Goal: Task Accomplishment & Management: Complete application form

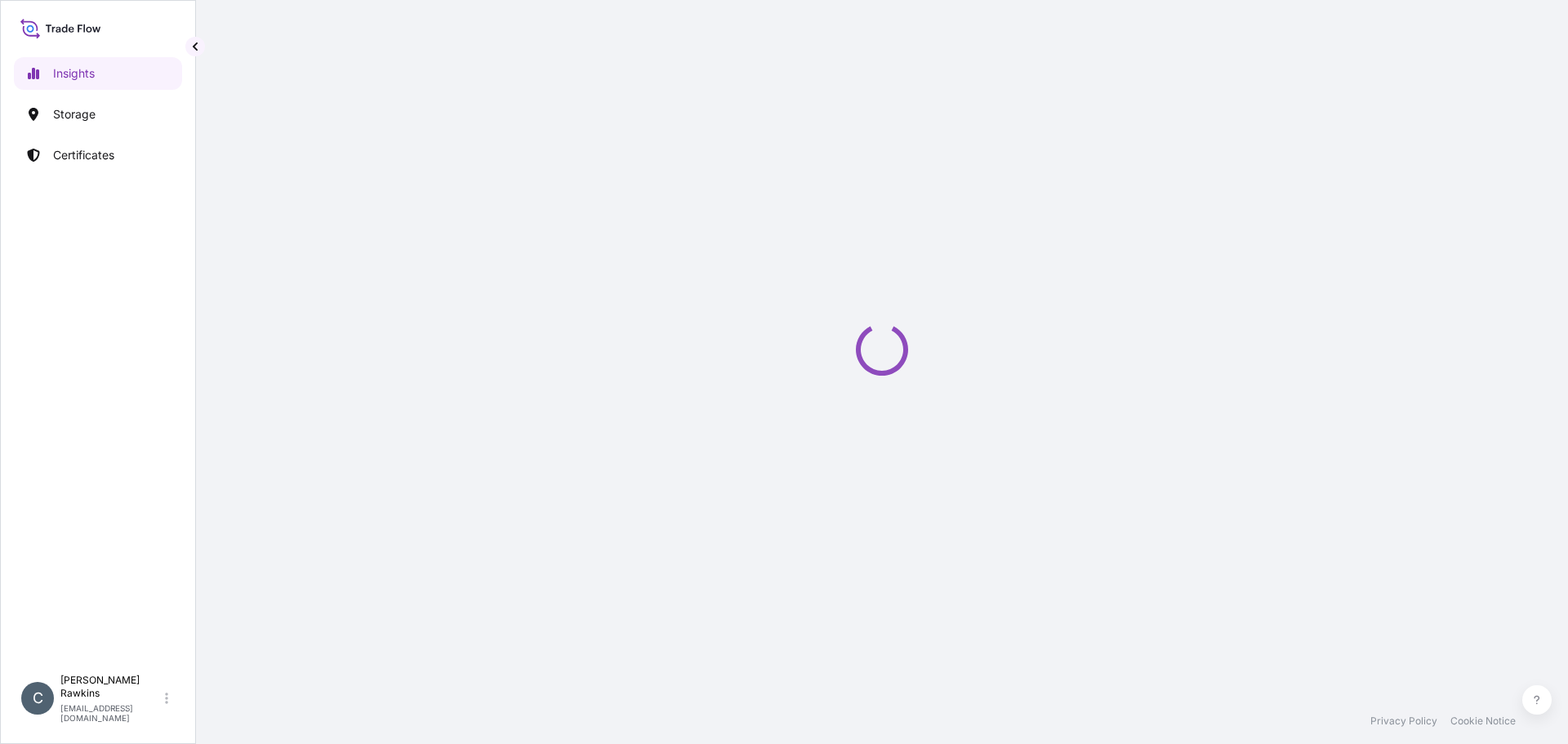
select select "2025"
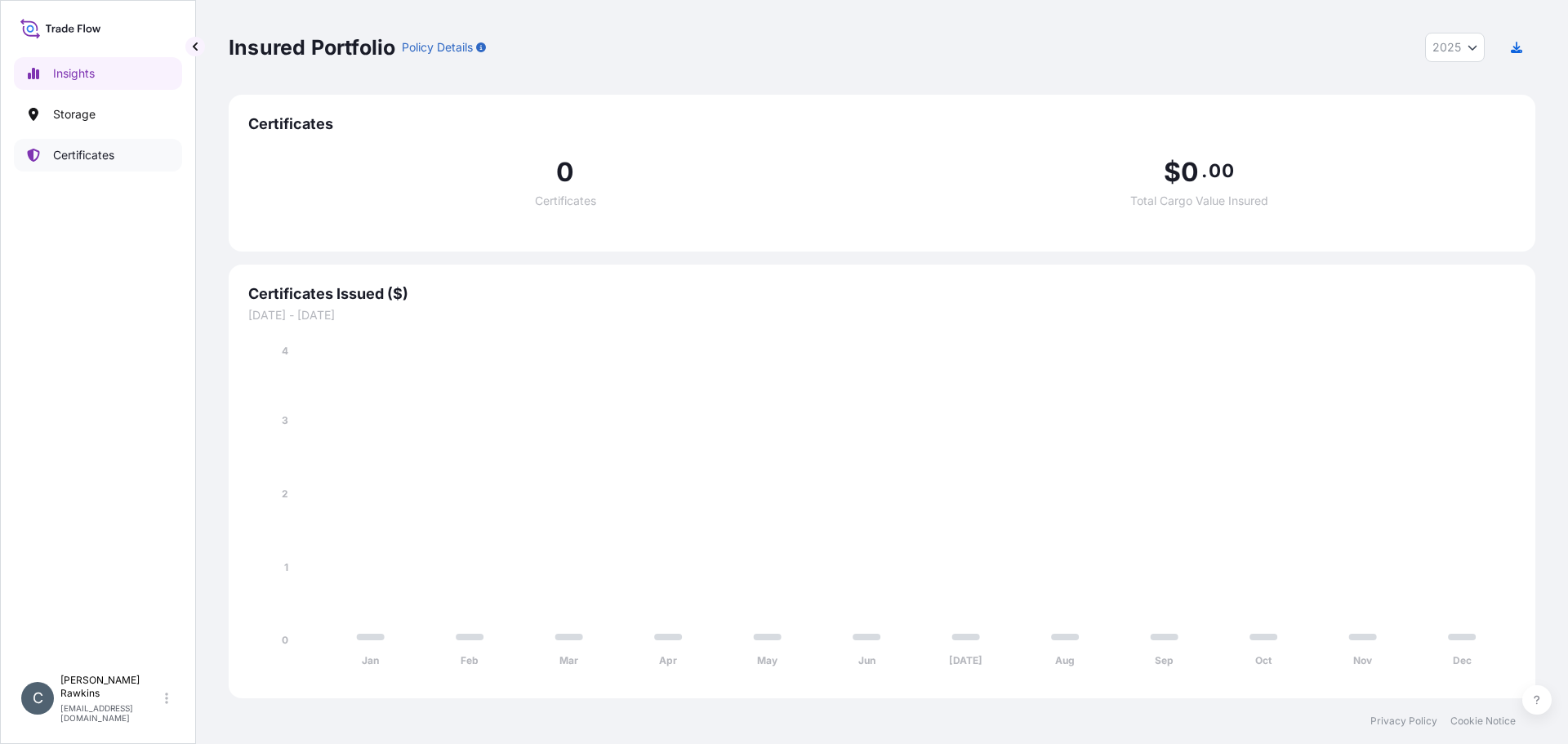
click at [70, 148] on p "Certificates" at bounding box center [83, 155] width 61 height 16
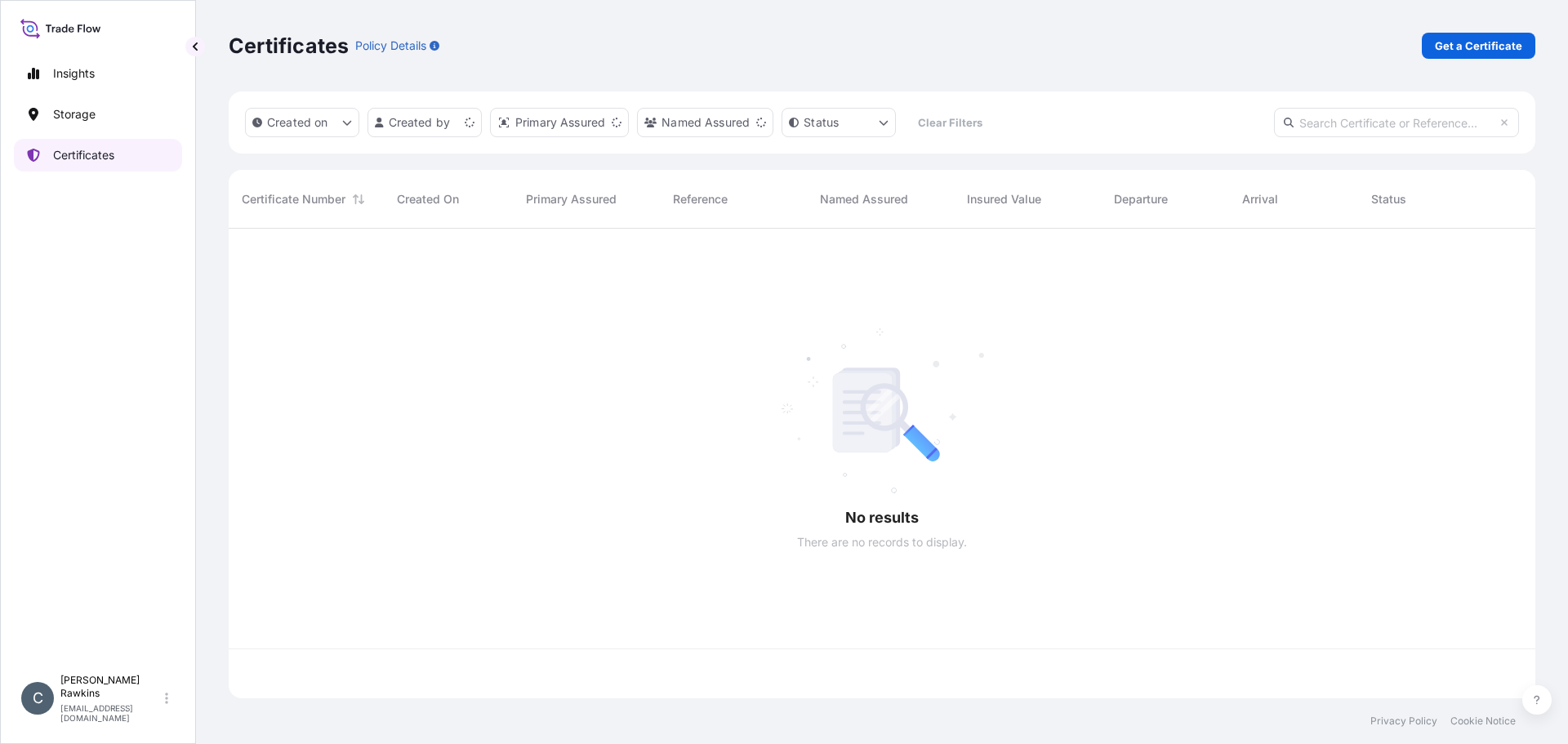
scroll to position [466, 1294]
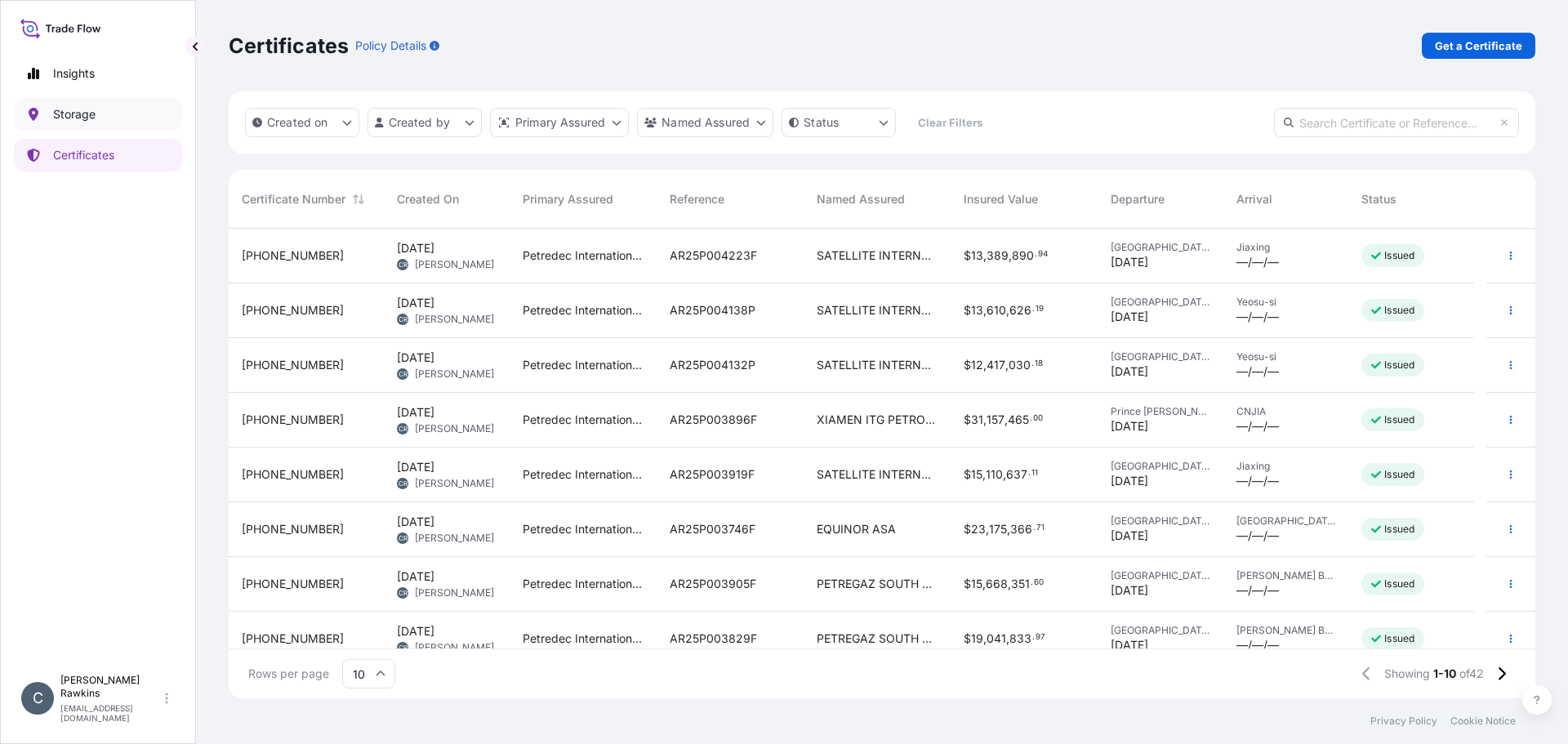
click at [107, 118] on link "Storage" at bounding box center [98, 114] width 168 height 33
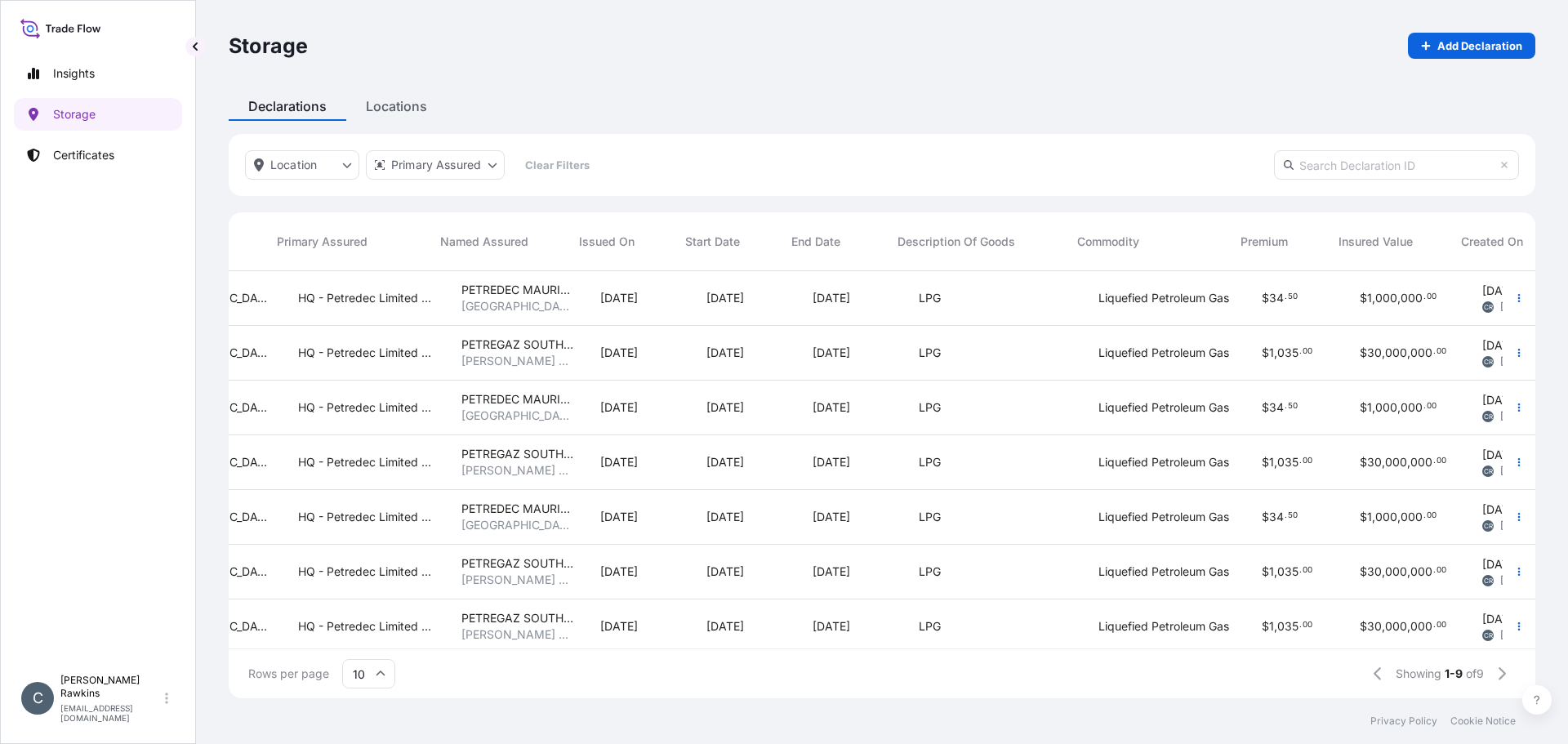
scroll to position [0, 357]
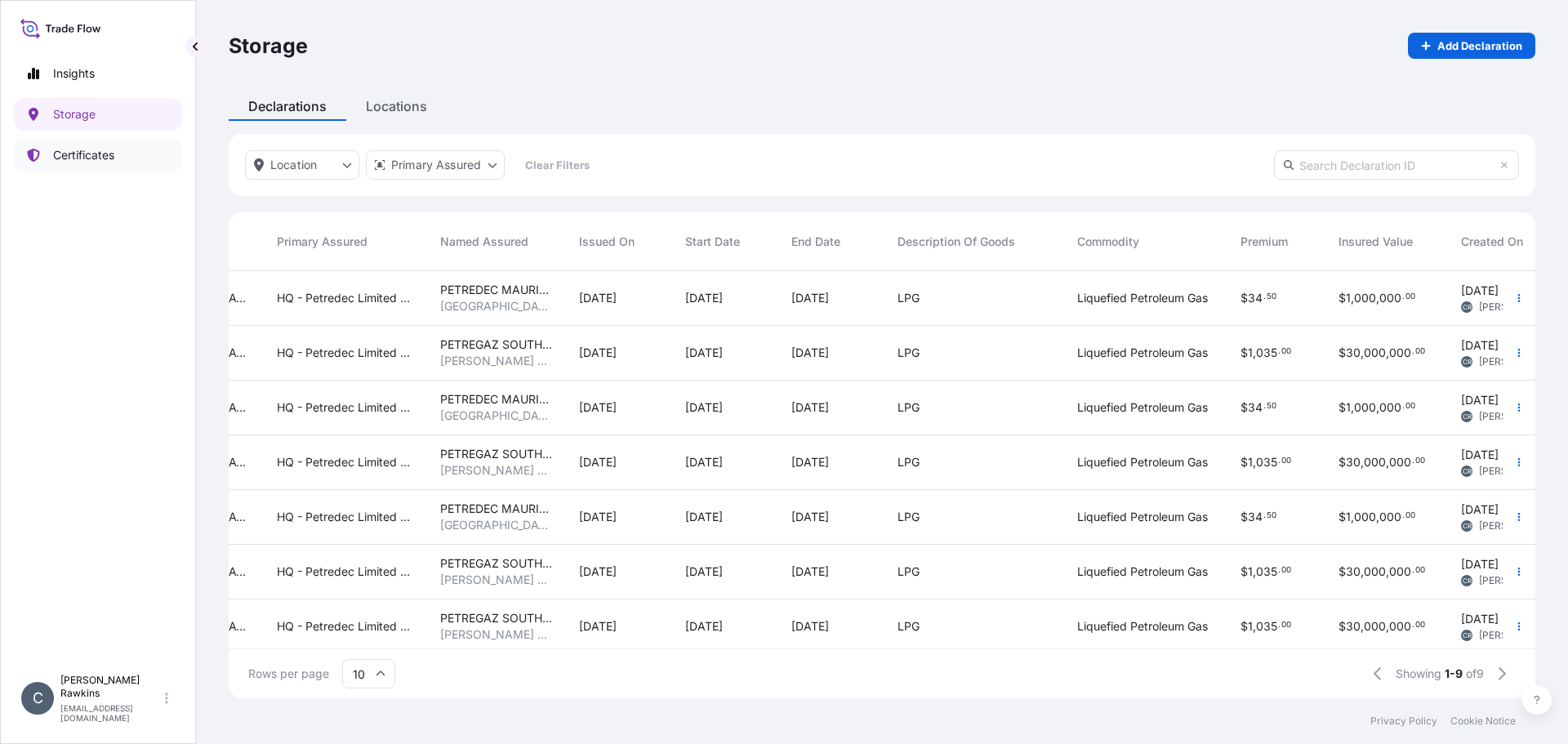
click at [108, 153] on p "Certificates" at bounding box center [83, 155] width 61 height 16
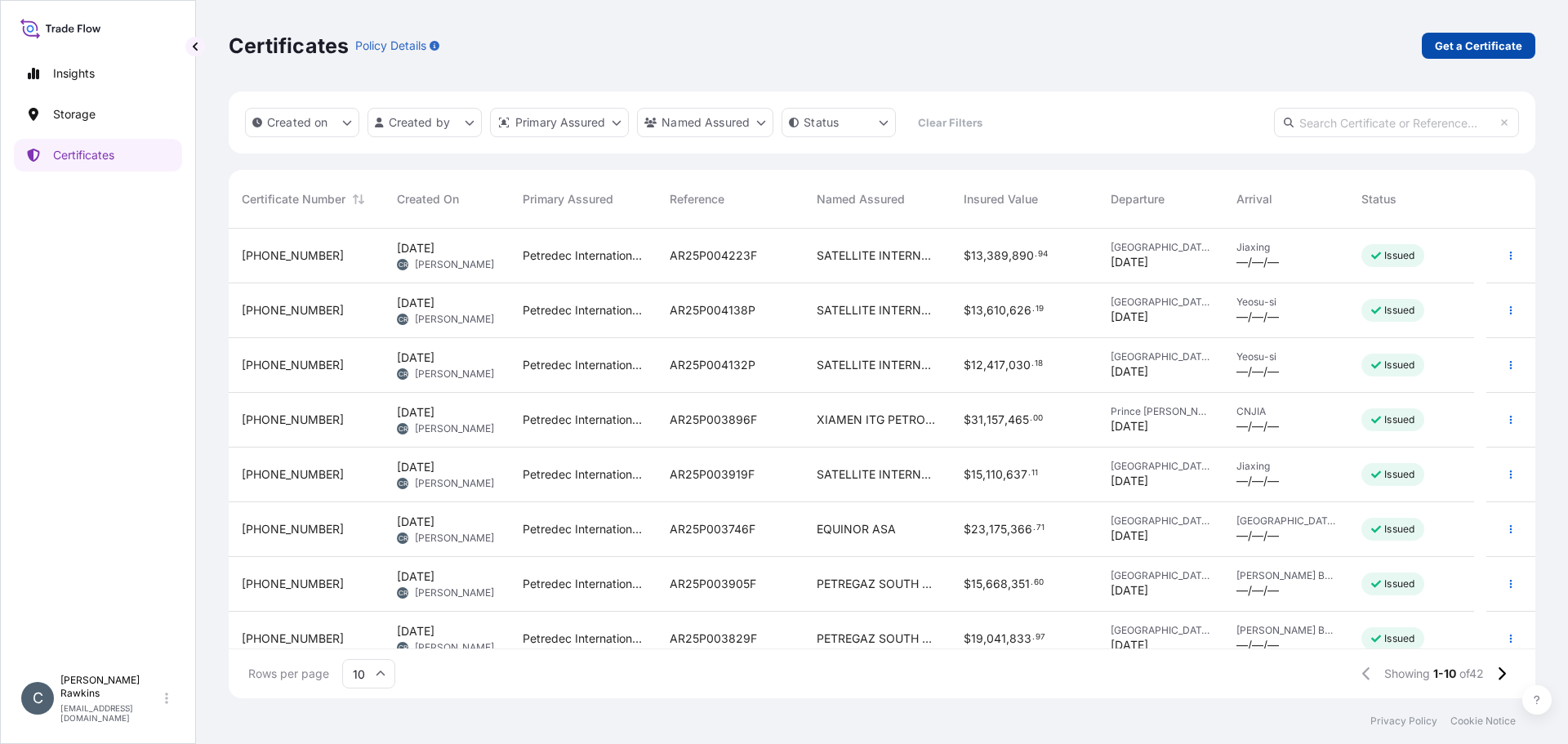
click at [1446, 51] on p "Get a Certificate" at bounding box center [1478, 45] width 88 height 16
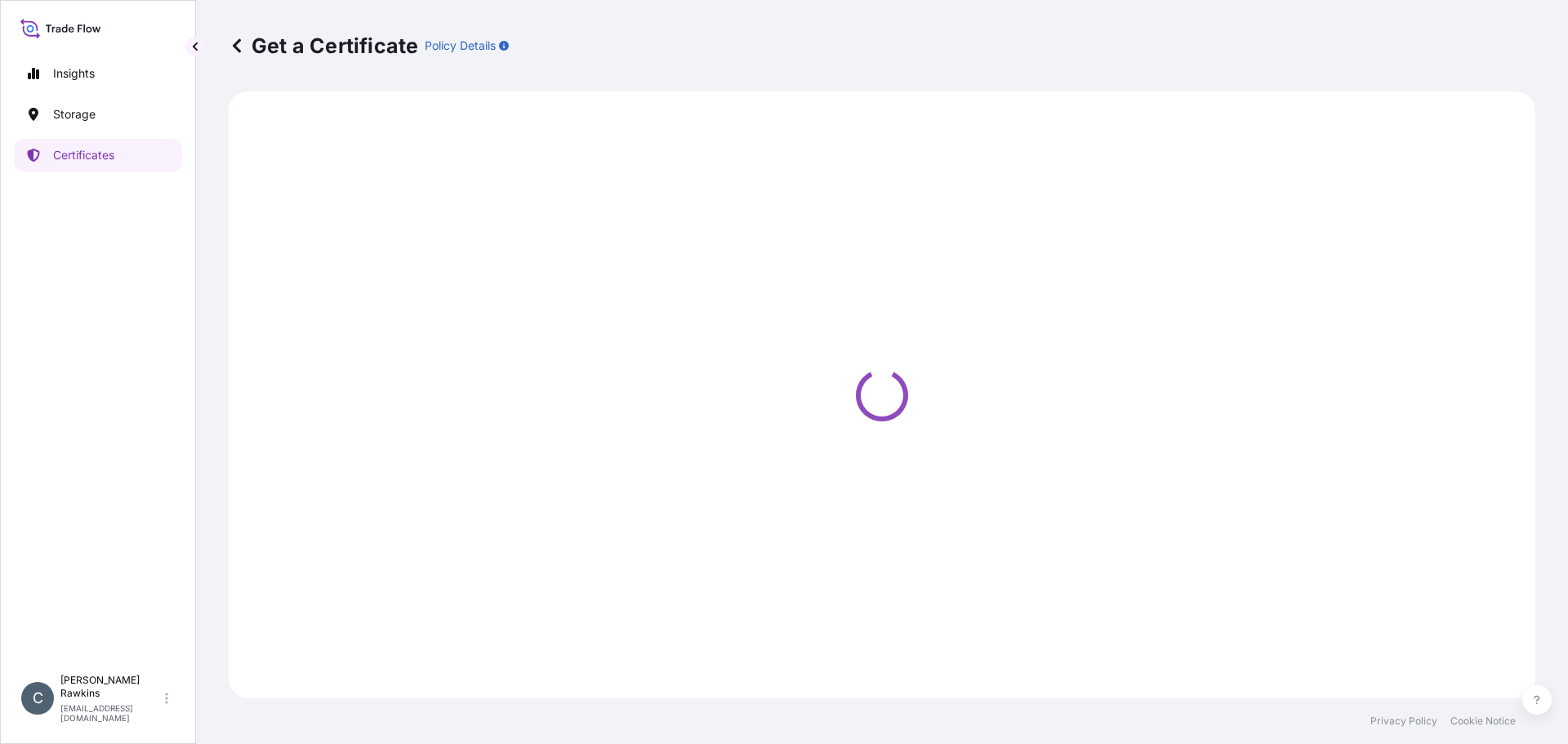
select select "Sea"
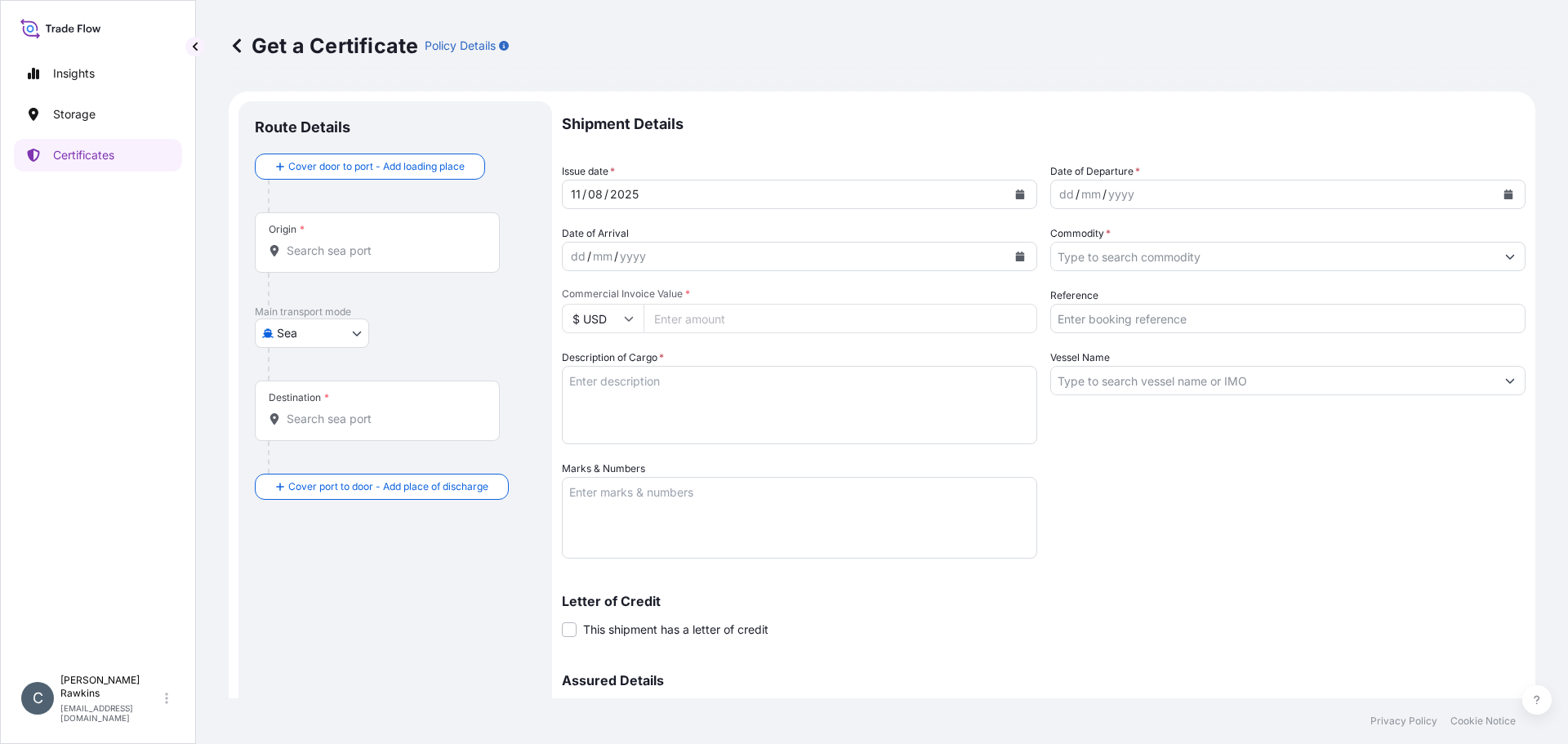
click at [389, 253] on input "Origin *" at bounding box center [382, 251] width 192 height 16
click at [1016, 195] on icon "Calendar" at bounding box center [1020, 194] width 9 height 10
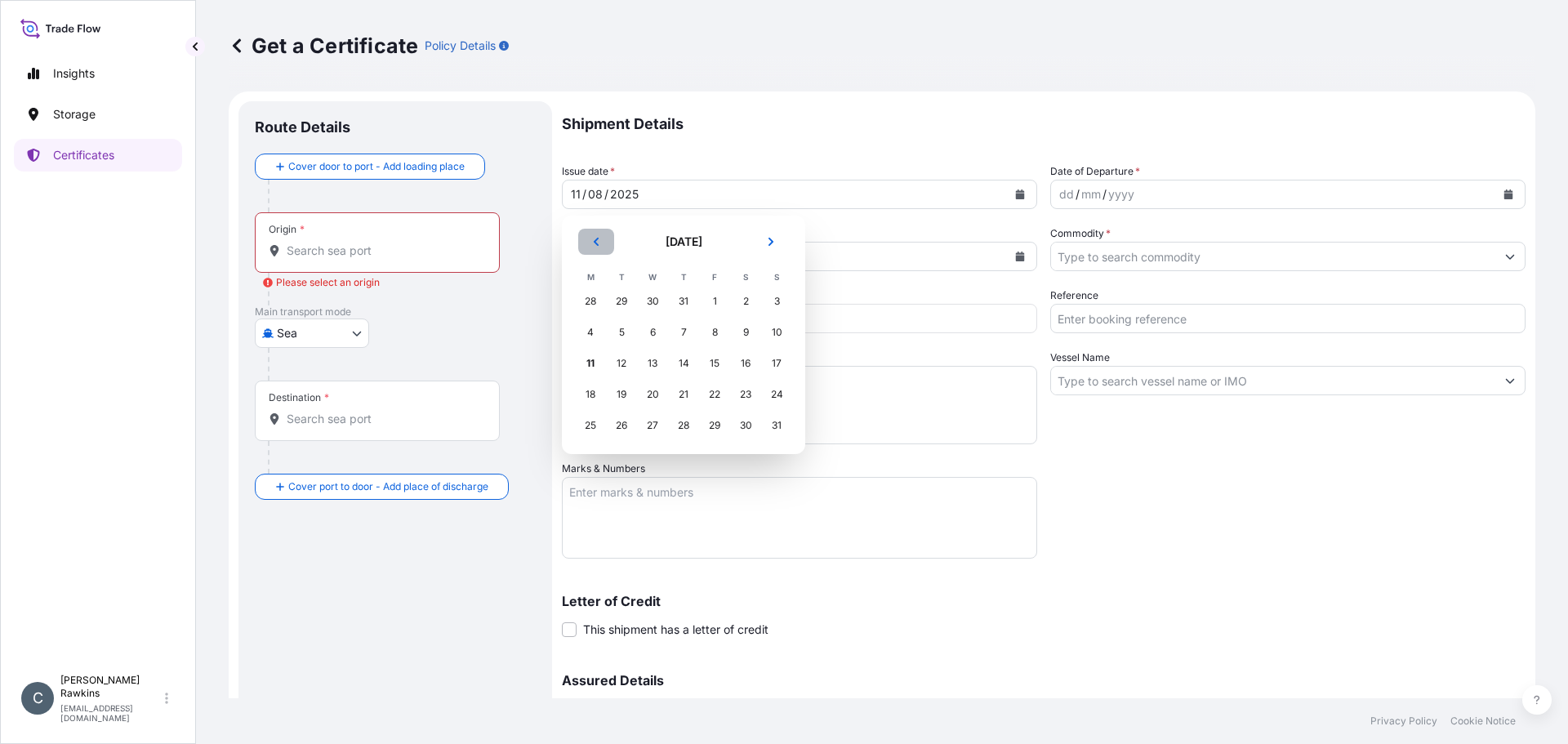
click at [607, 247] on button "Previous" at bounding box center [596, 241] width 36 height 26
click at [620, 296] on div "1" at bounding box center [621, 301] width 29 height 29
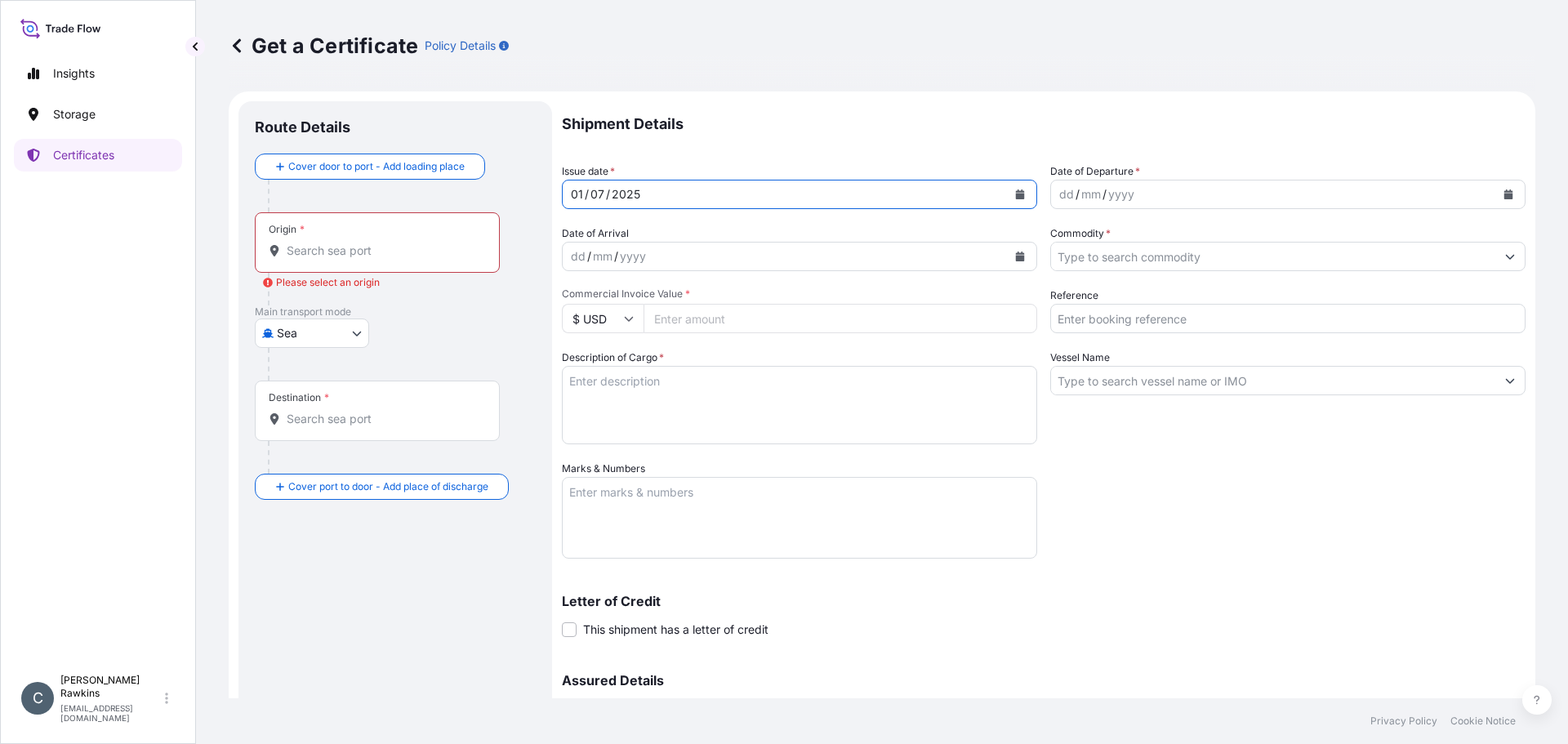
click at [418, 244] on input "Origin * Please select an origin" at bounding box center [382, 251] width 192 height 16
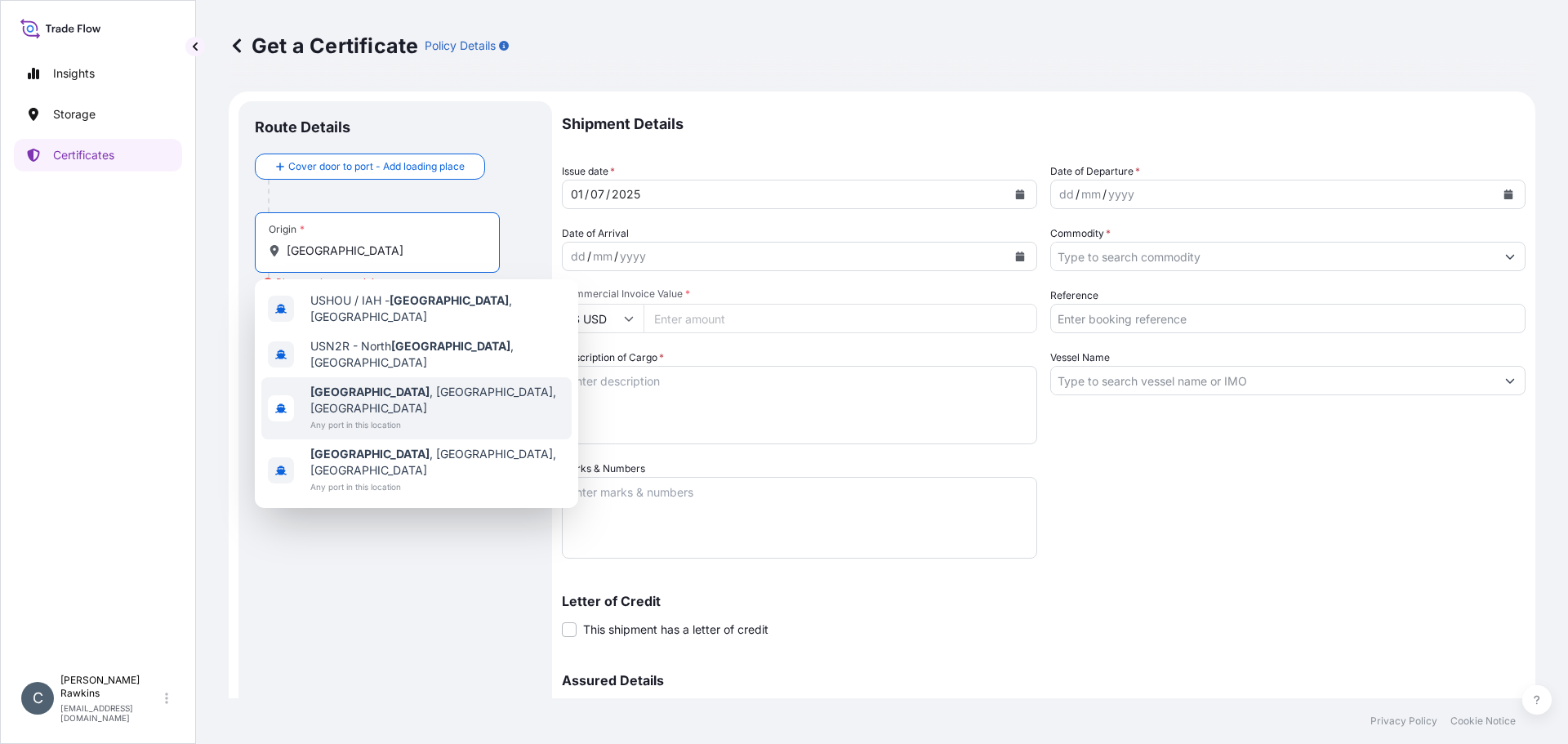
click at [330, 417] on span "Any port in this location" at bounding box center [437, 425] width 254 height 16
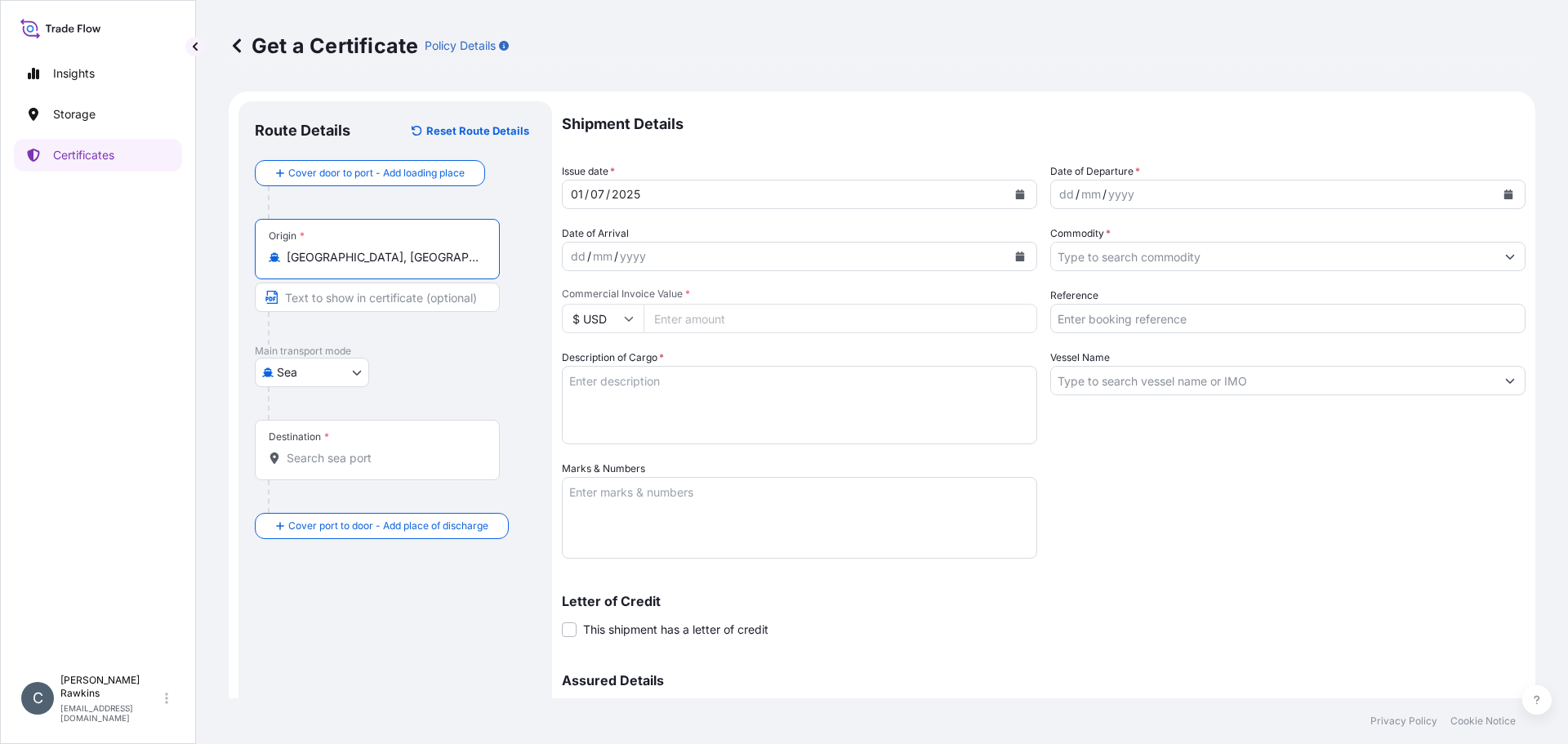
type input "[GEOGRAPHIC_DATA], [GEOGRAPHIC_DATA], [GEOGRAPHIC_DATA]"
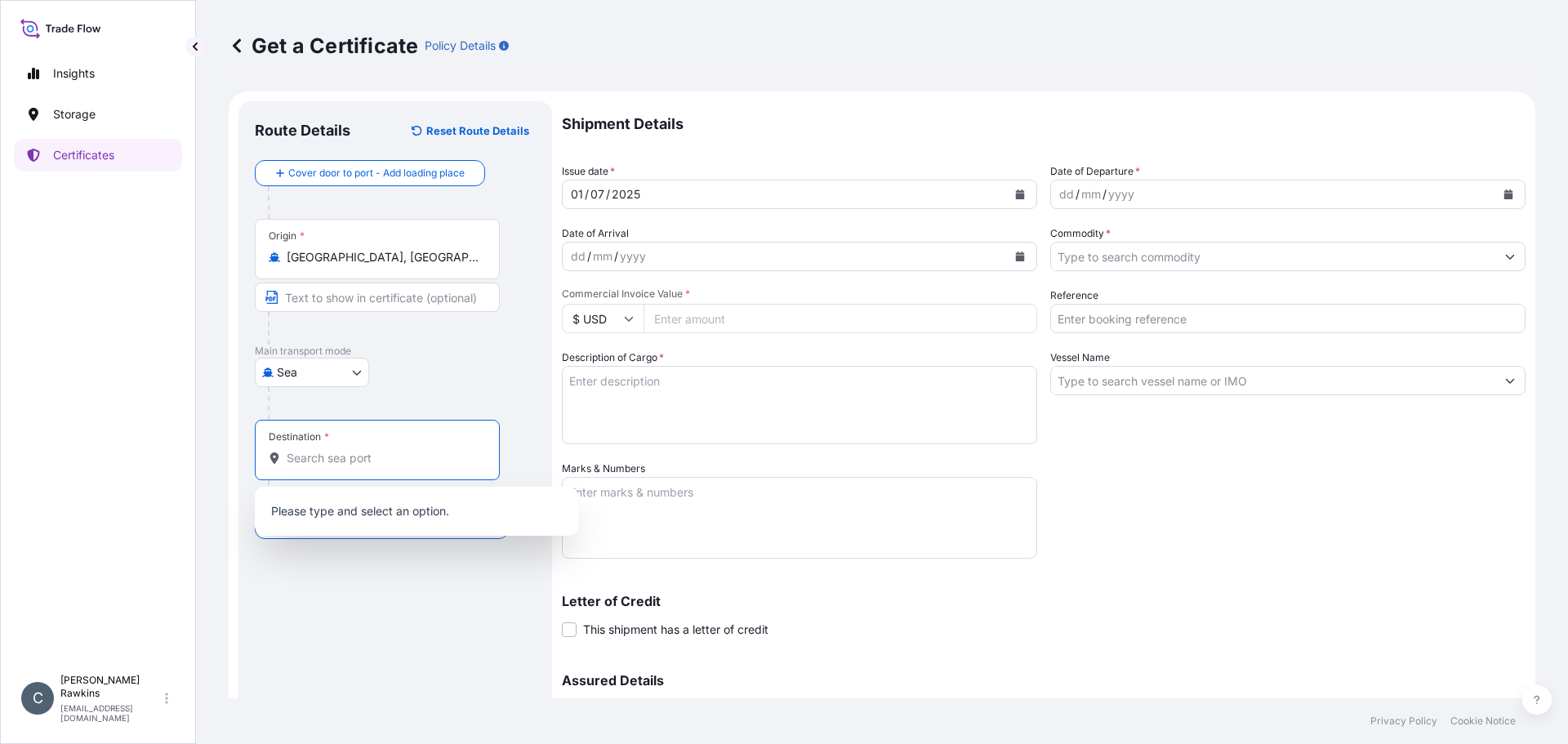
click at [321, 452] on input "Destination *" at bounding box center [382, 458] width 192 height 16
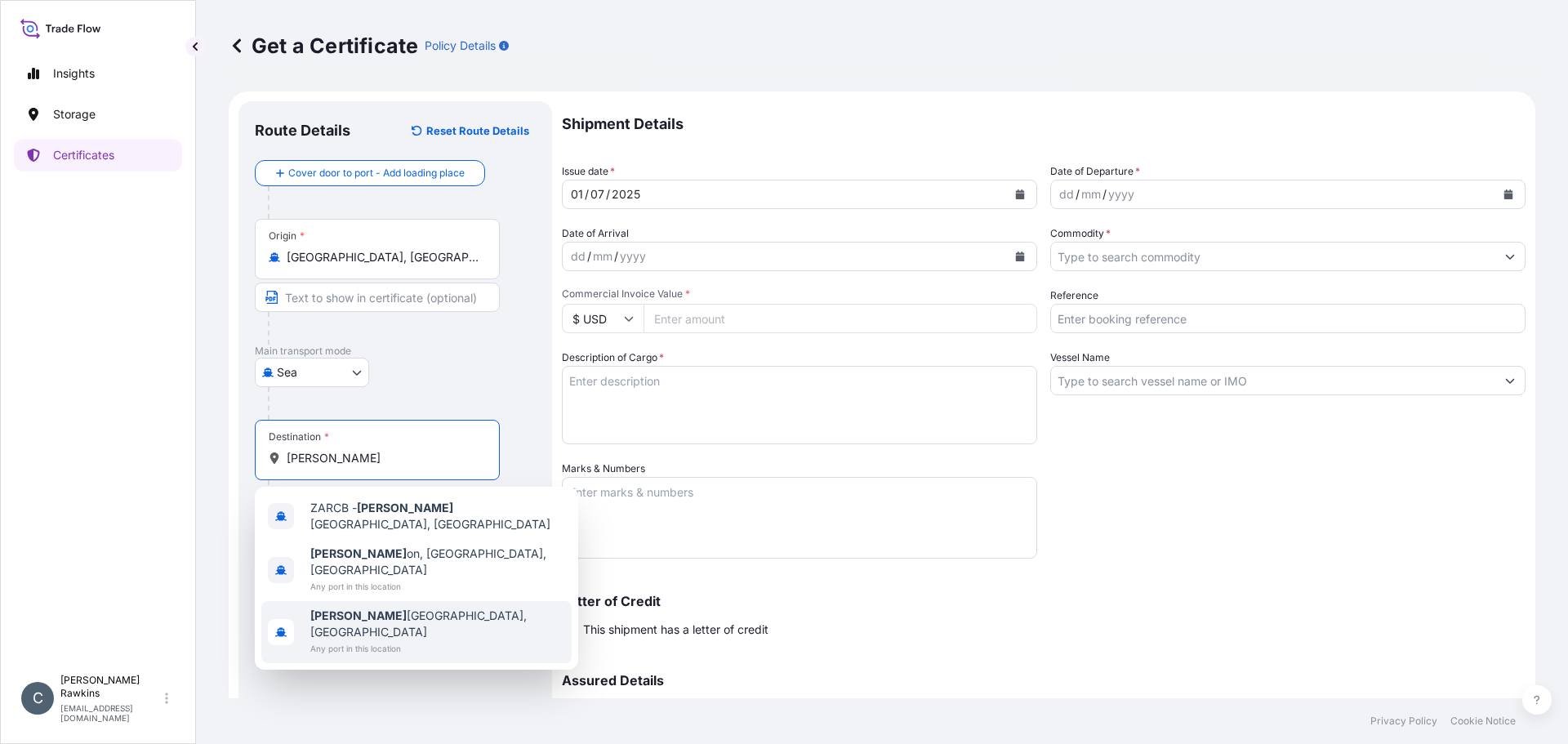
click at [343, 608] on b "[PERSON_NAME]" at bounding box center [358, 615] width 97 height 14
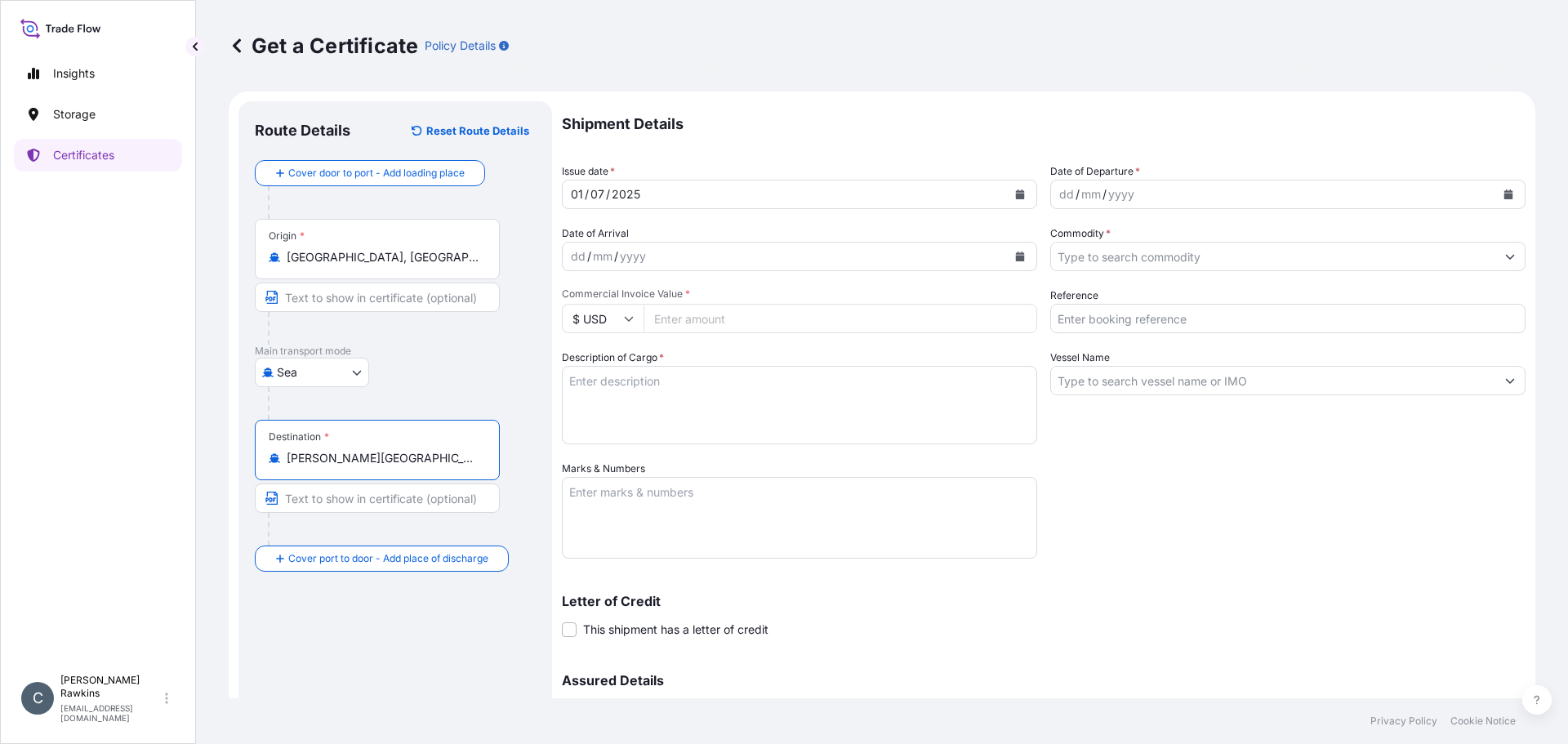
type input "[PERSON_NAME][GEOGRAPHIC_DATA], [GEOGRAPHIC_DATA]"
click at [1504, 196] on icon "Calendar" at bounding box center [1509, 194] width 9 height 10
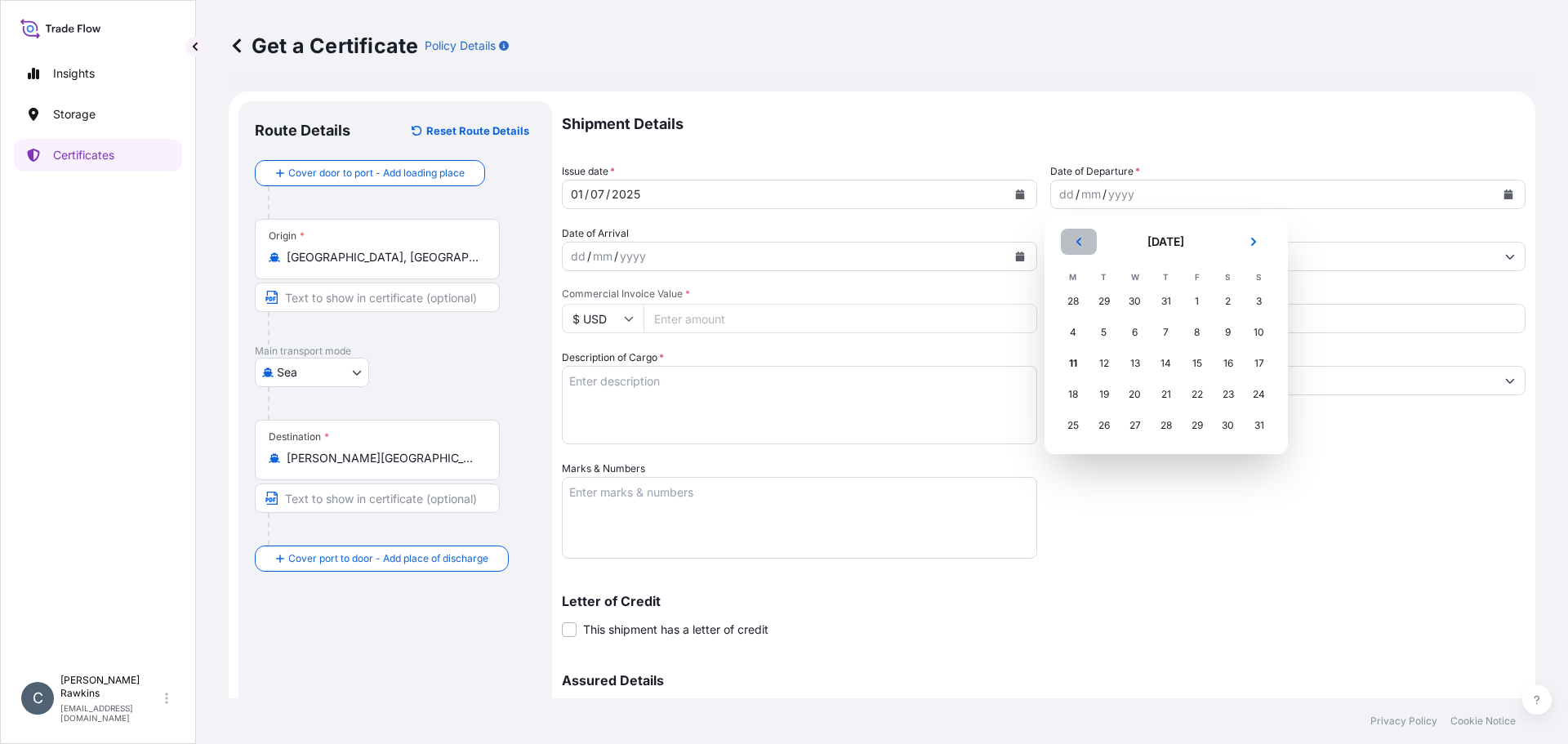
click at [1079, 247] on button "Previous" at bounding box center [1079, 241] width 36 height 26
click at [1097, 427] on div "27" at bounding box center [1104, 425] width 29 height 29
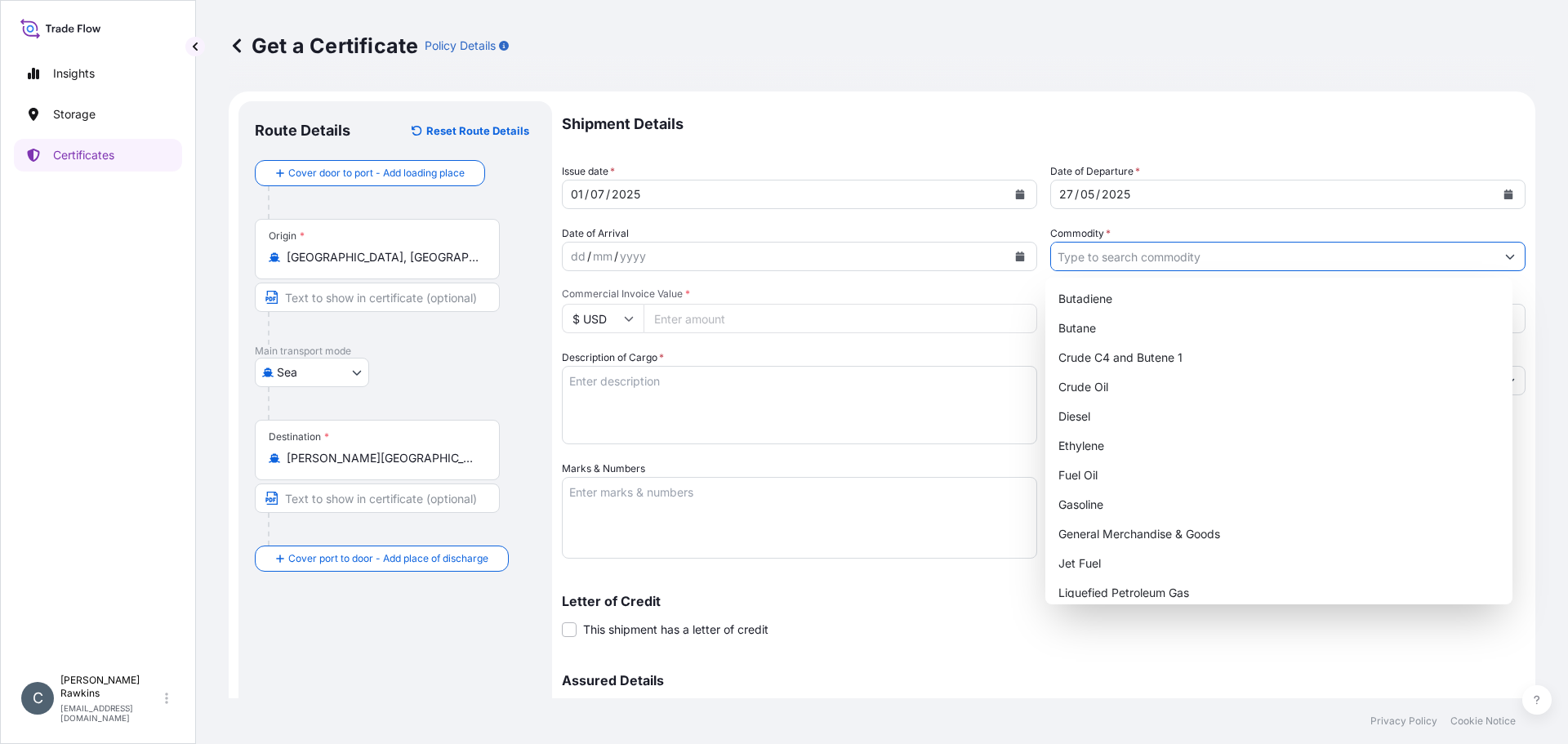
click at [1150, 265] on input "Commodity *" at bounding box center [1273, 256] width 444 height 29
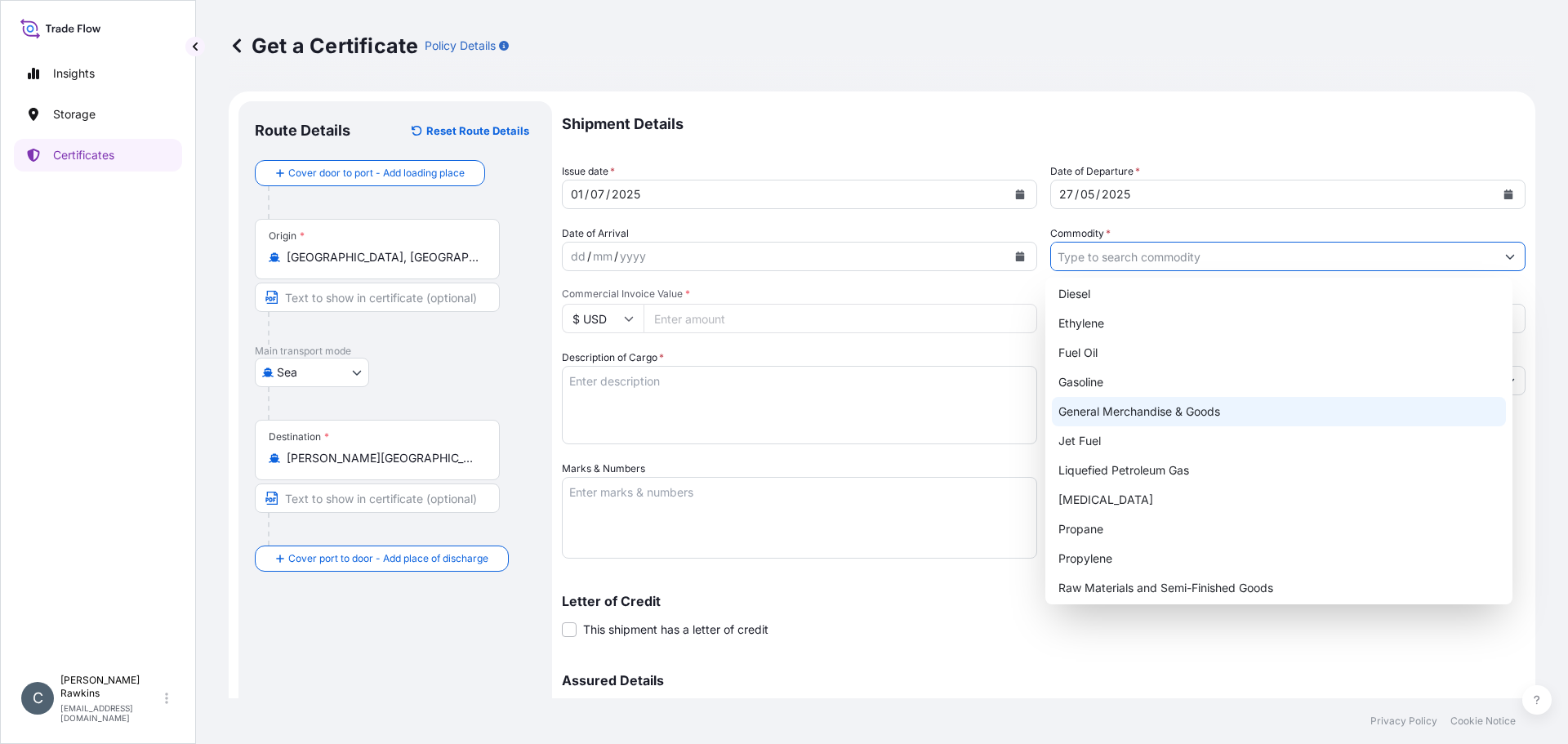
scroll to position [128, 0]
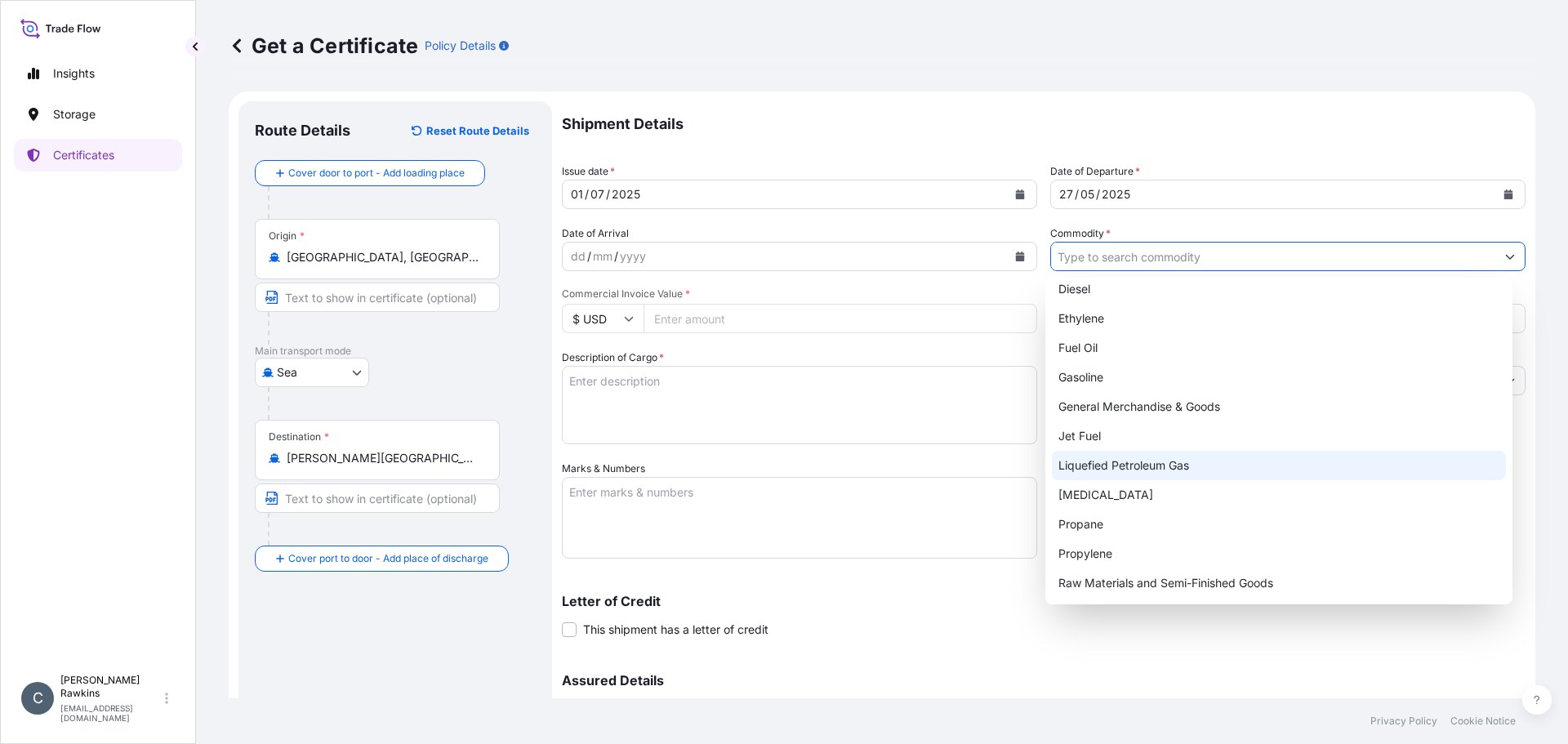
click at [1083, 465] on div "Liquefied Petroleum Gas" at bounding box center [1279, 466] width 455 height 29
type input "Liquefied Petroleum Gas"
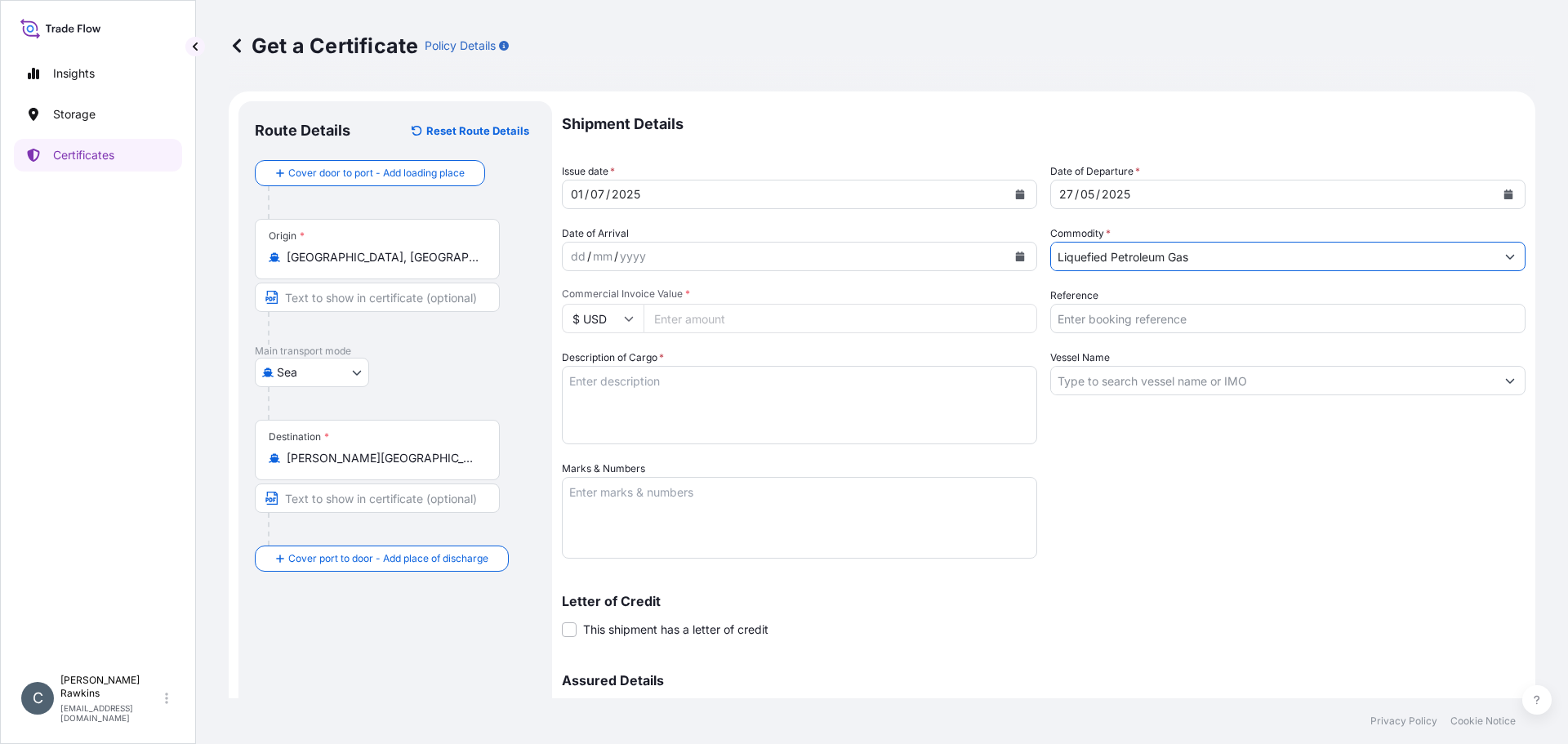
click at [700, 316] on input "Commercial Invoice Value *" at bounding box center [840, 318] width 394 height 29
type input "14243956"
click at [1150, 316] on input "Reference" at bounding box center [1288, 318] width 475 height 29
type input "AR25P003905F"
click at [751, 389] on textarea "Description of Cargo *" at bounding box center [800, 405] width 475 height 78
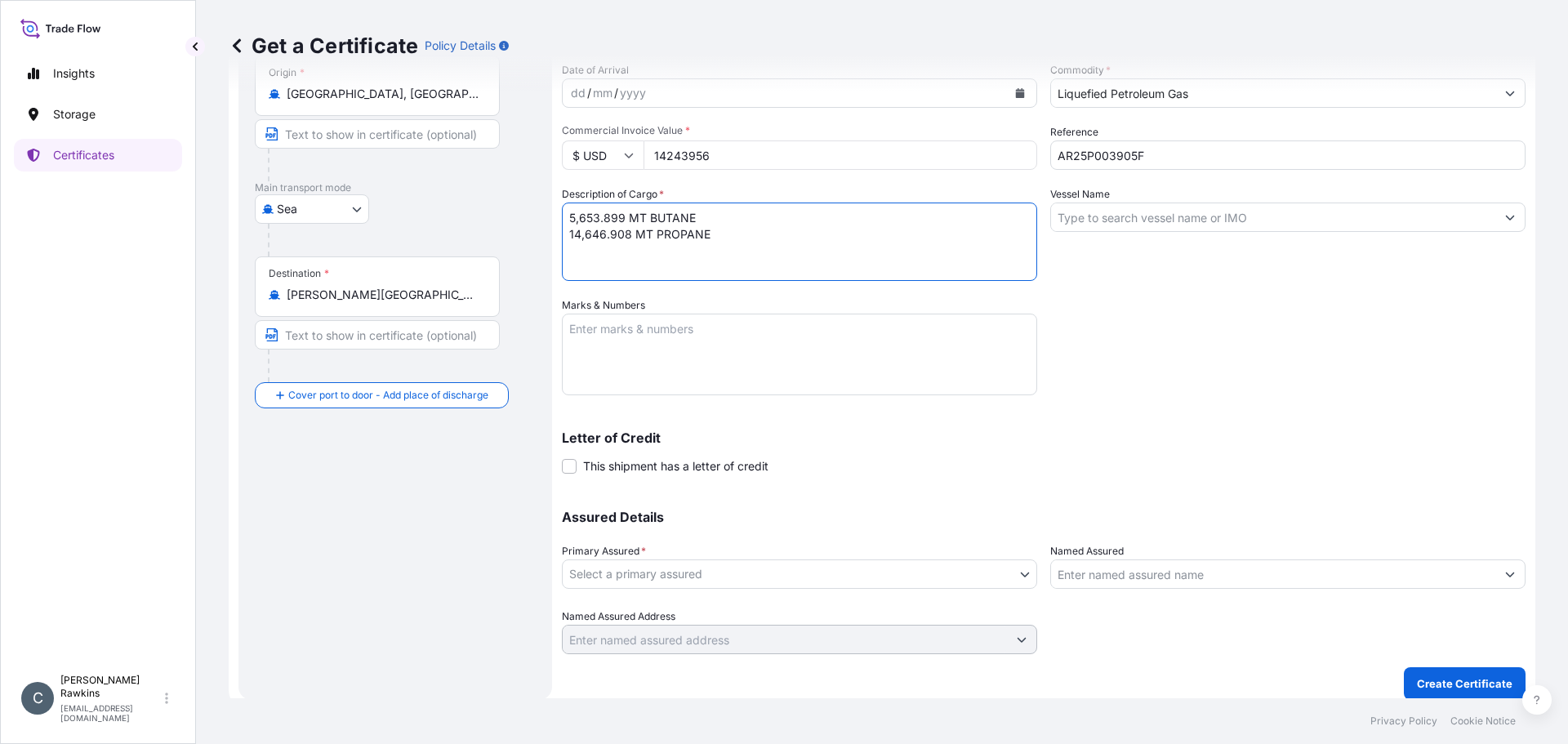
scroll to position [175, 0]
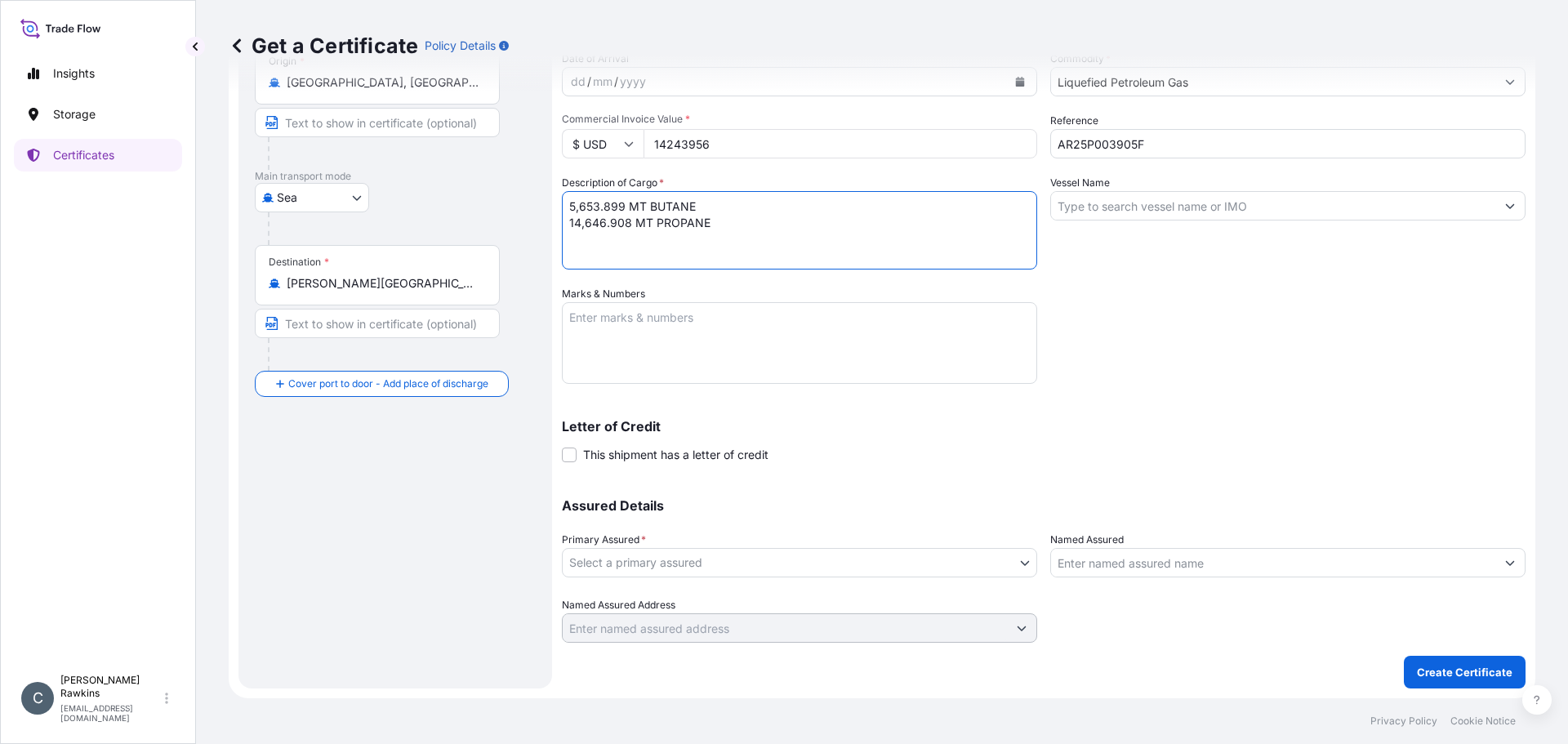
type textarea "5,653.899 MT BUTANE 14,646.908 MT PROPANE"
click at [784, 564] on body "Insights Storage Certificates C [PERSON_NAME] [EMAIL_ADDRESS][DOMAIN_NAME] Get …" at bounding box center [784, 372] width 1568 height 744
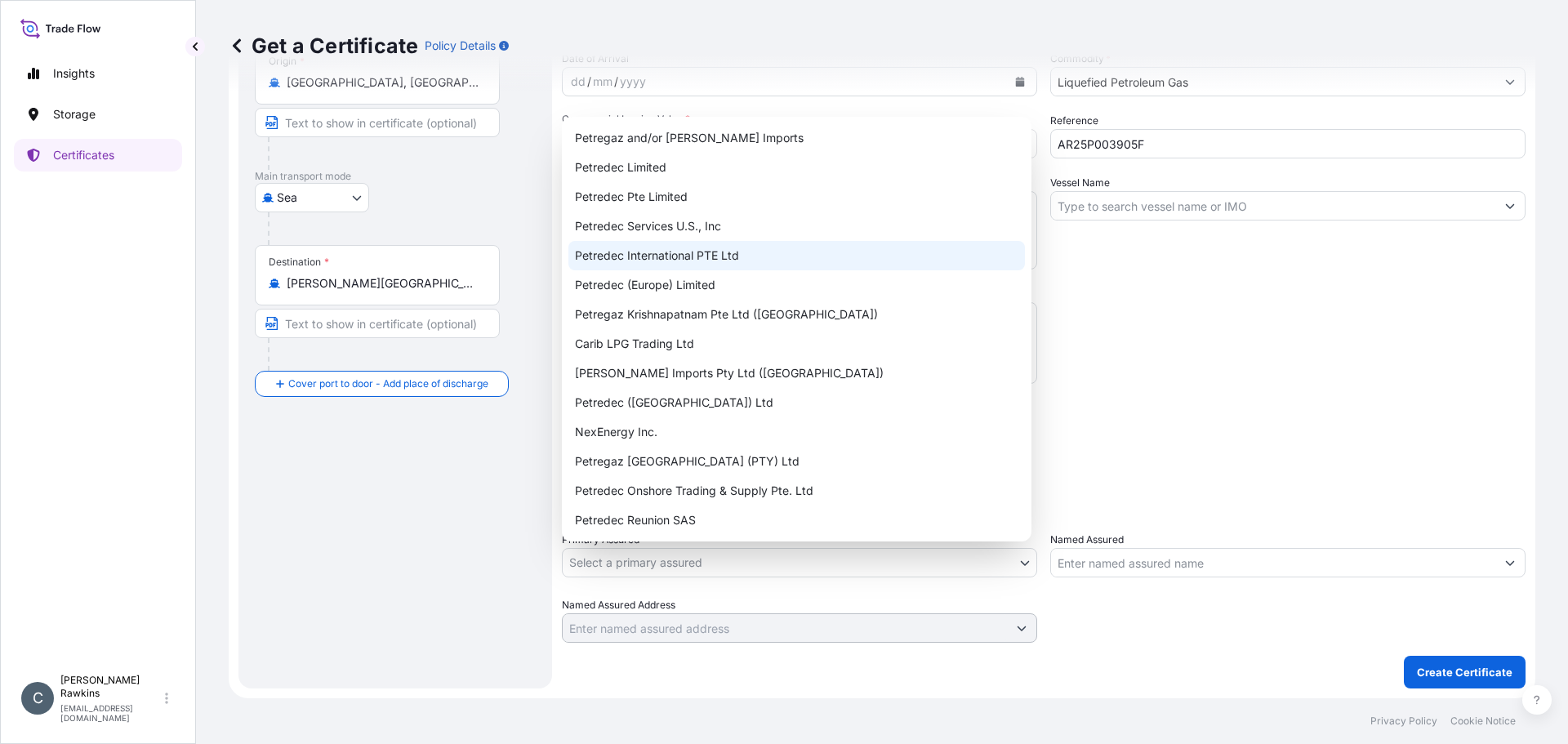
click at [696, 255] on div "Petredec International PTE Ltd" at bounding box center [796, 255] width 456 height 29
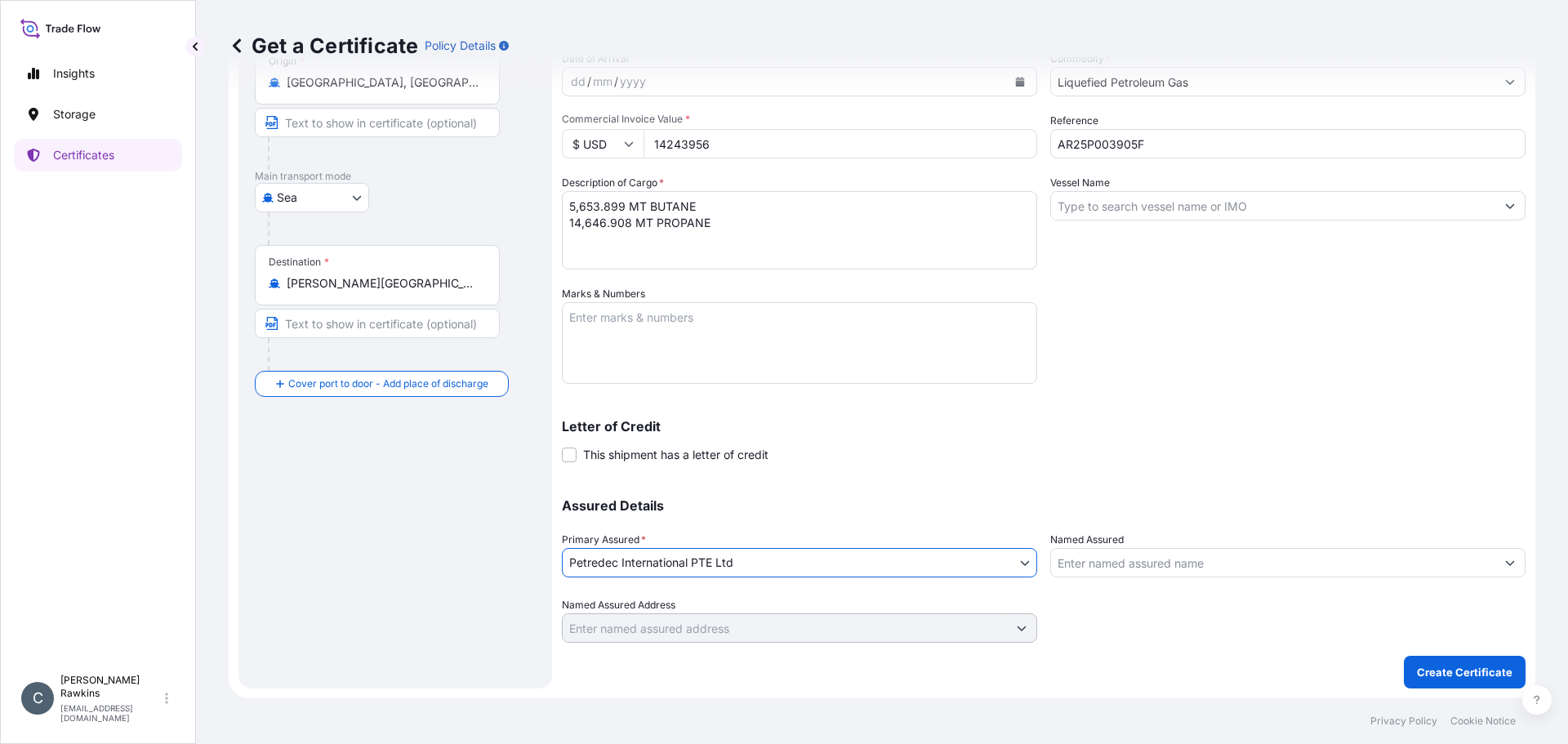
click at [1066, 554] on input "Named Assured" at bounding box center [1273, 562] width 444 height 29
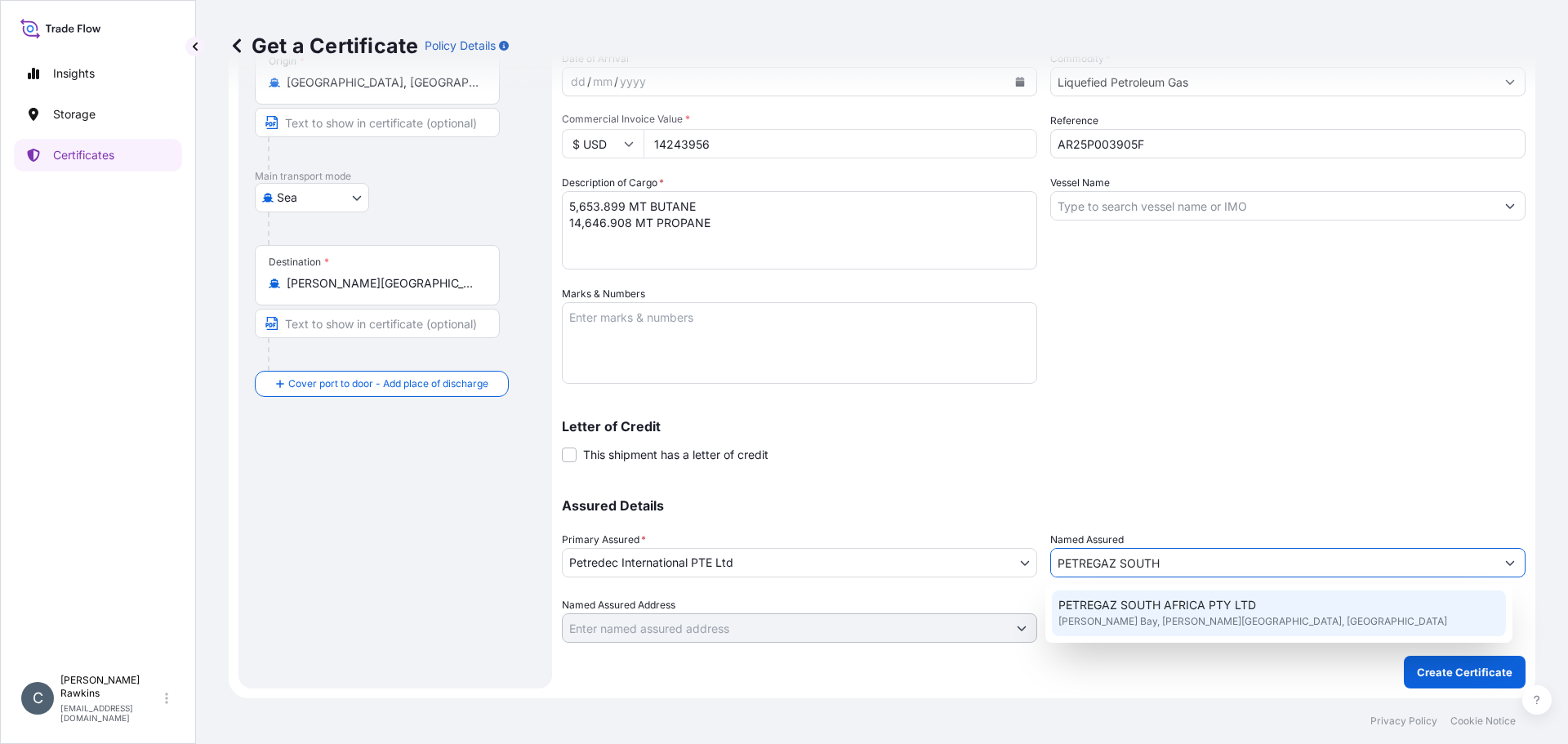
click at [1120, 602] on span "PETREGAZ SOUTH AFRICA PTY LTD" at bounding box center [1157, 606] width 198 height 16
type input "PETREGAZ SOUTH AFRICA PTY LTD"
type input "[PERSON_NAME][GEOGRAPHIC_DATA], [GEOGRAPHIC_DATA]"
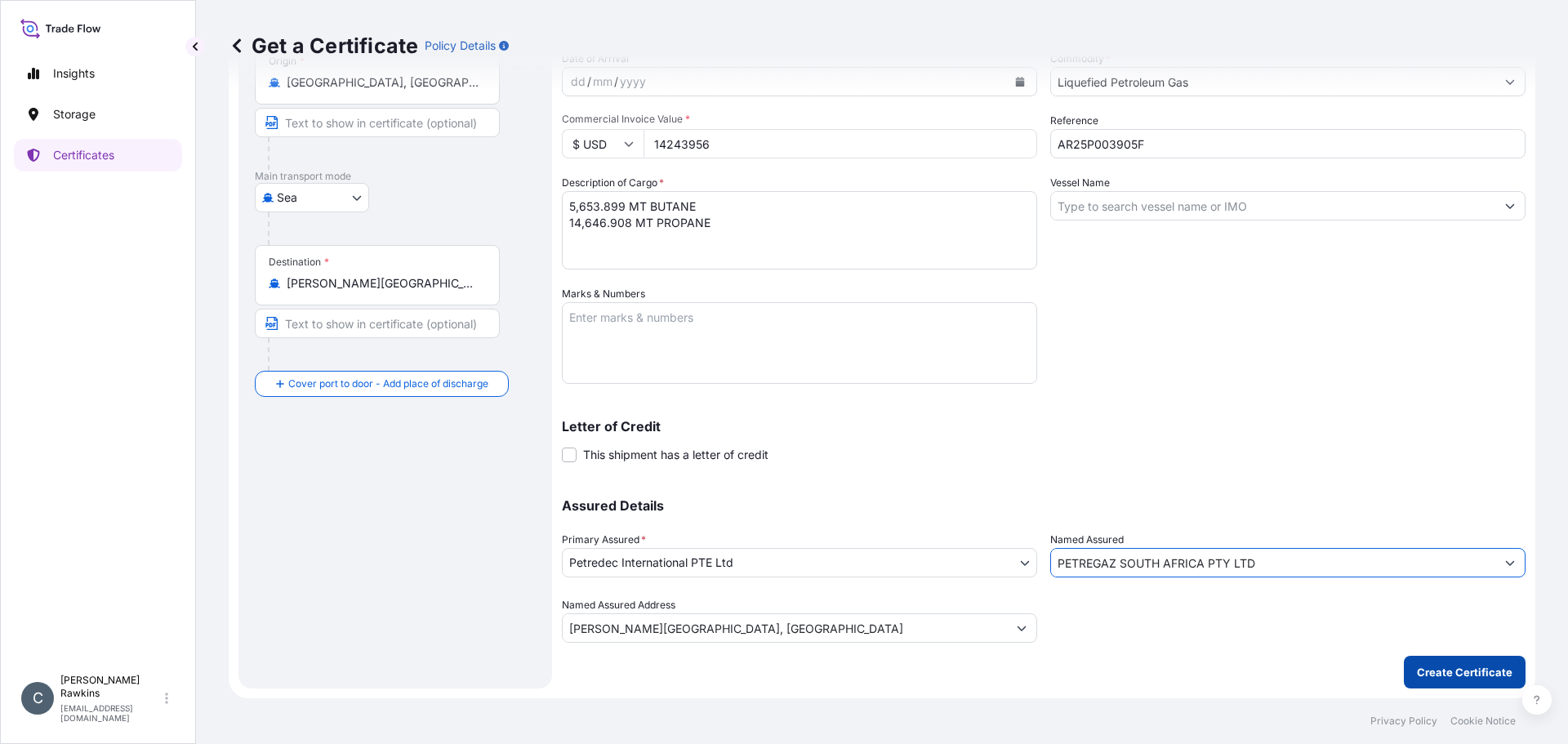
type input "PETREGAZ SOUTH AFRICA PTY LTD"
click at [1426, 685] on button "Create Certificate" at bounding box center [1464, 672] width 121 height 33
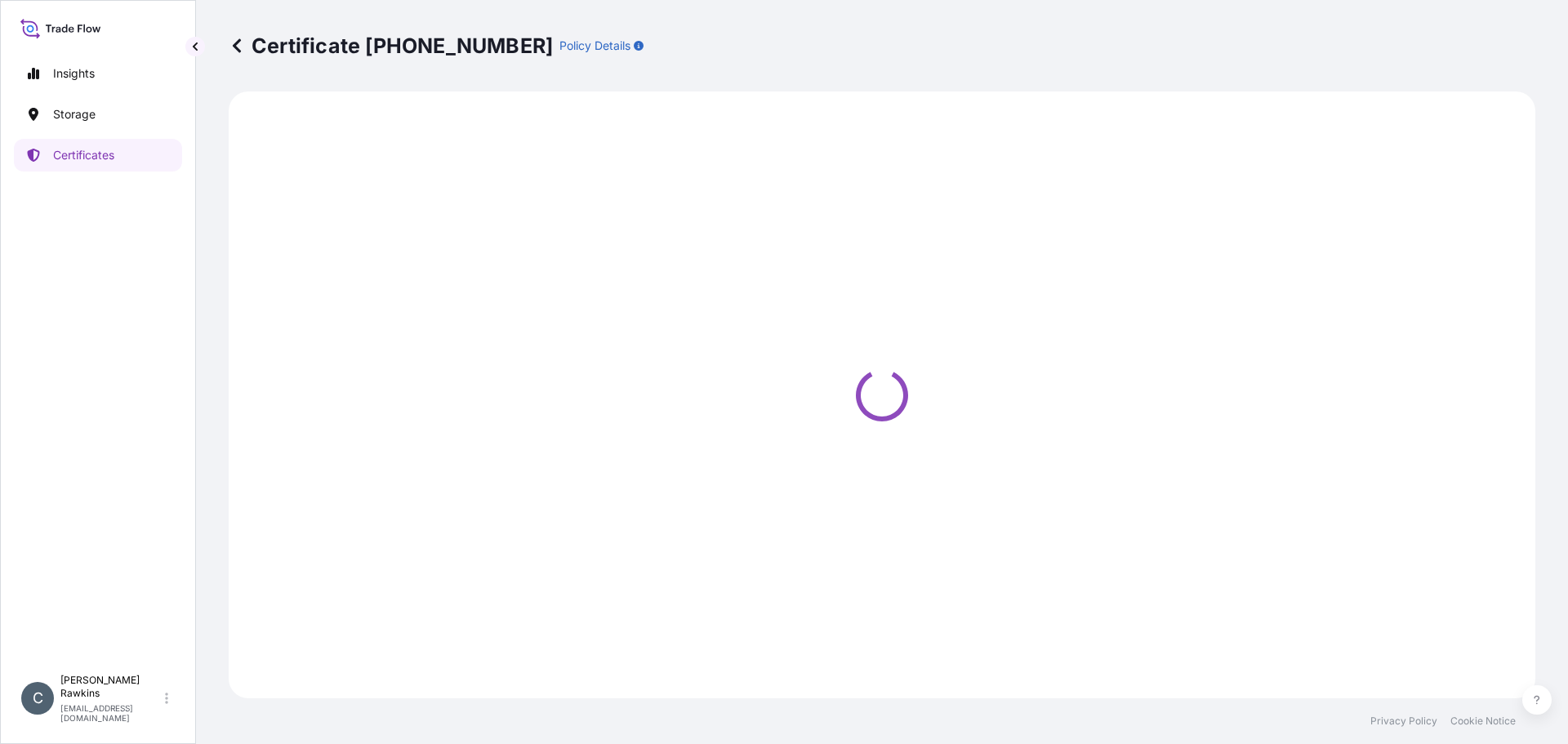
select select "Sea"
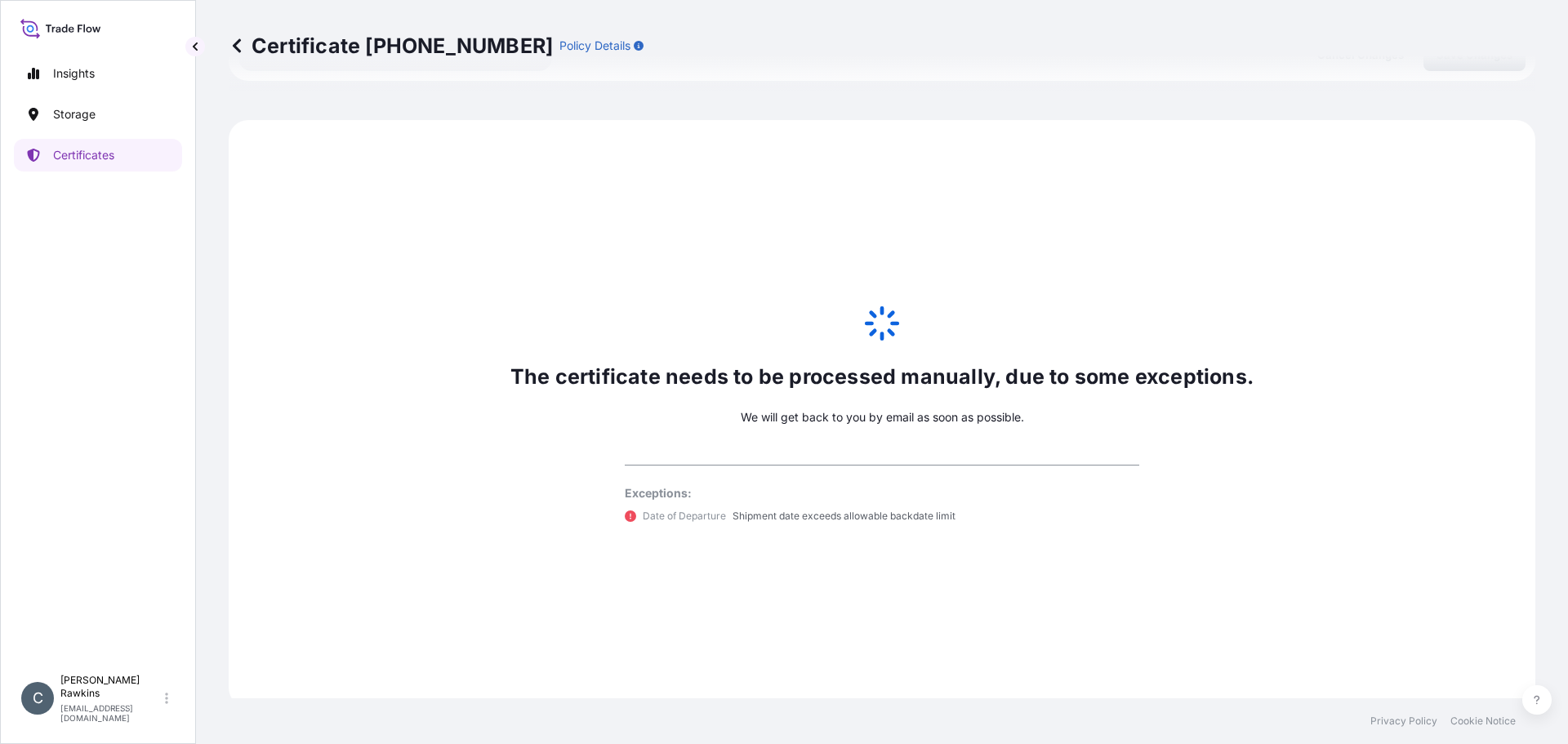
scroll to position [802, 0]
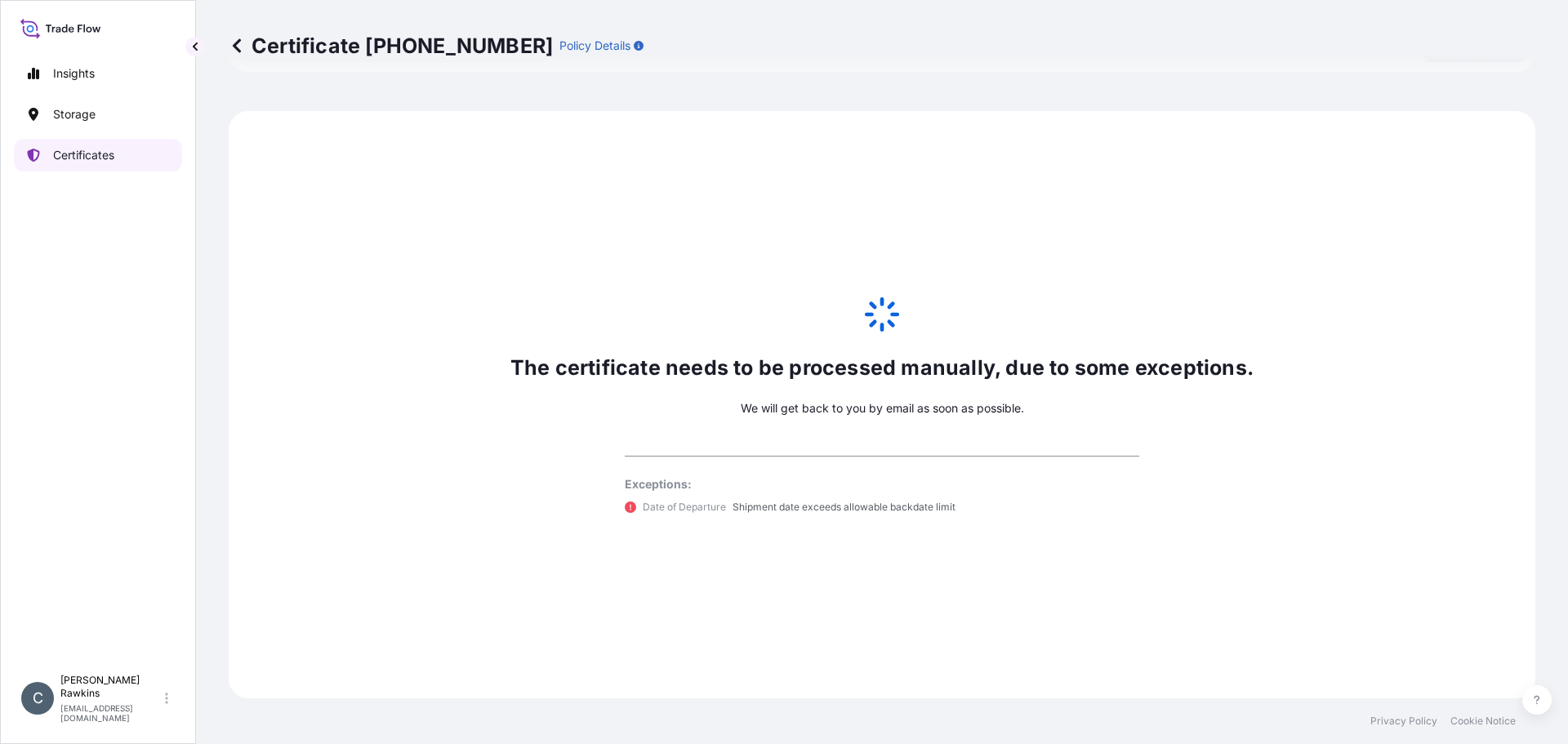
click at [92, 147] on p "Certificates" at bounding box center [83, 155] width 61 height 16
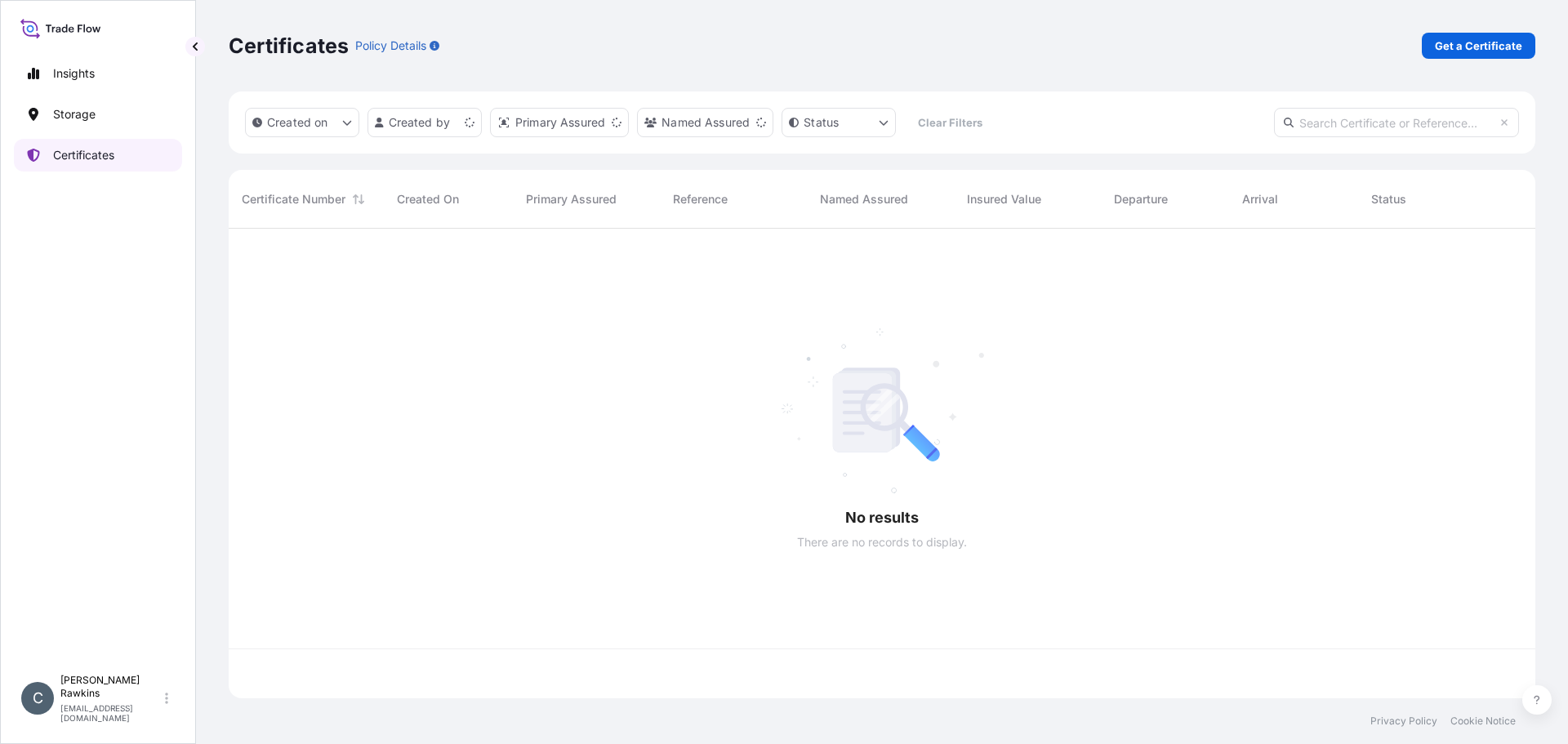
scroll to position [466, 1294]
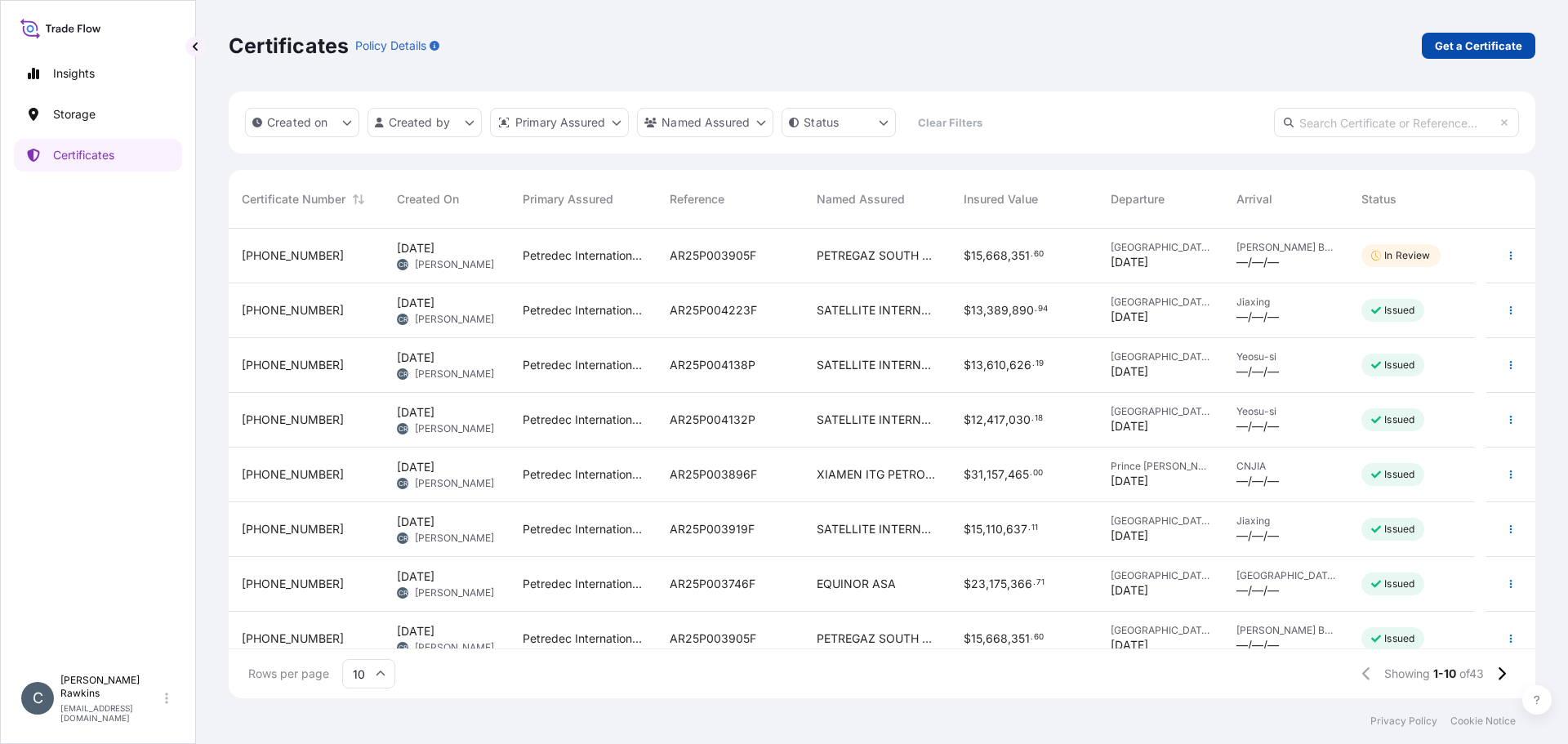
click at [1447, 47] on p "Get a Certificate" at bounding box center [1478, 45] width 88 height 16
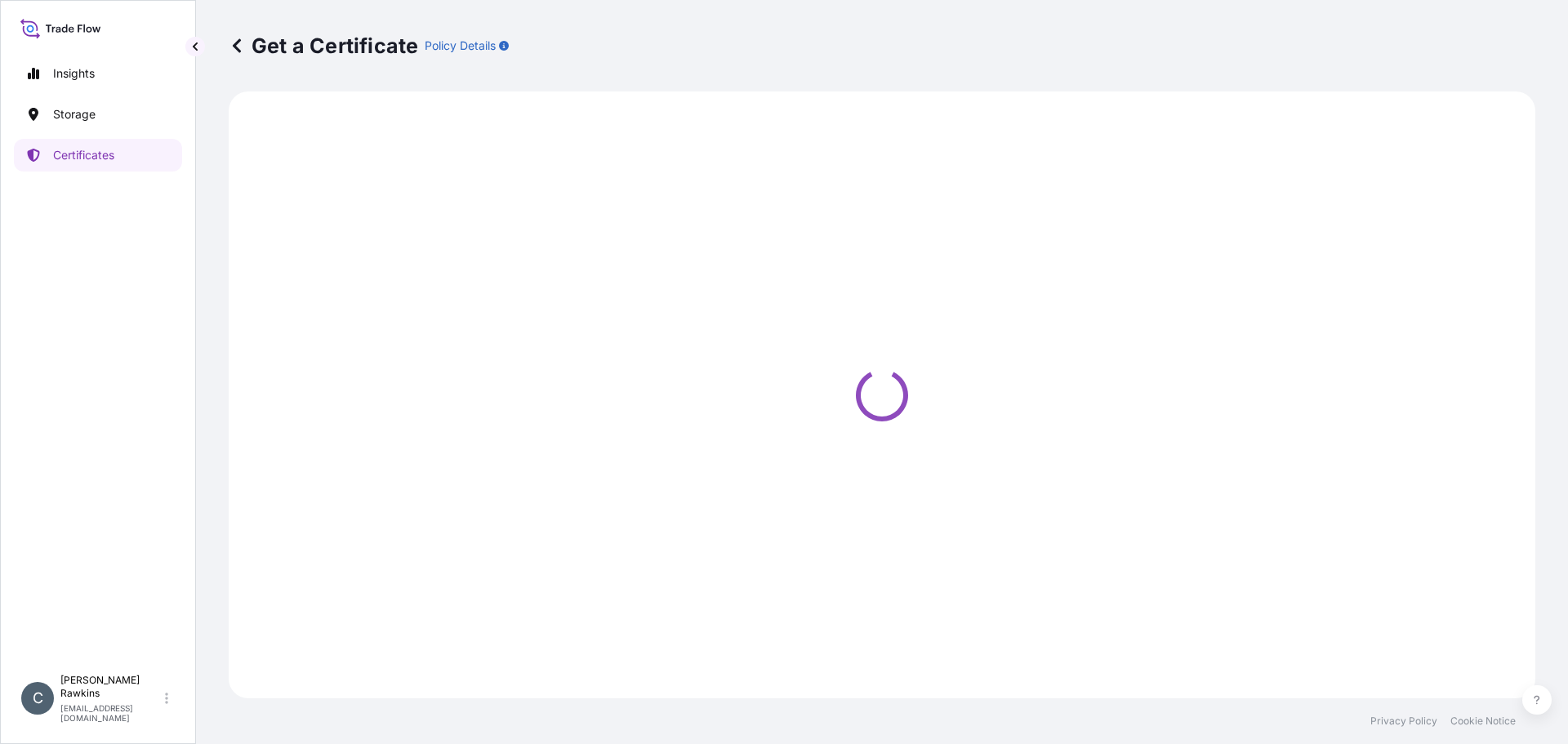
select select "Sea"
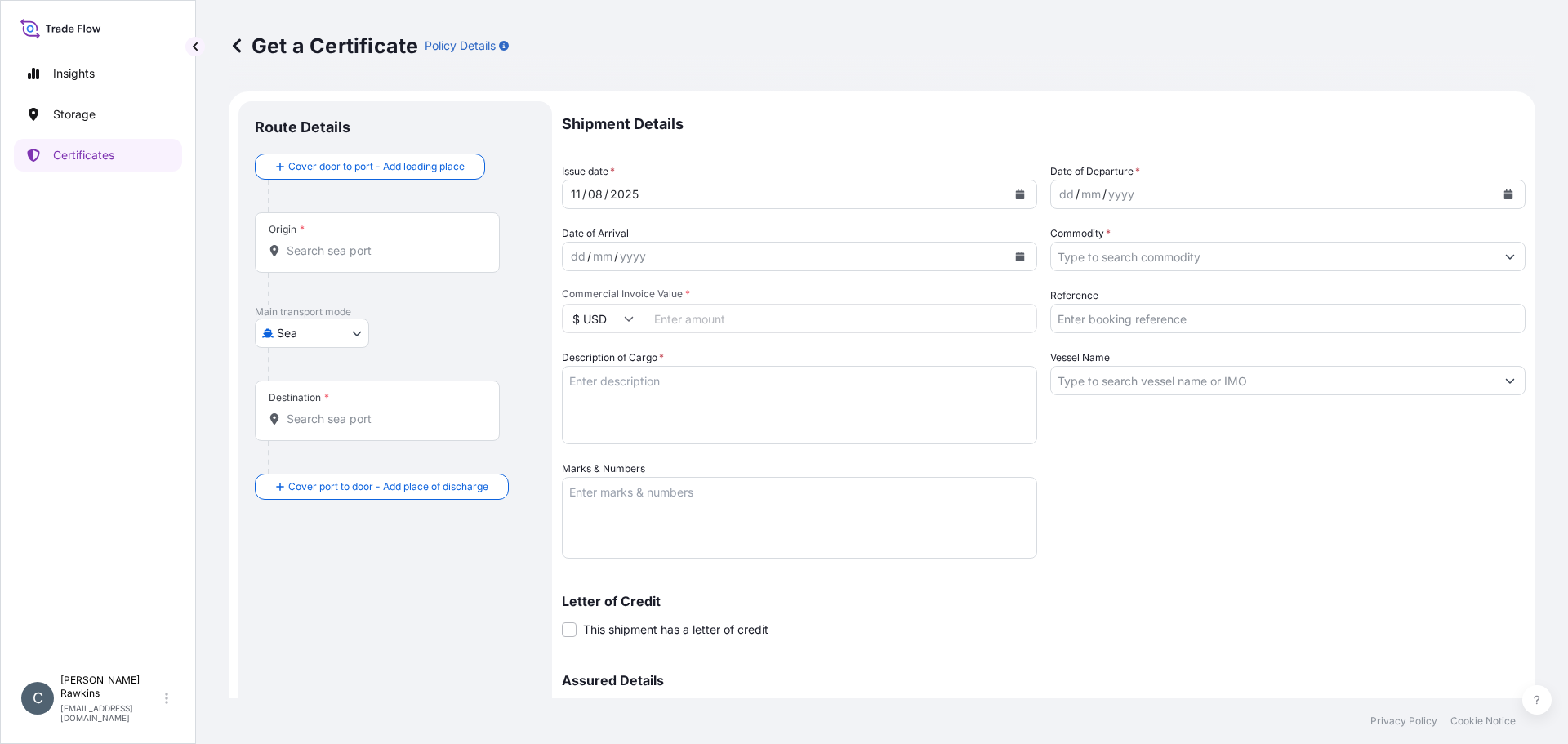
click at [393, 261] on div "Origin *" at bounding box center [377, 243] width 245 height 60
click at [393, 259] on input "Origin *" at bounding box center [382, 251] width 192 height 16
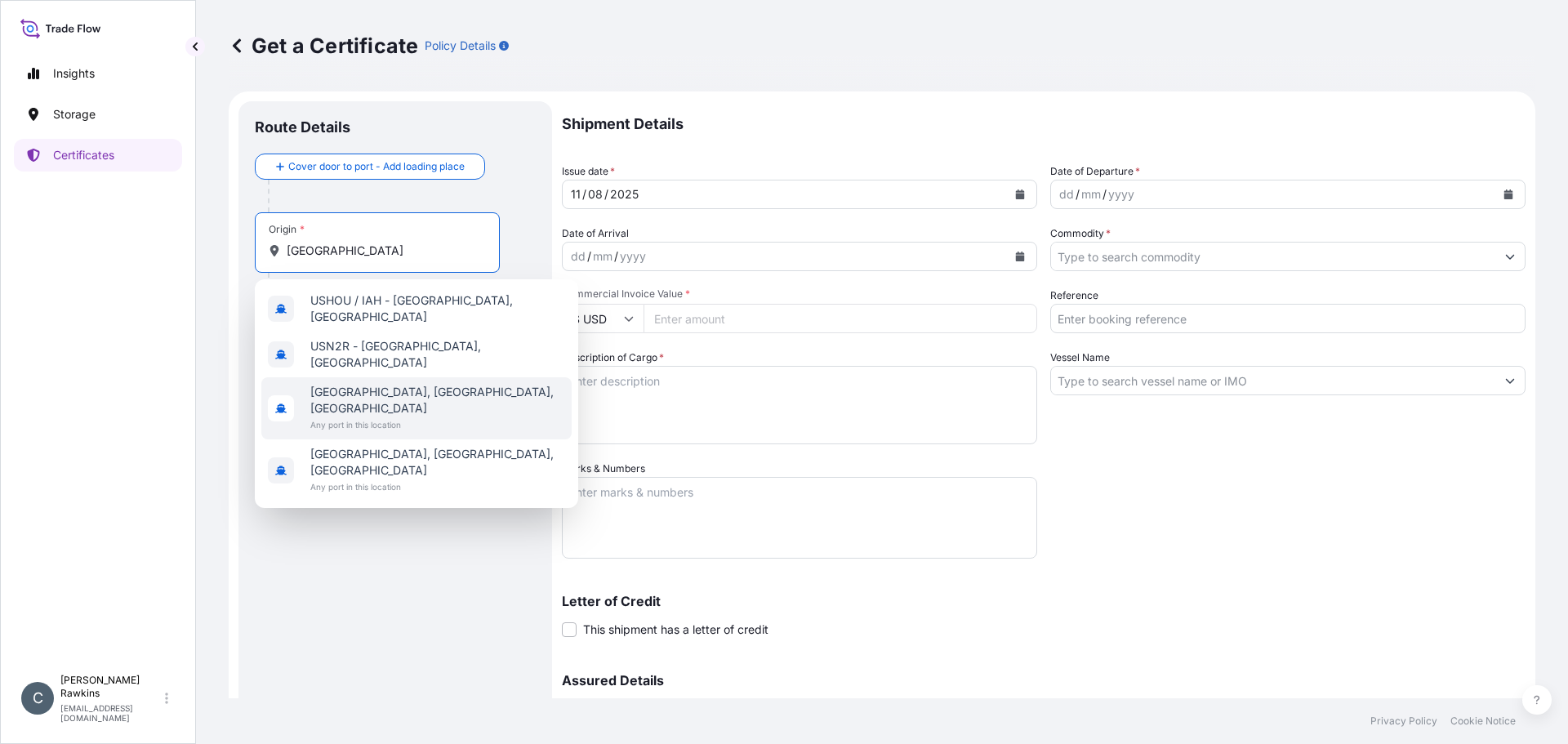
click at [334, 384] on span "[GEOGRAPHIC_DATA], [GEOGRAPHIC_DATA], [GEOGRAPHIC_DATA]" at bounding box center [437, 400] width 254 height 33
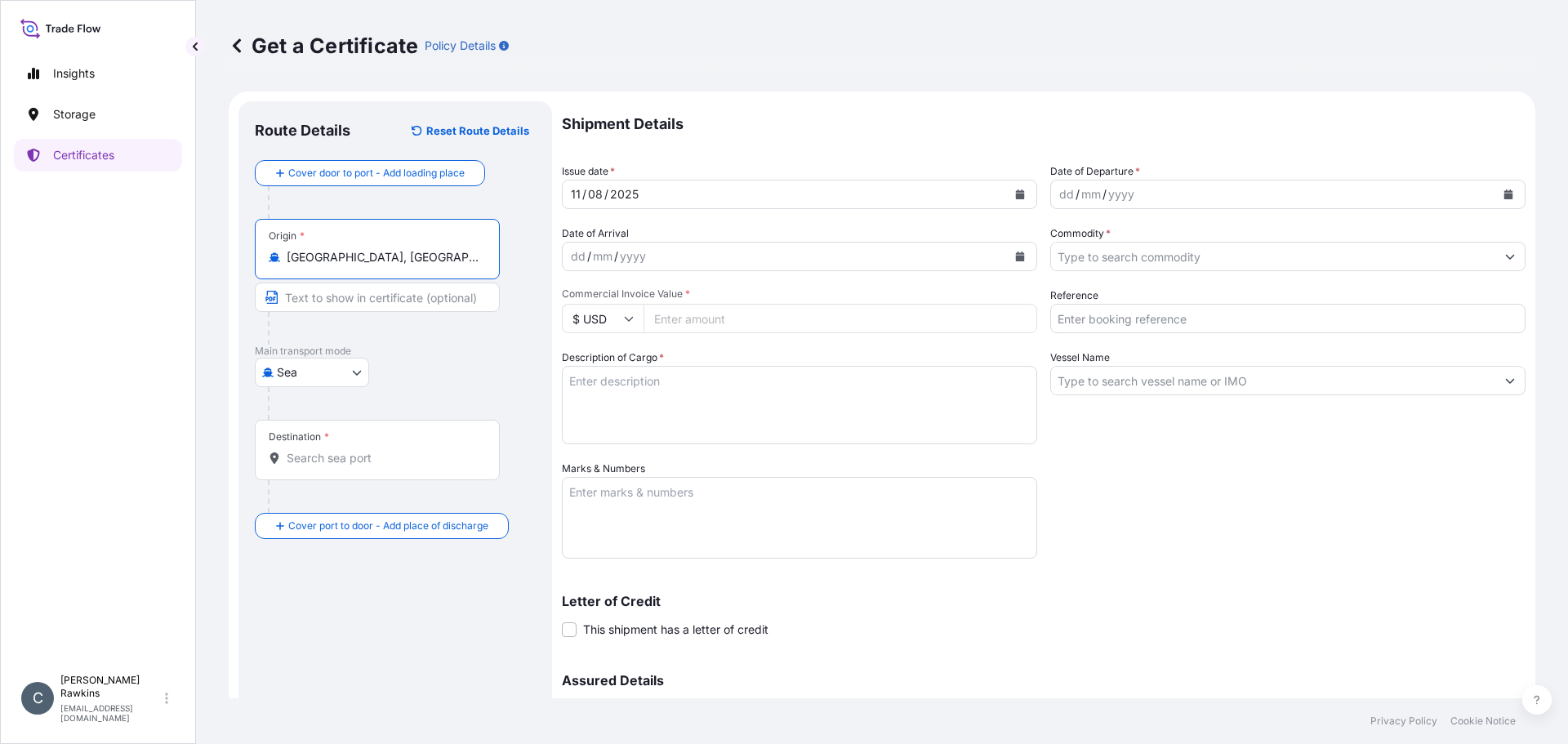
type input "[GEOGRAPHIC_DATA], [GEOGRAPHIC_DATA], [GEOGRAPHIC_DATA]"
click at [325, 462] on input "Destination *" at bounding box center [382, 458] width 192 height 16
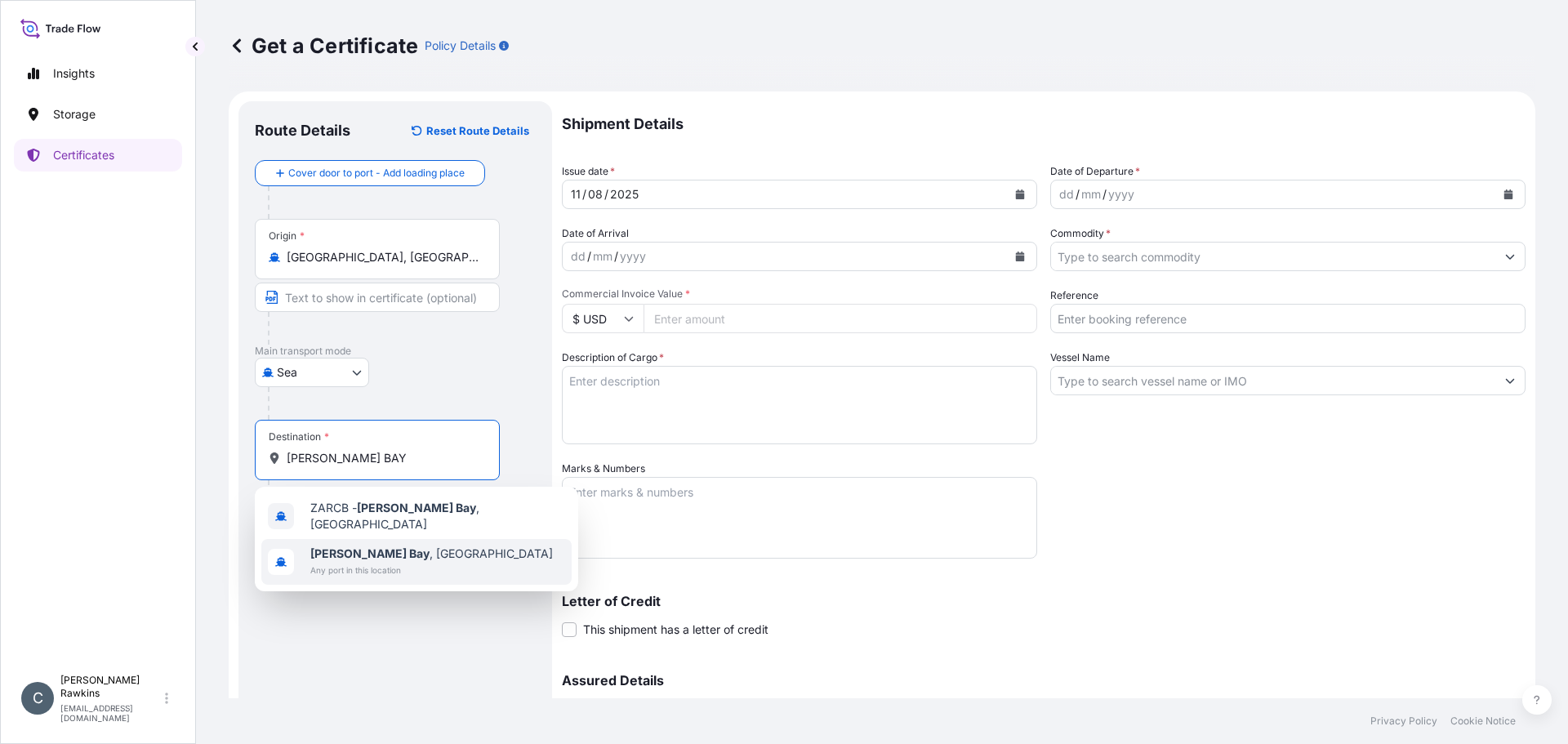
click at [330, 546] on b "[PERSON_NAME] Bay" at bounding box center [370, 553] width 120 height 14
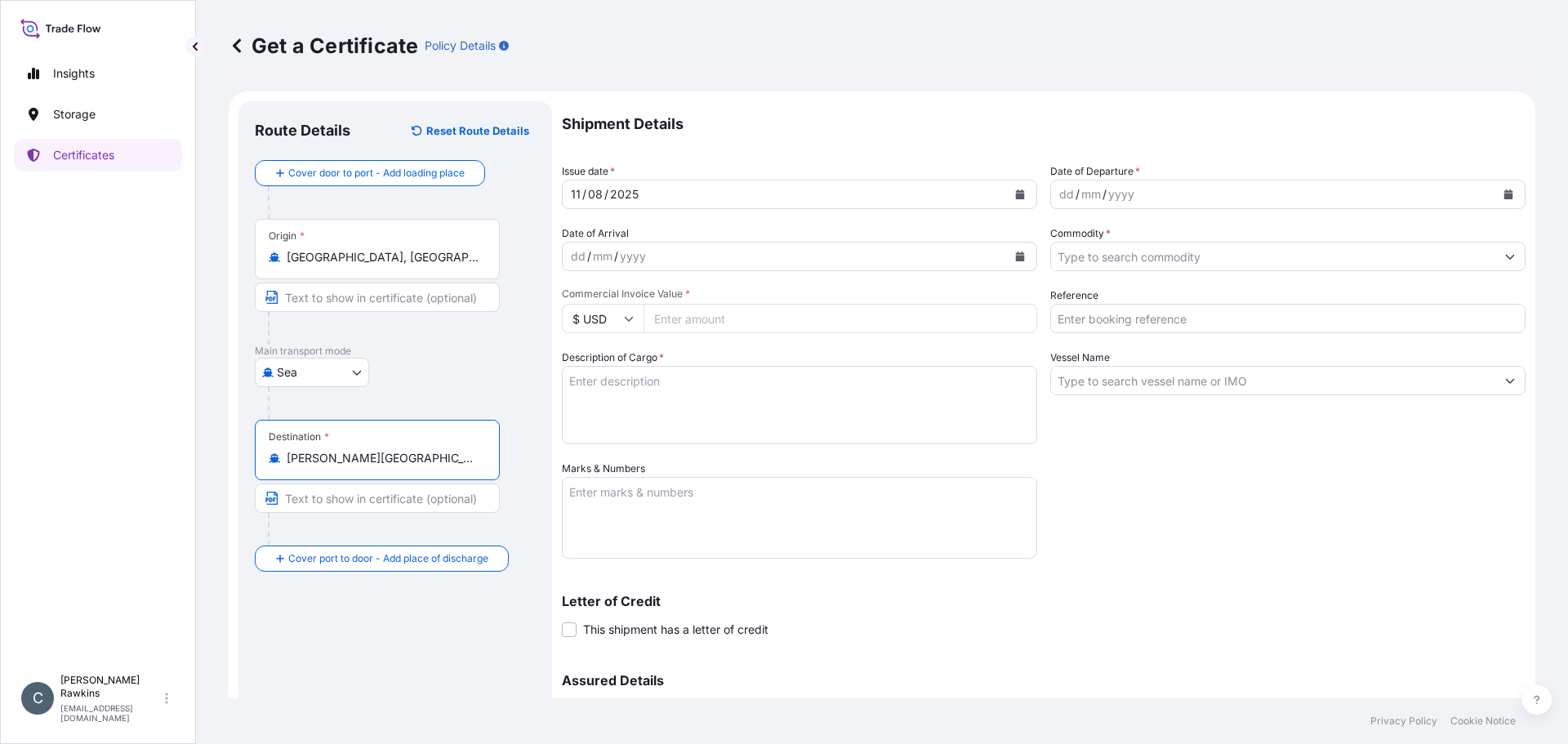
type input "[PERSON_NAME][GEOGRAPHIC_DATA], [GEOGRAPHIC_DATA]"
click at [1016, 195] on icon "Calendar" at bounding box center [1020, 194] width 9 height 10
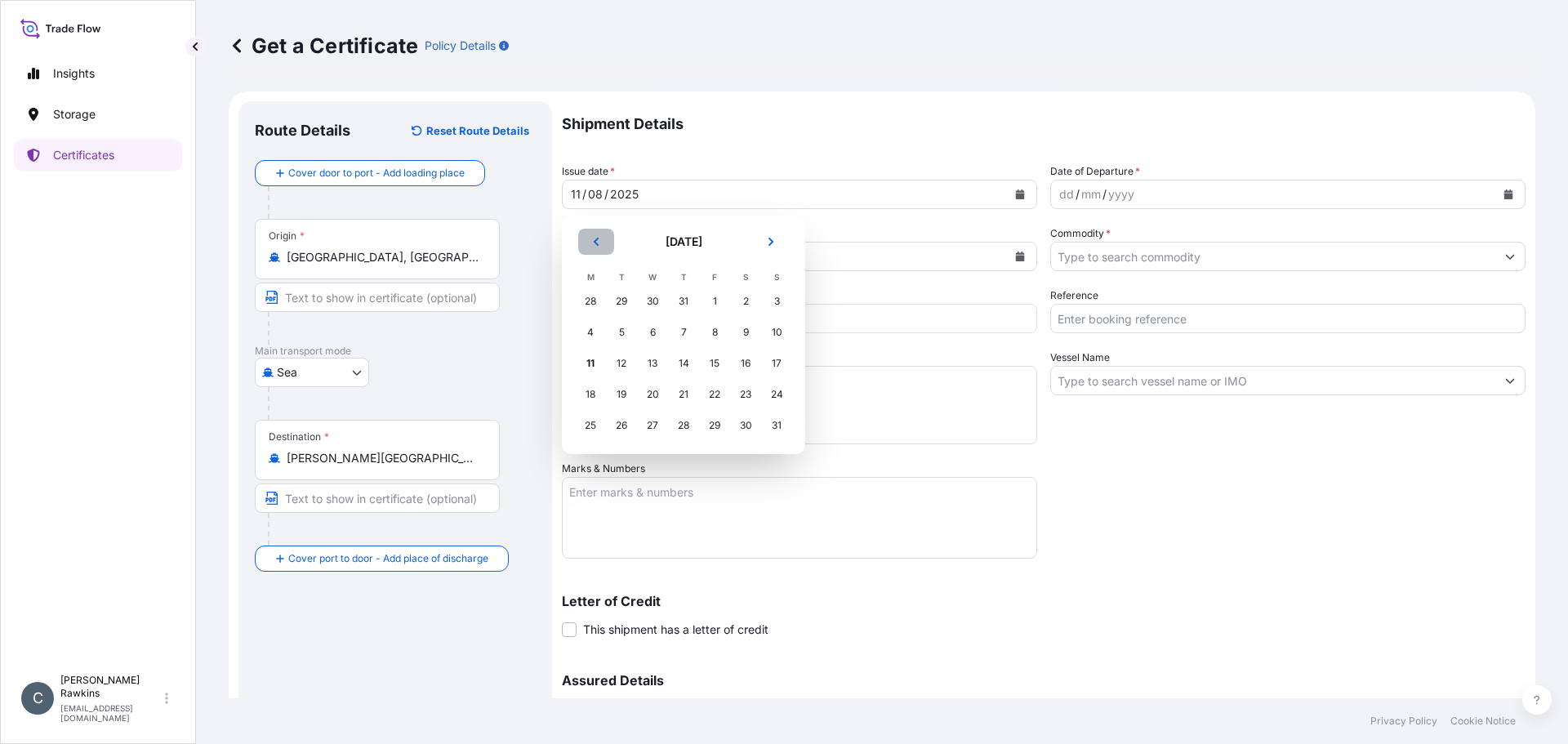
click at [608, 244] on button "Previous" at bounding box center [596, 241] width 36 height 26
click at [681, 362] on div "17" at bounding box center [683, 363] width 29 height 29
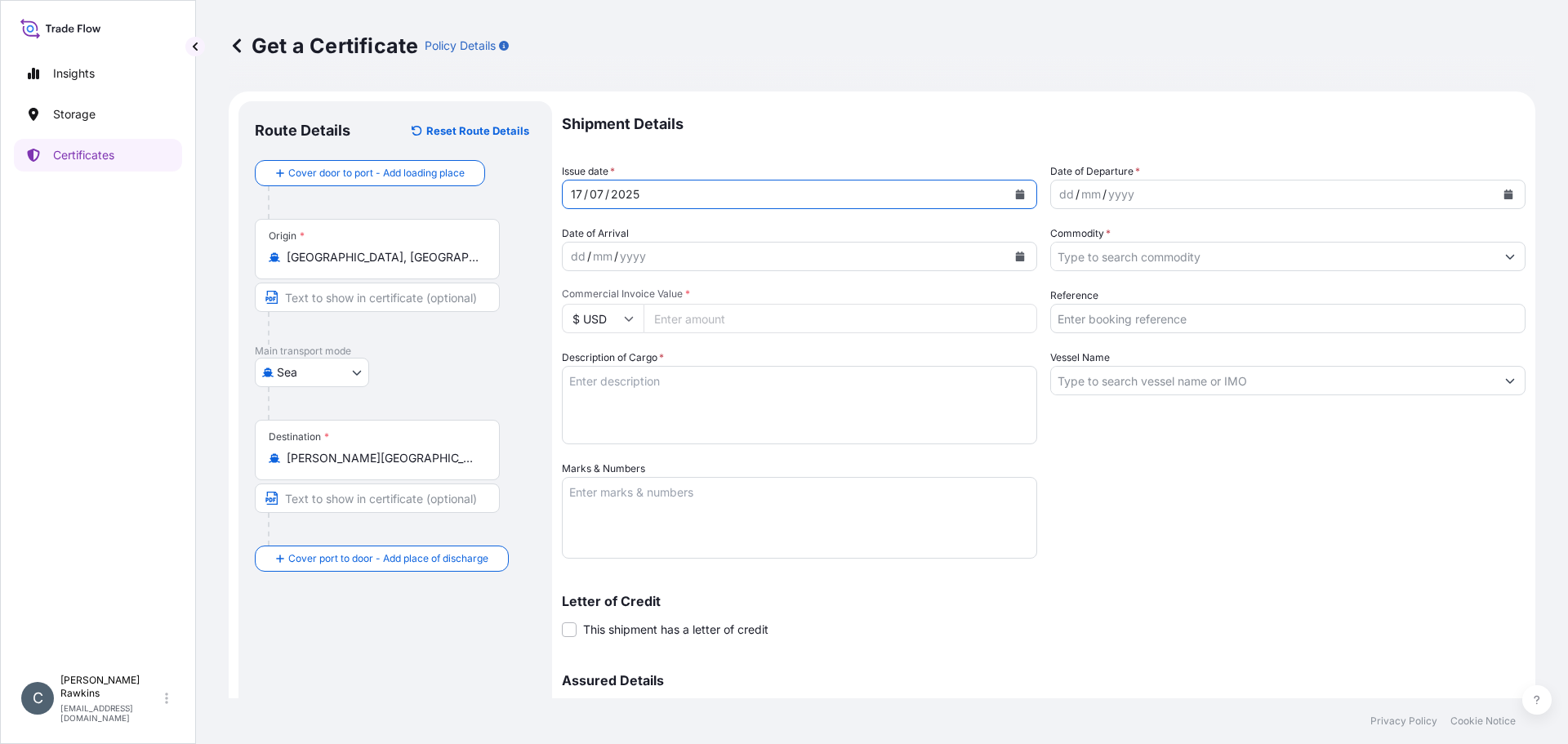
click at [1503, 192] on icon "Calendar" at bounding box center [1508, 194] width 10 height 10
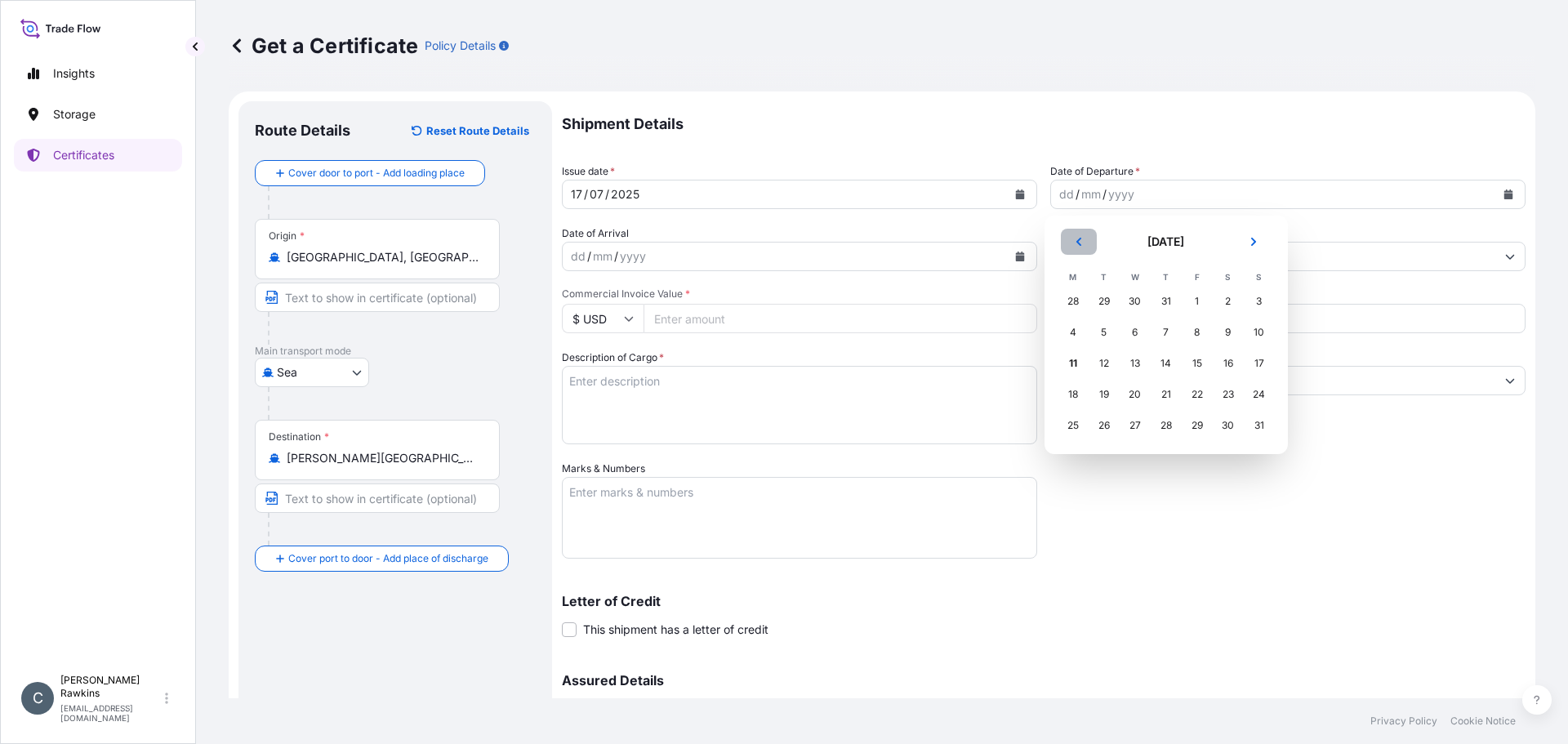
click at [1074, 242] on icon "Previous" at bounding box center [1079, 241] width 10 height 10
click at [1109, 425] on div "27" at bounding box center [1104, 425] width 29 height 29
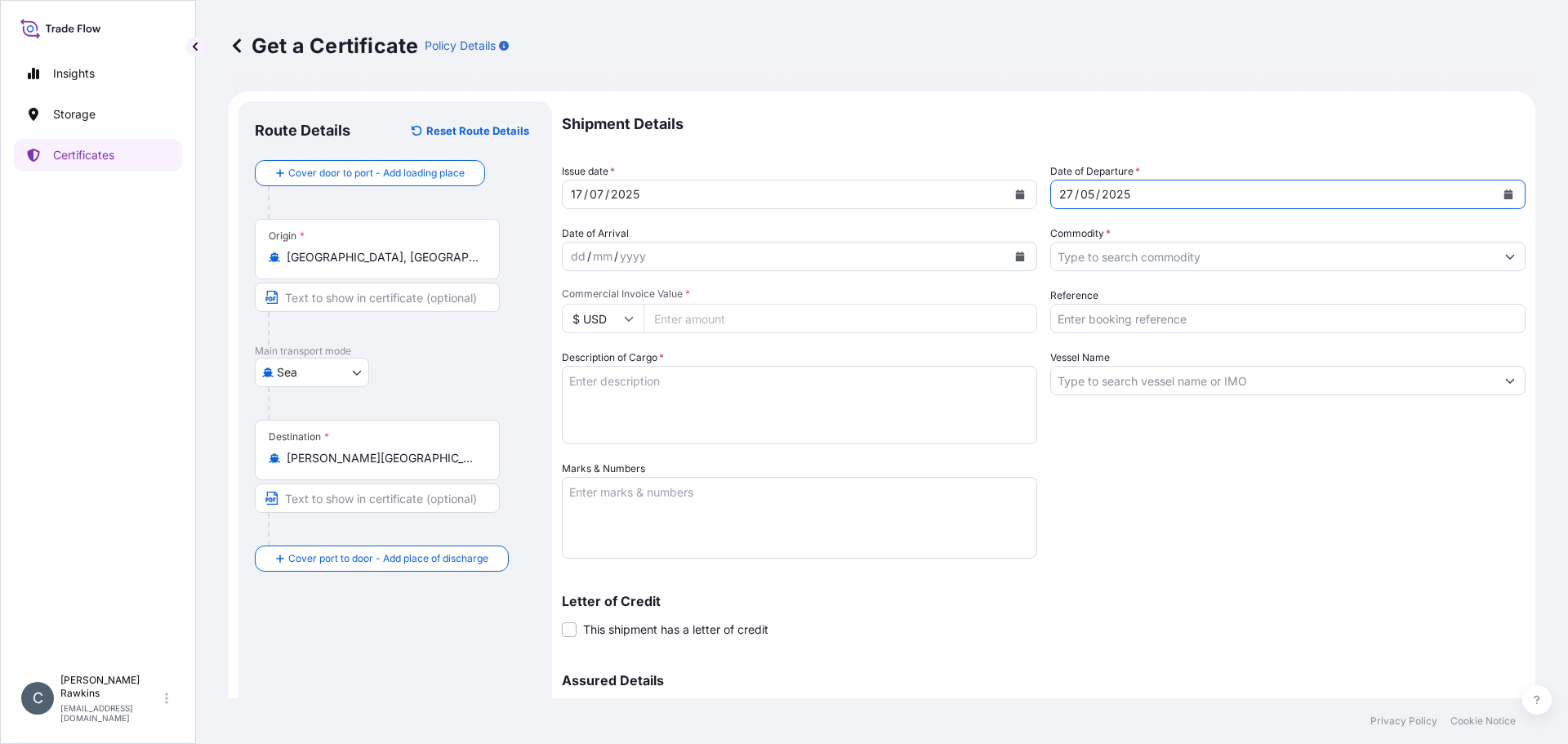
click at [1158, 262] on input "Commodity *" at bounding box center [1273, 256] width 444 height 29
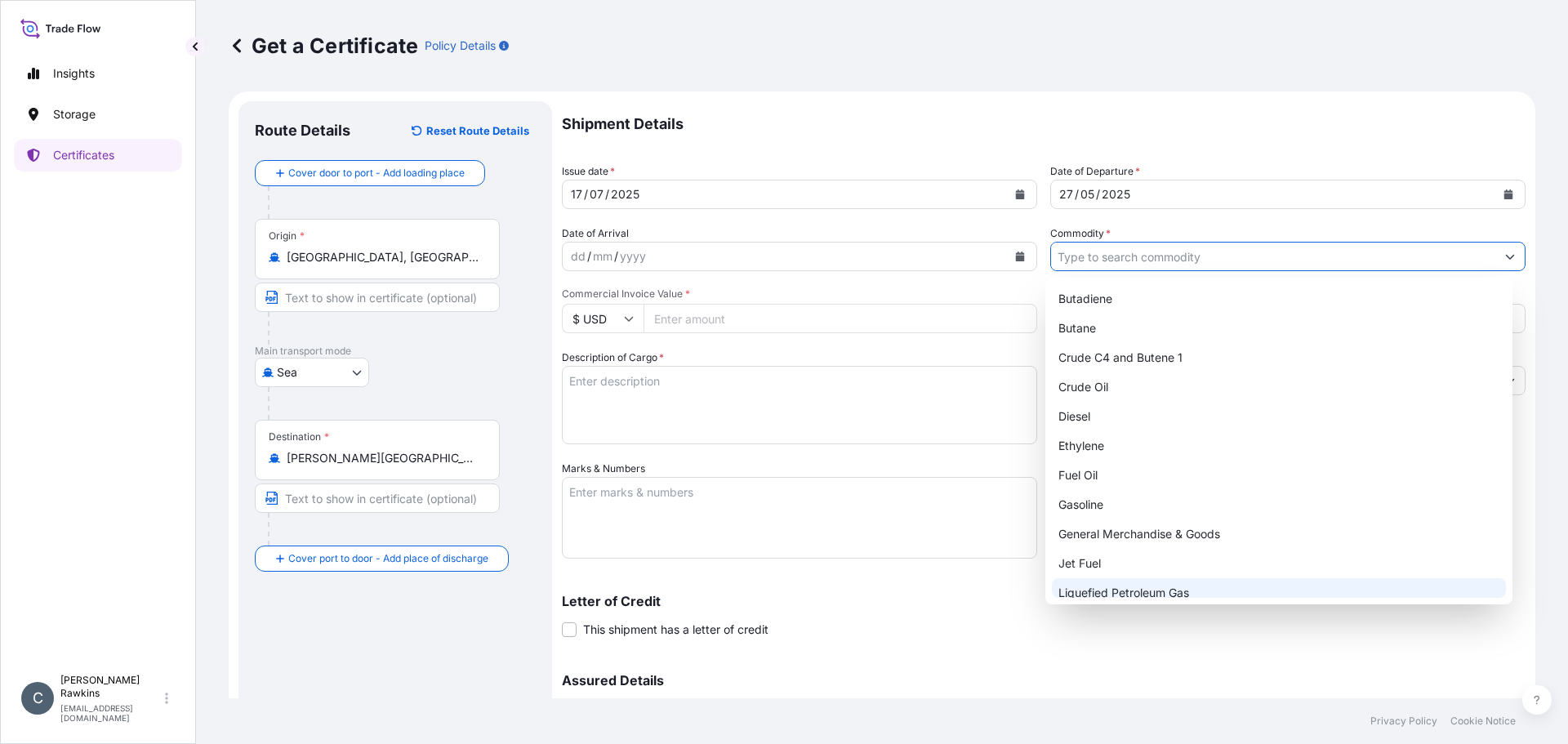
click at [1126, 584] on div "Liquefied Petroleum Gas" at bounding box center [1279, 592] width 455 height 29
type input "Liquefied Petroleum Gas"
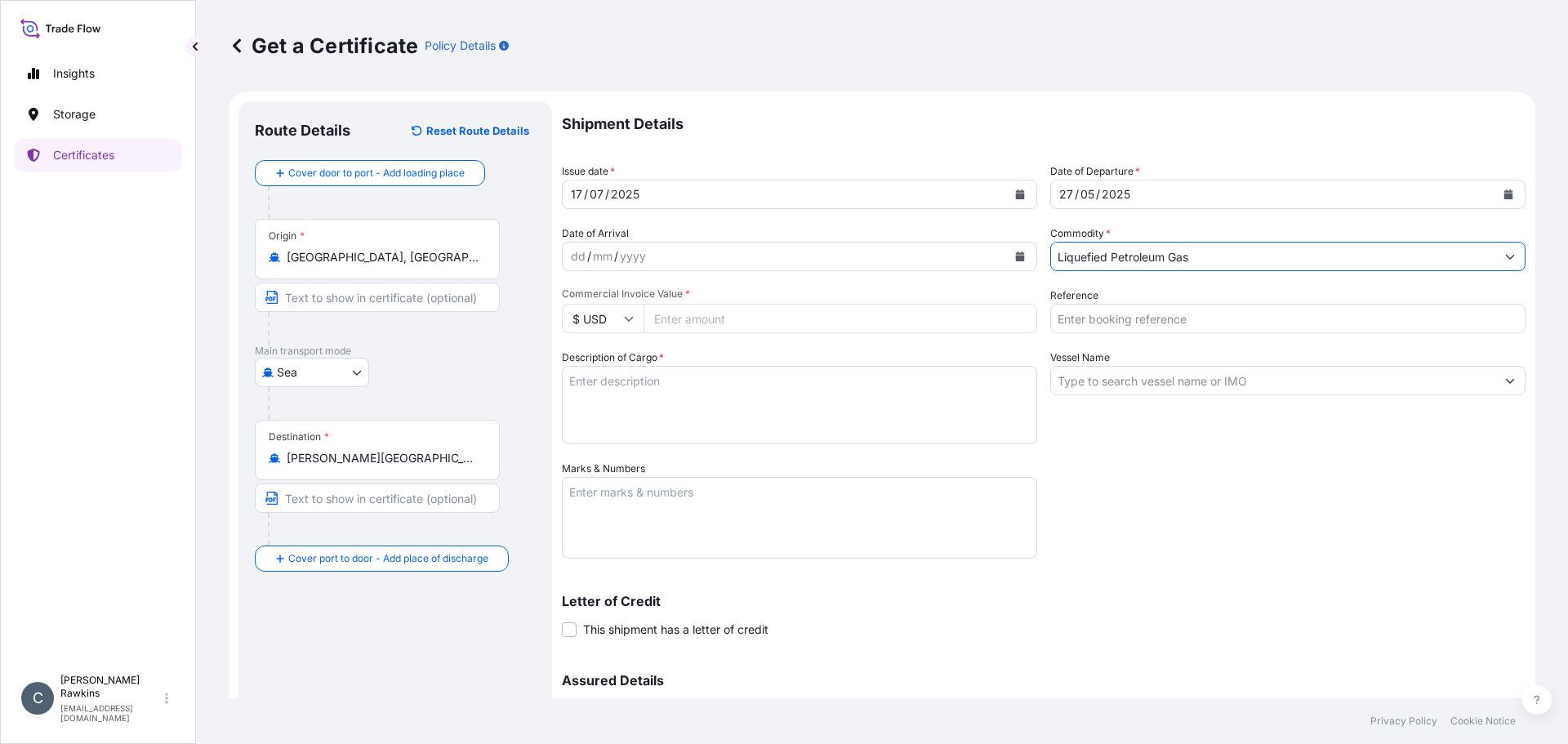
click at [743, 303] on div "Commercial Invoice Value * $ USD" at bounding box center [800, 310] width 475 height 46
click at [742, 310] on input "Commercial Invoice Value *" at bounding box center [840, 318] width 394 height 29
type input "14211350.52"
click at [1078, 321] on input "Reference" at bounding box center [1288, 318] width 475 height 29
type input "AR25P004086F"
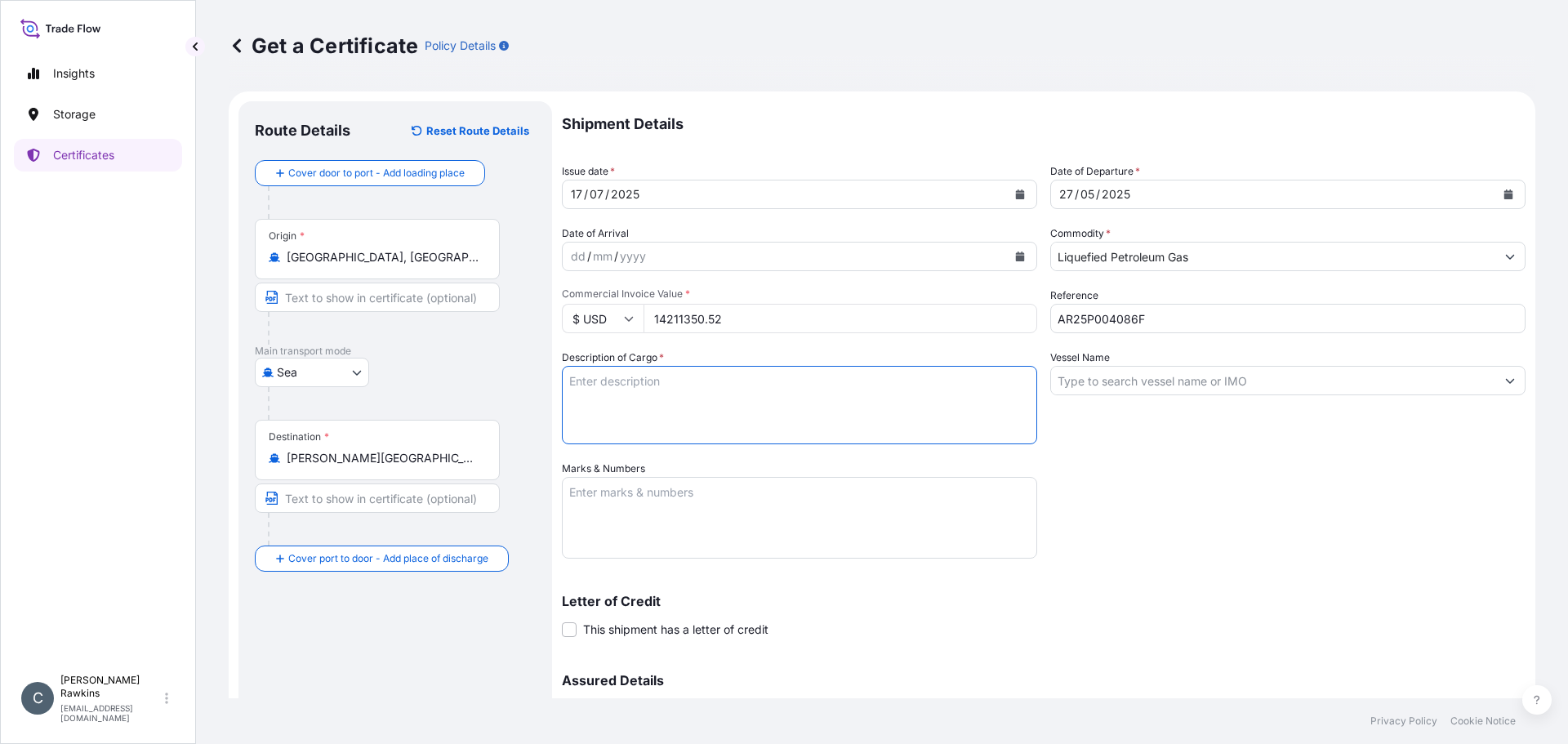
click at [822, 388] on textarea "Description of Cargo *" at bounding box center [800, 405] width 475 height 78
type textarea "5,549.392 MT BUTANE 14,701.076 MT PROPANE"
click at [1059, 377] on input "Vessel Name" at bounding box center [1273, 380] width 444 height 29
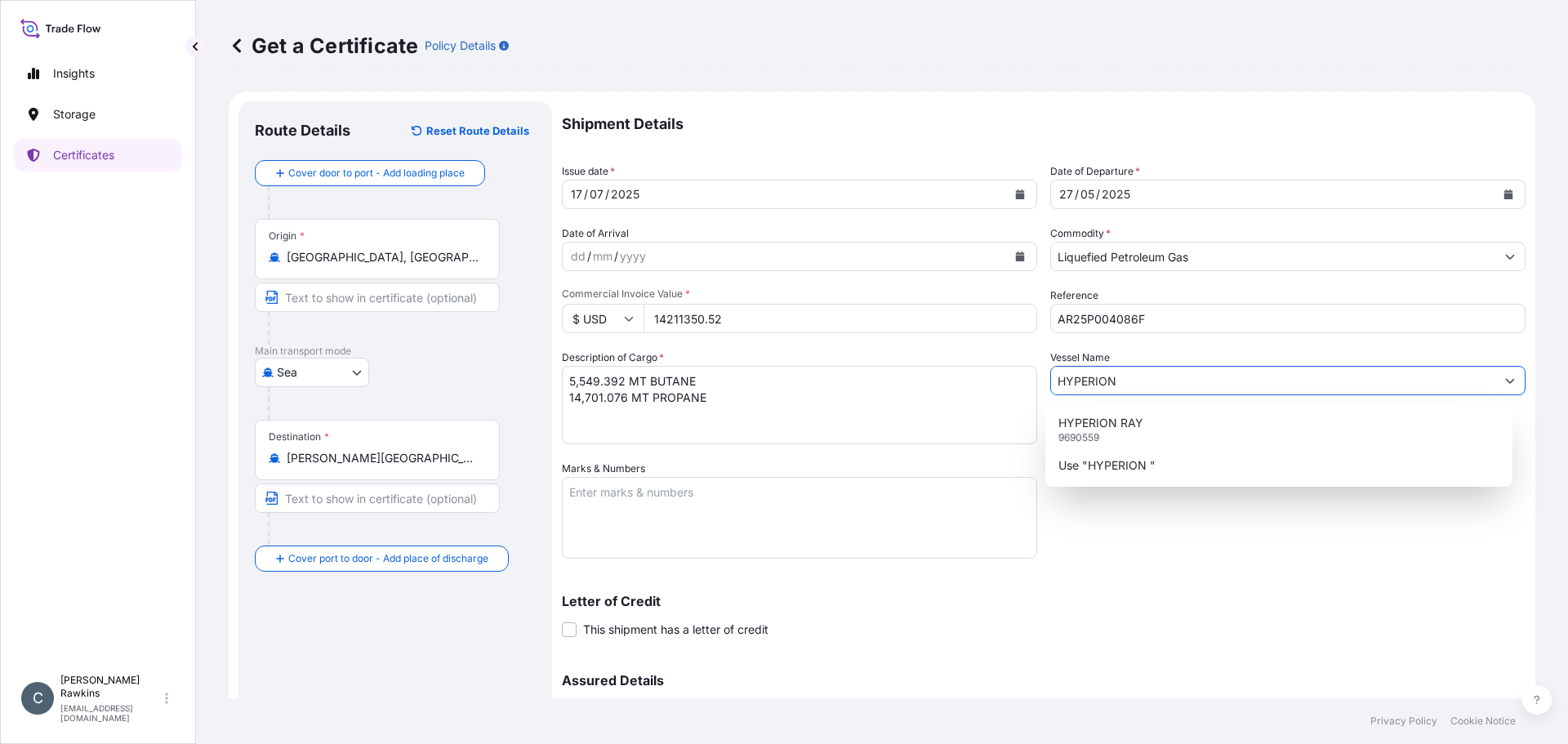
type input "HYPERION"
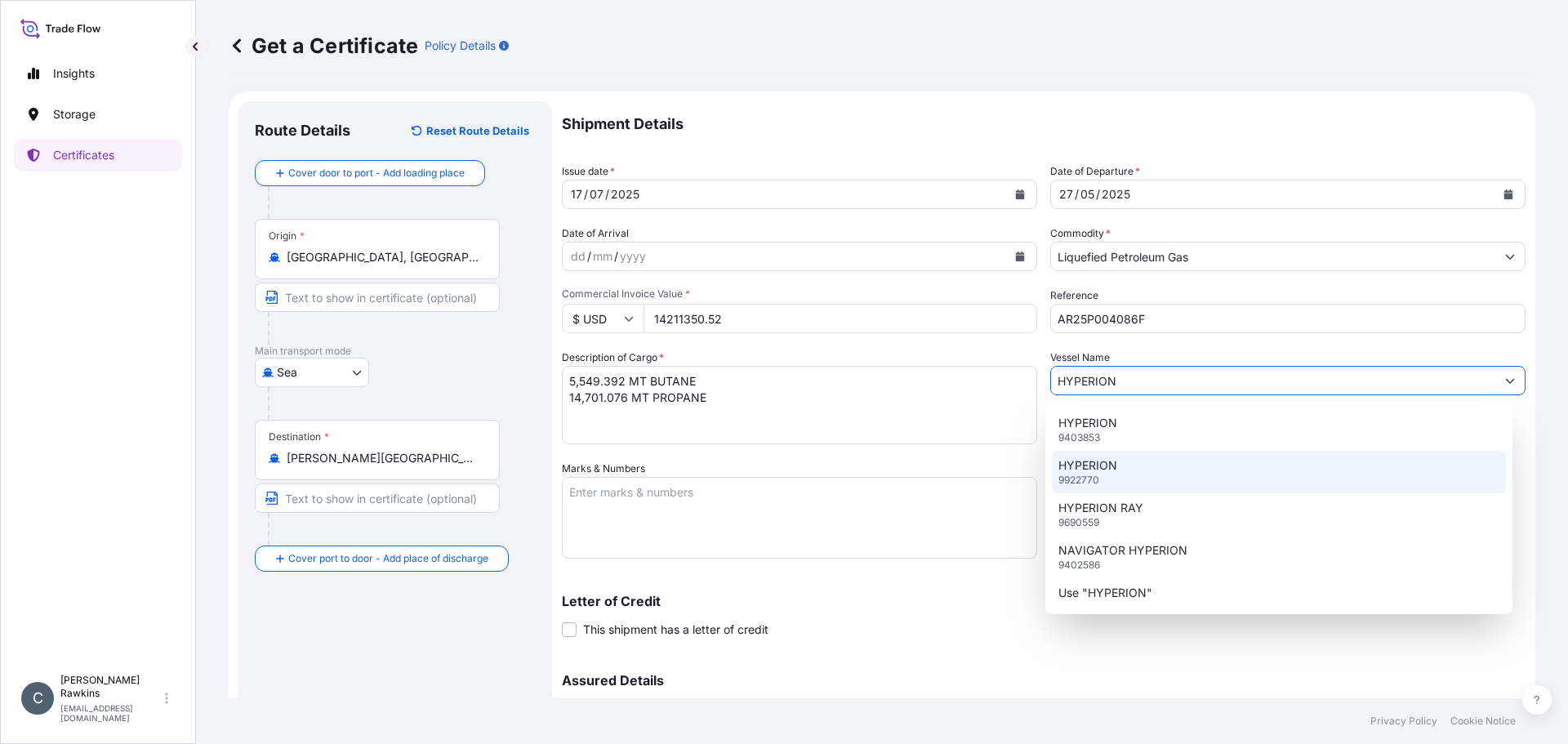
click at [1137, 468] on div "HYPERION 9922770" at bounding box center [1279, 473] width 455 height 43
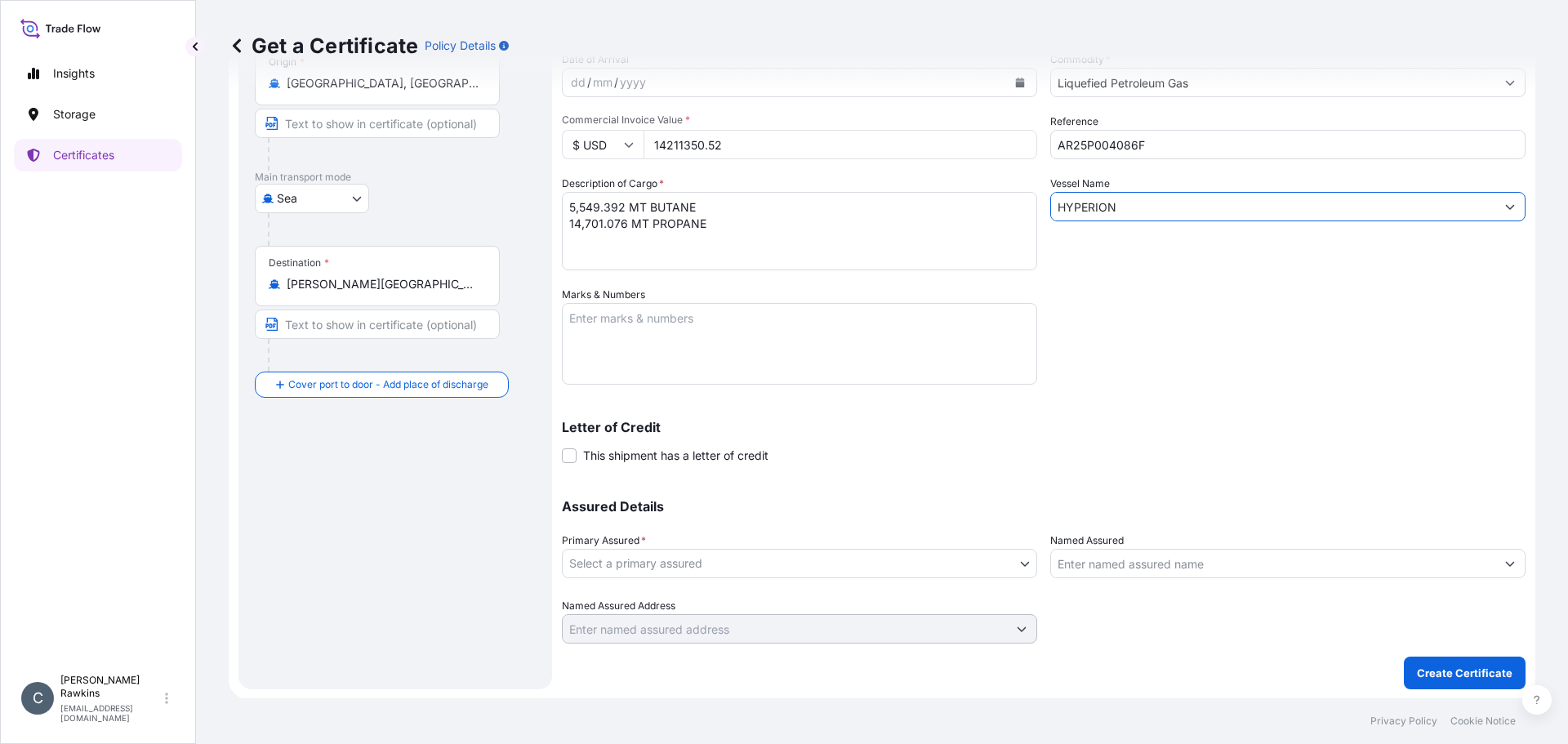
scroll to position [175, 0]
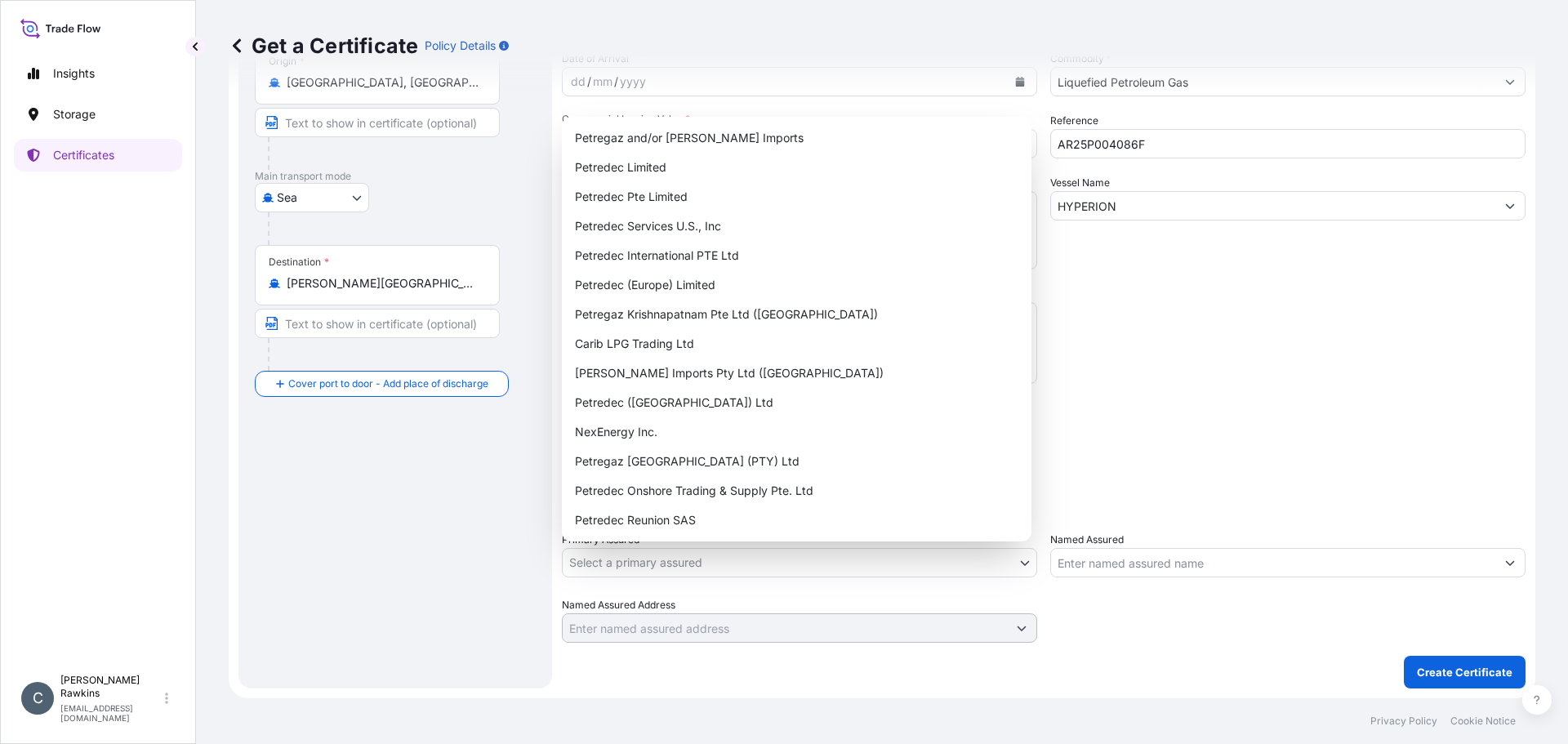
click at [716, 561] on body "Insights Storage Certificates C [PERSON_NAME] [EMAIL_ADDRESS][DOMAIN_NAME] Get …" at bounding box center [784, 372] width 1568 height 744
click at [698, 251] on div "Petredec International PTE Ltd" at bounding box center [796, 255] width 456 height 29
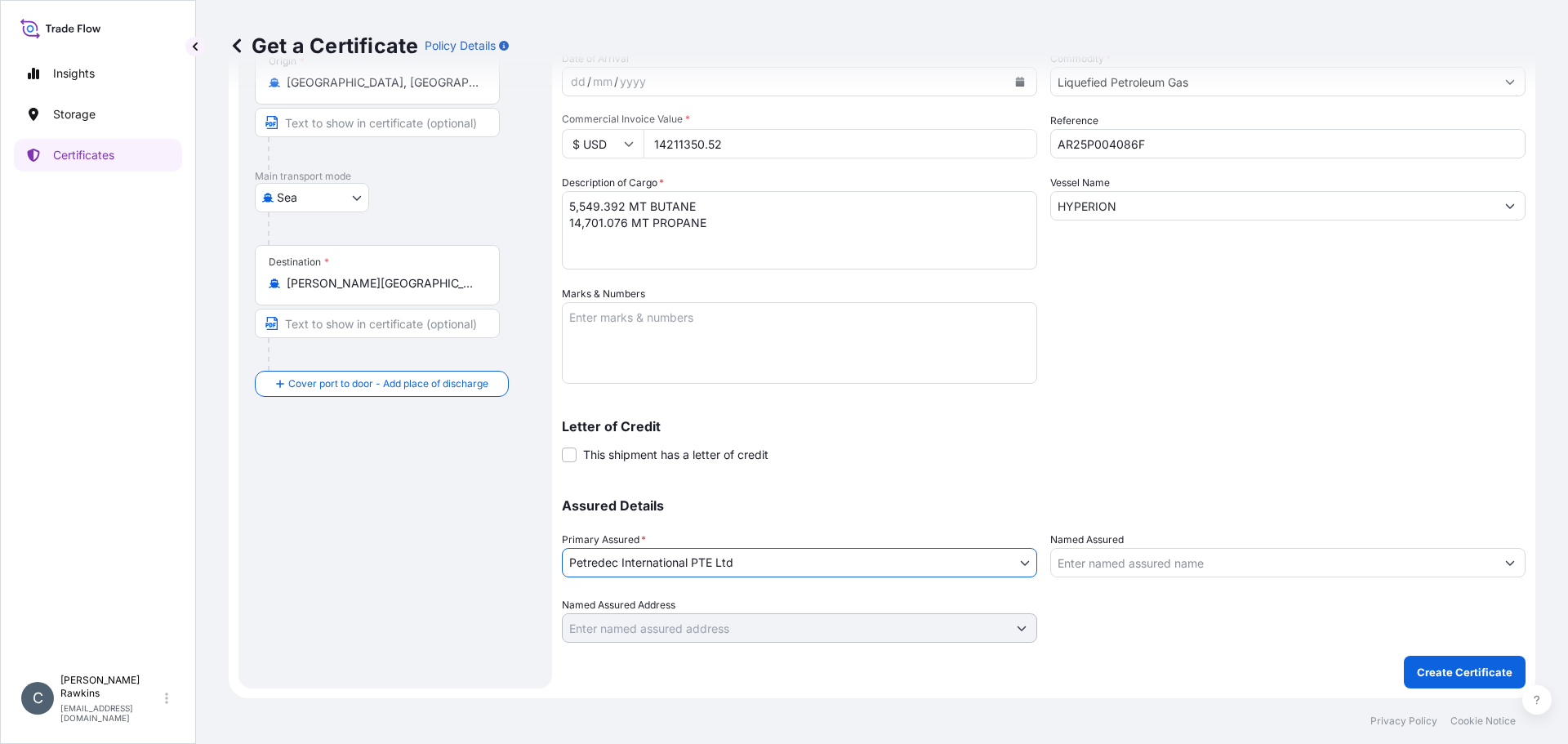
click at [1108, 555] on input "Named Assured" at bounding box center [1273, 562] width 444 height 29
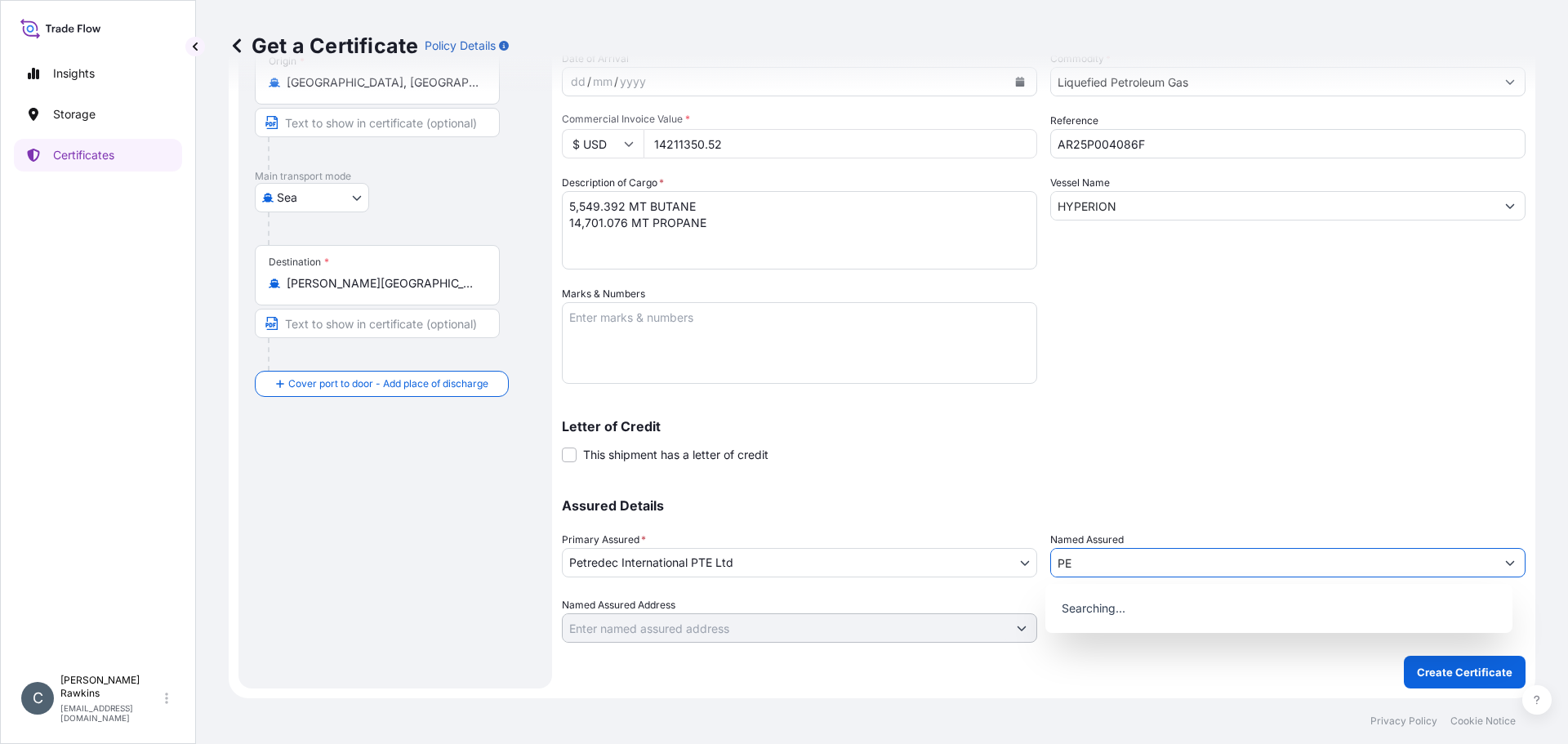
type input "P"
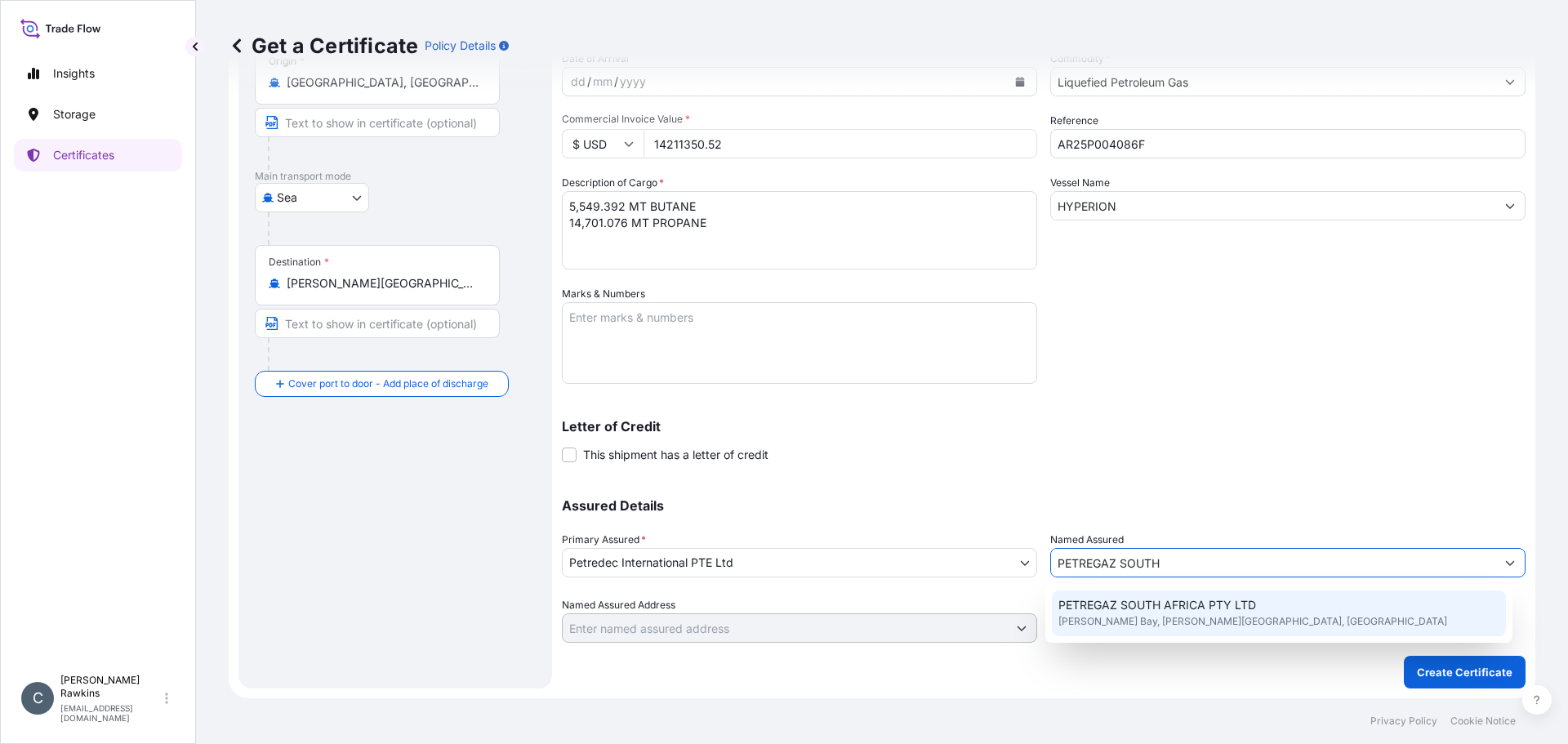
click at [1154, 613] on span "PETREGAZ SOUTH AFRICA PTY LTD" at bounding box center [1157, 606] width 198 height 16
type input "PETREGAZ SOUTH AFRICA PTY LTD"
type input "[PERSON_NAME][GEOGRAPHIC_DATA], [GEOGRAPHIC_DATA]"
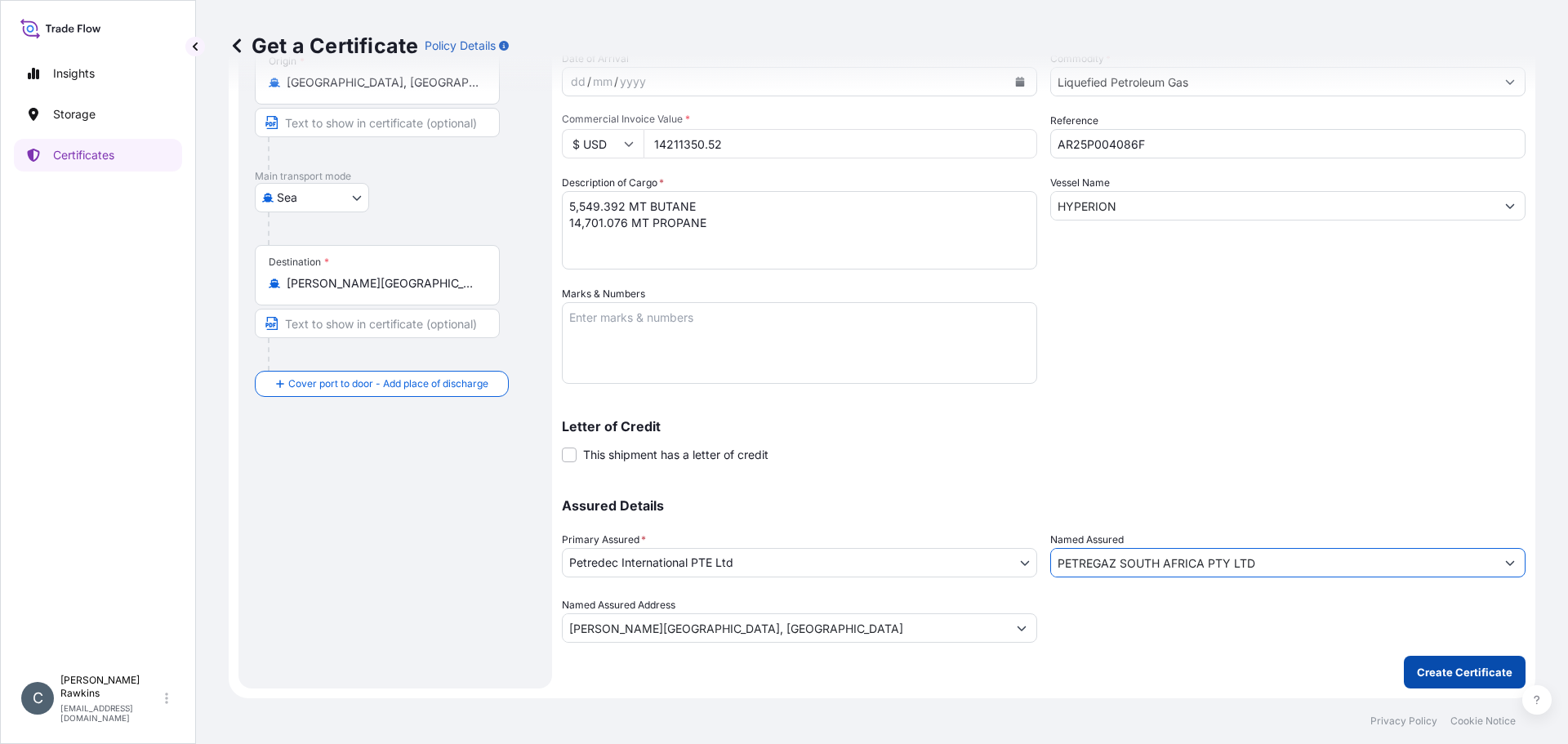
type input "PETREGAZ SOUTH AFRICA PTY LTD"
click at [1417, 672] on p "Create Certificate" at bounding box center [1465, 672] width 96 height 16
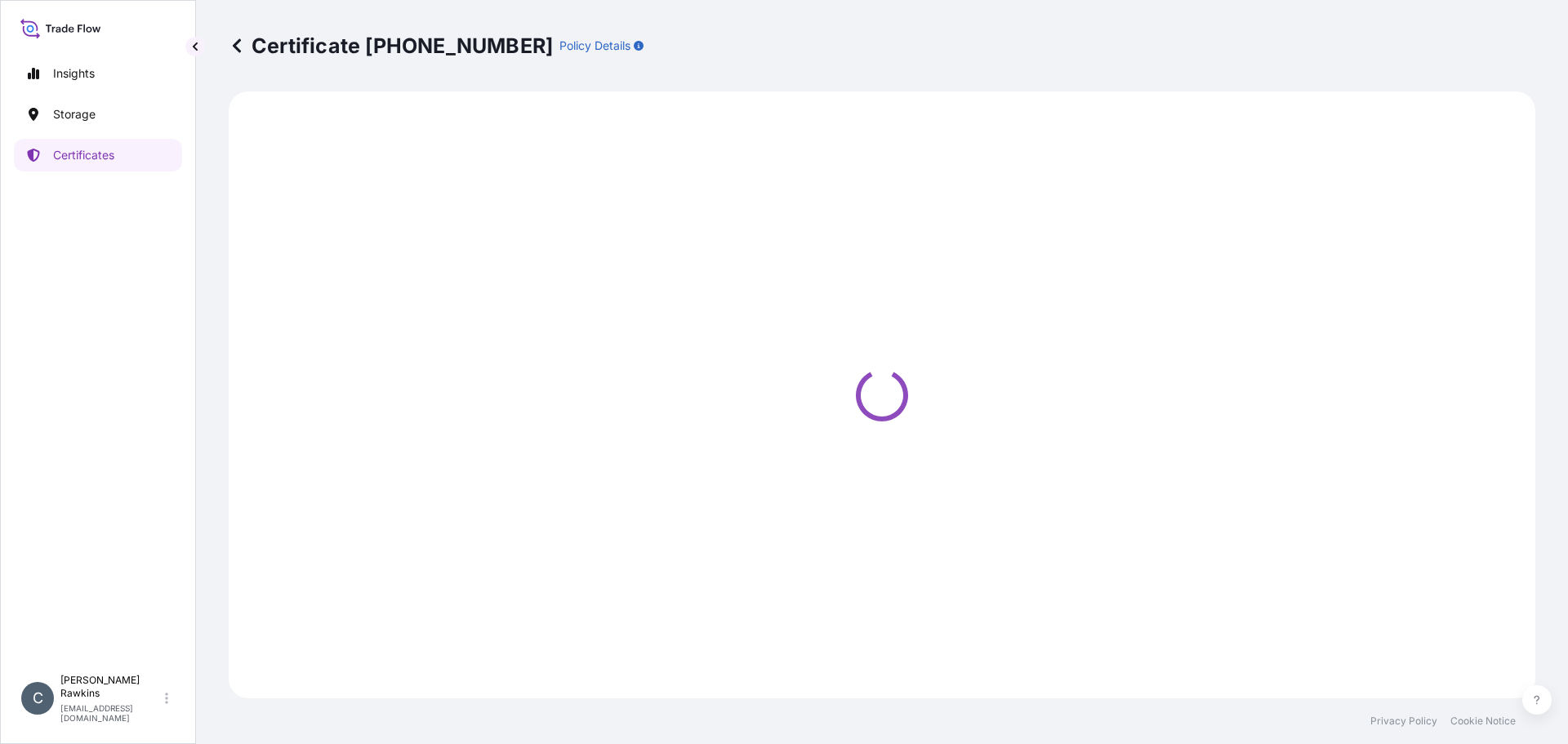
select select "Sea"
select select "31842"
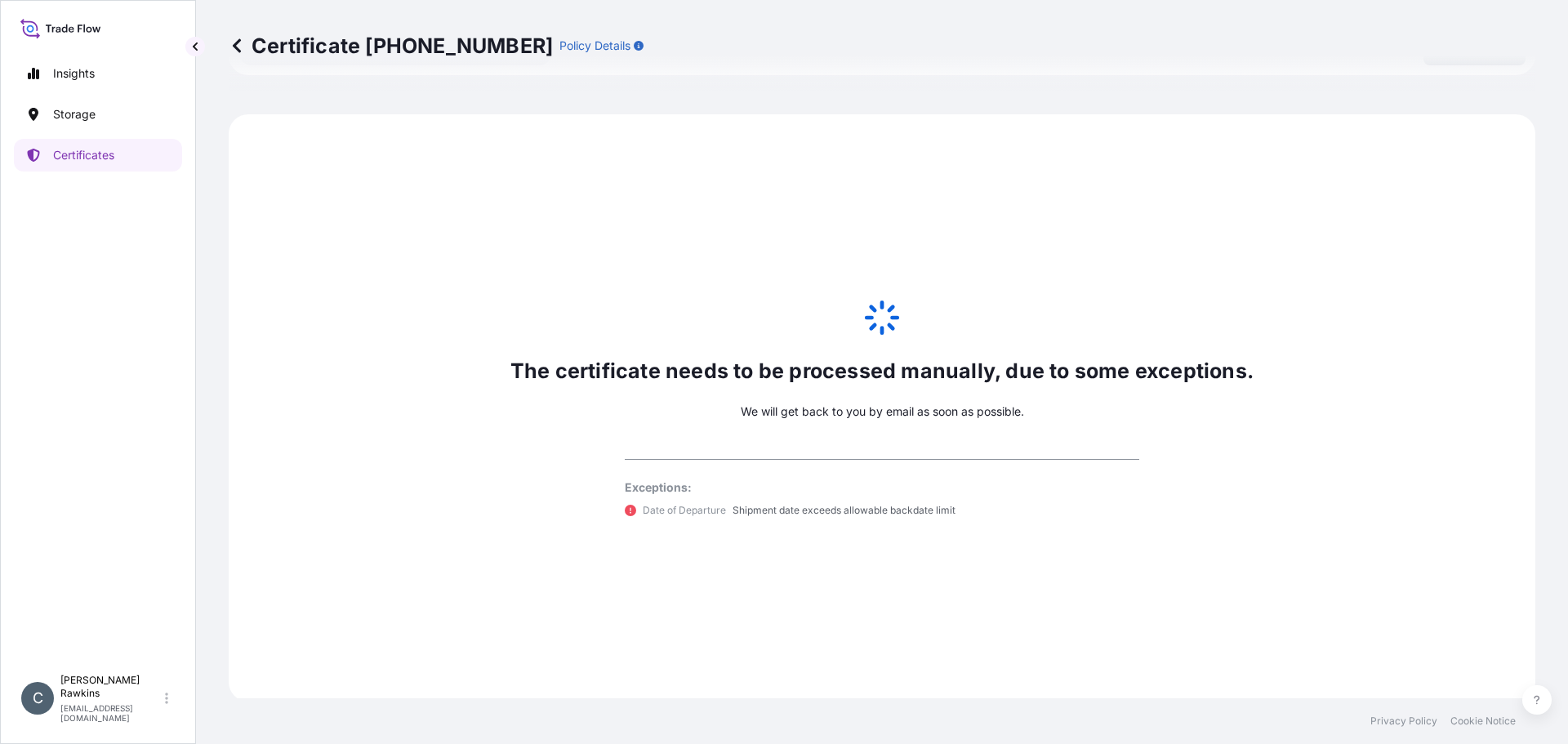
scroll to position [802, 0]
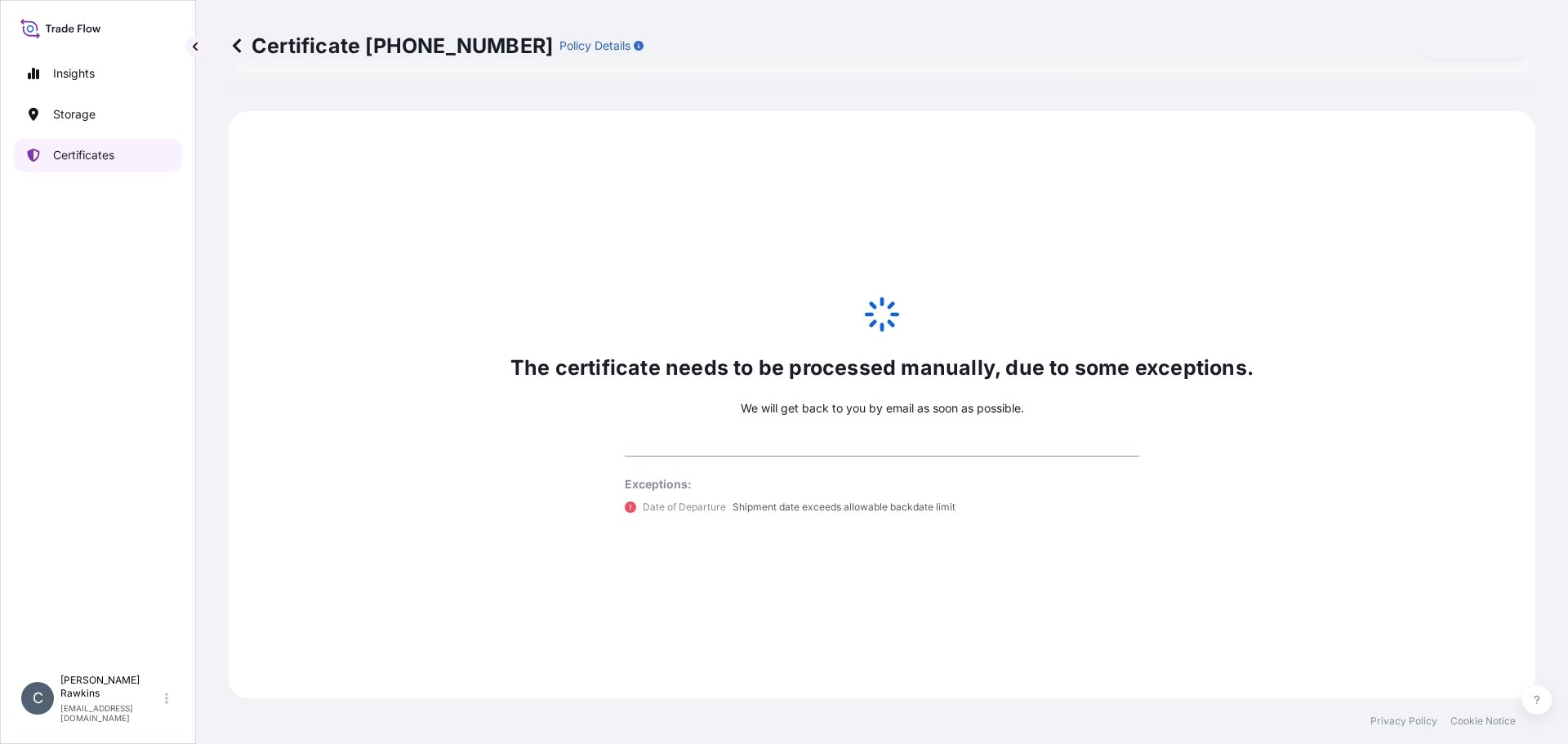
click at [78, 159] on p "Certificates" at bounding box center [83, 155] width 61 height 16
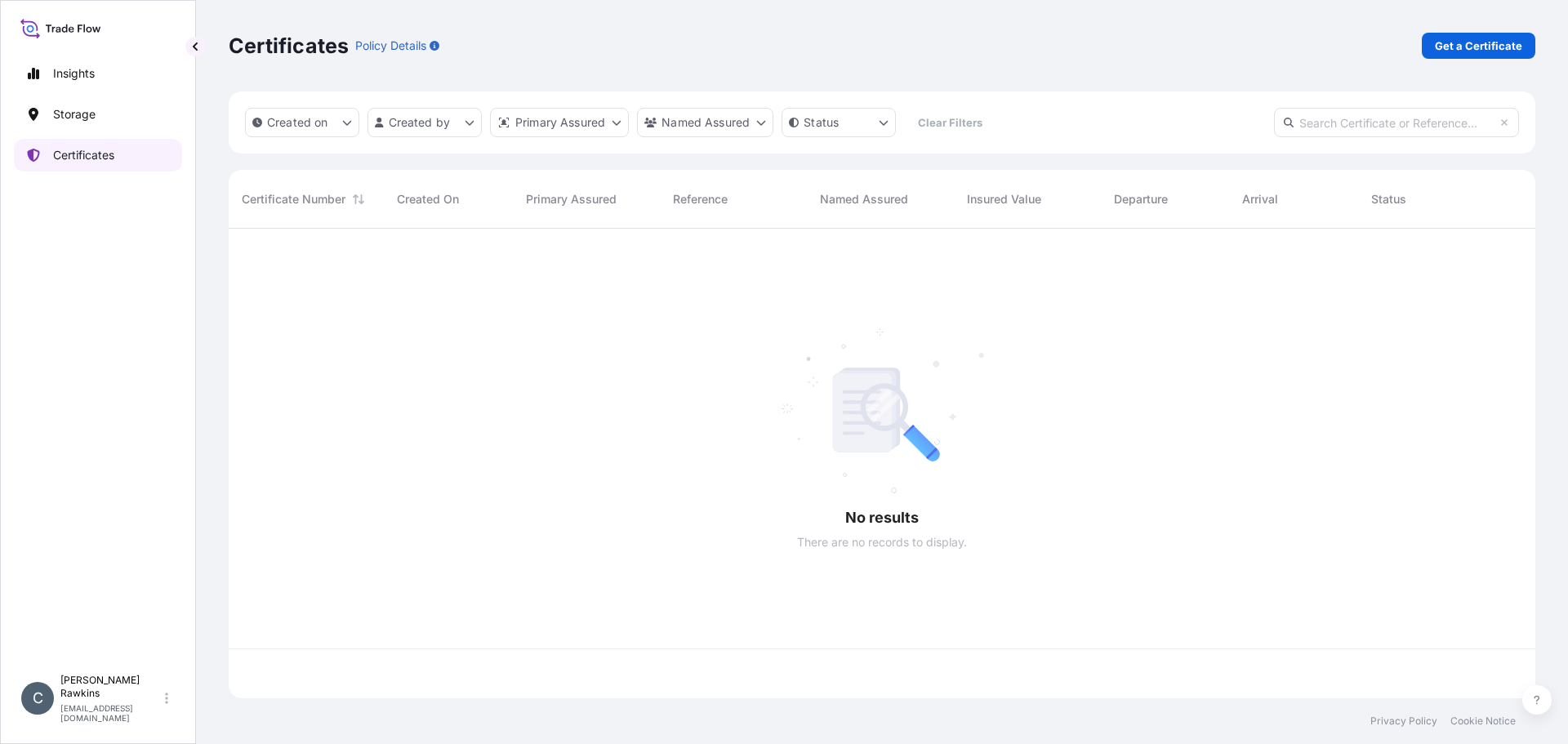
scroll to position [466, 1294]
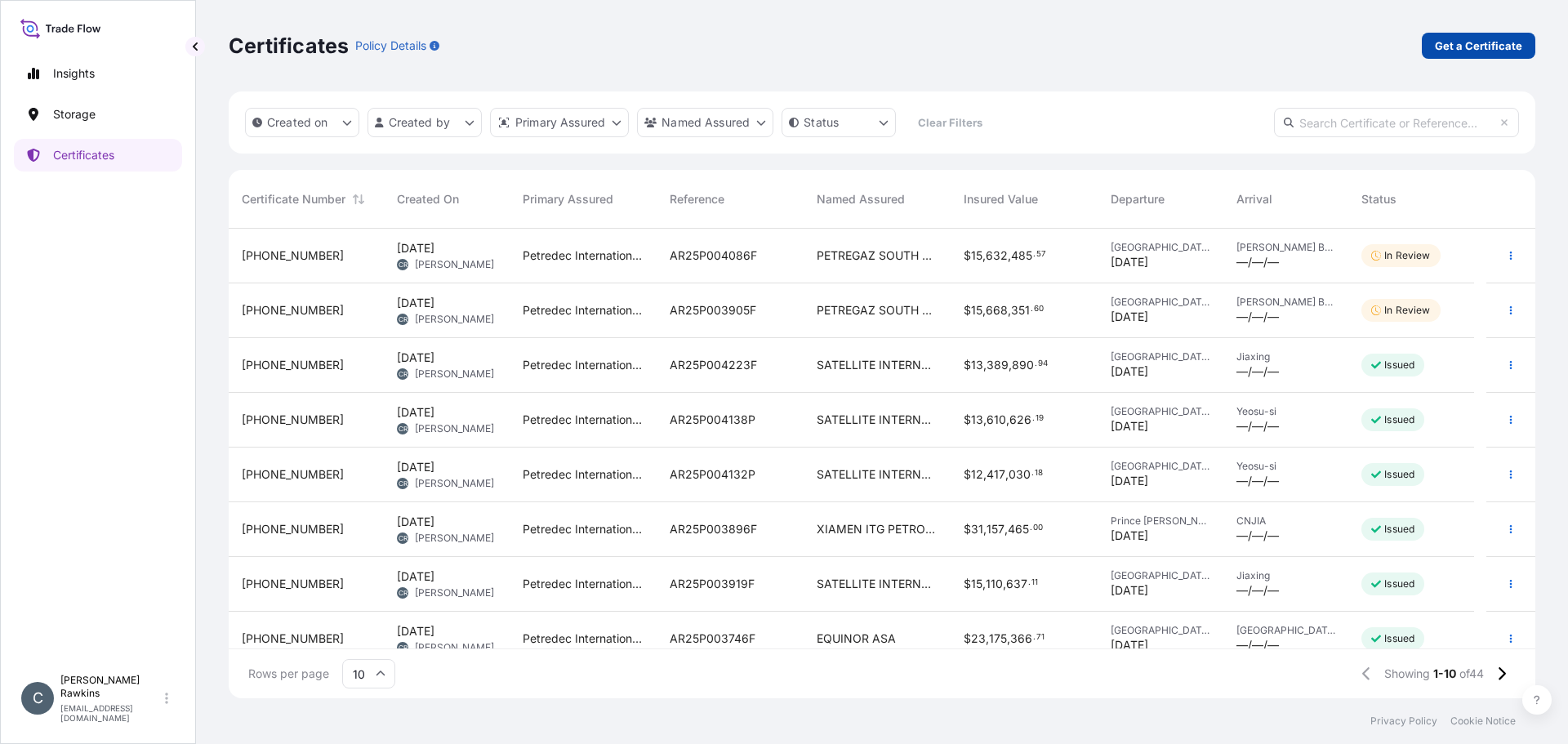
click at [1461, 47] on p "Get a Certificate" at bounding box center [1478, 45] width 88 height 16
select select "Sea"
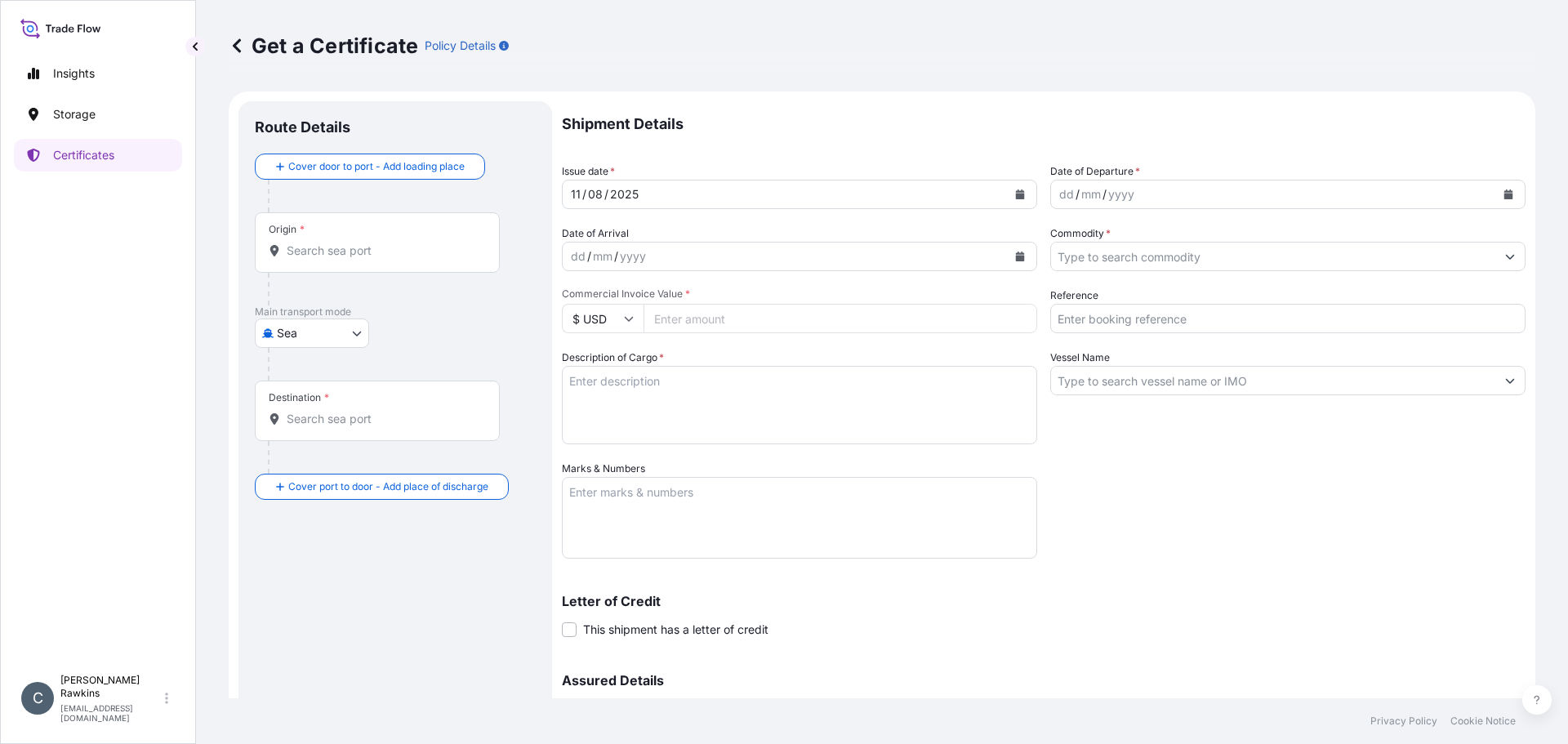
click at [444, 254] on input "Origin *" at bounding box center [382, 251] width 192 height 16
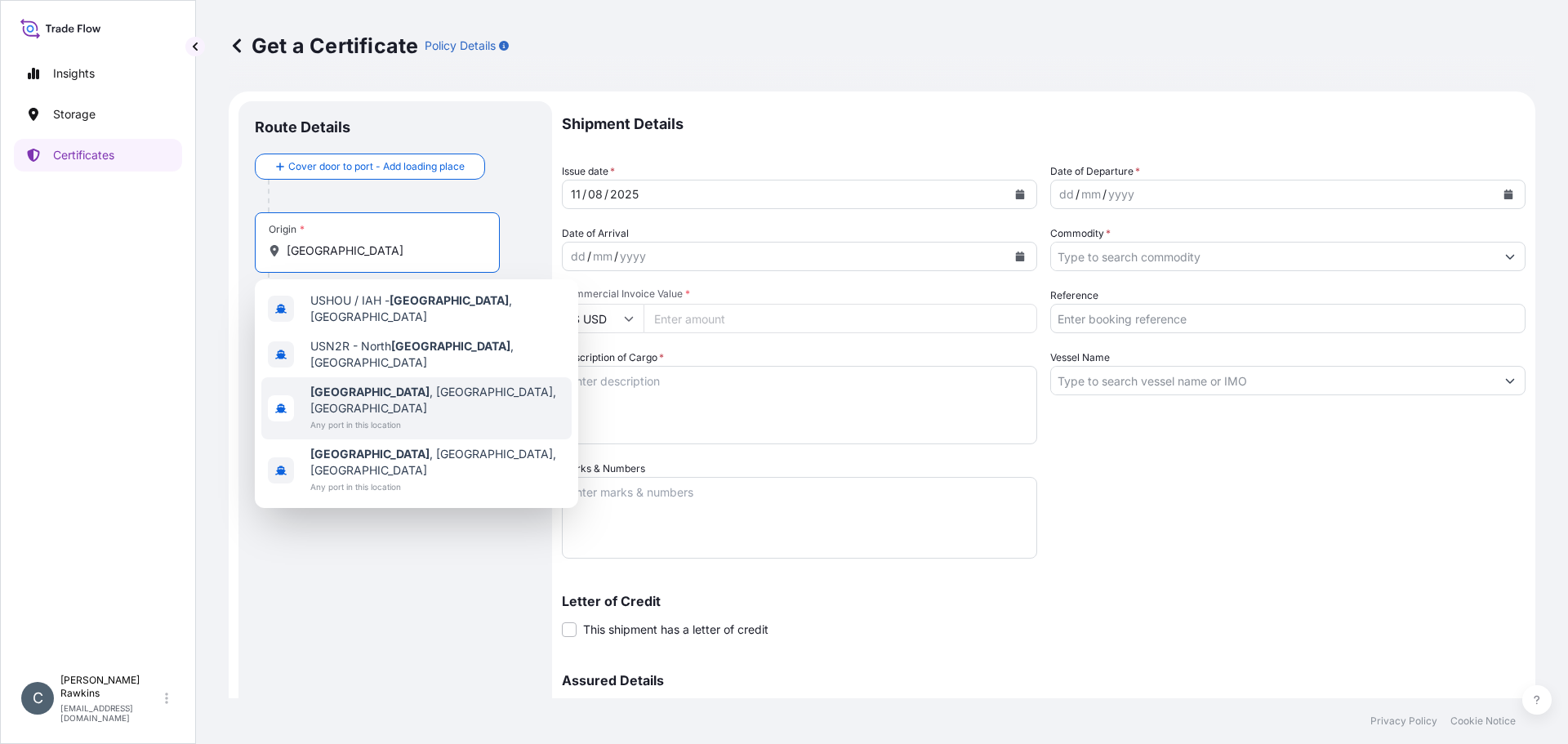
click at [395, 384] on span "[GEOGRAPHIC_DATA] , [GEOGRAPHIC_DATA], [GEOGRAPHIC_DATA]" at bounding box center [437, 400] width 254 height 33
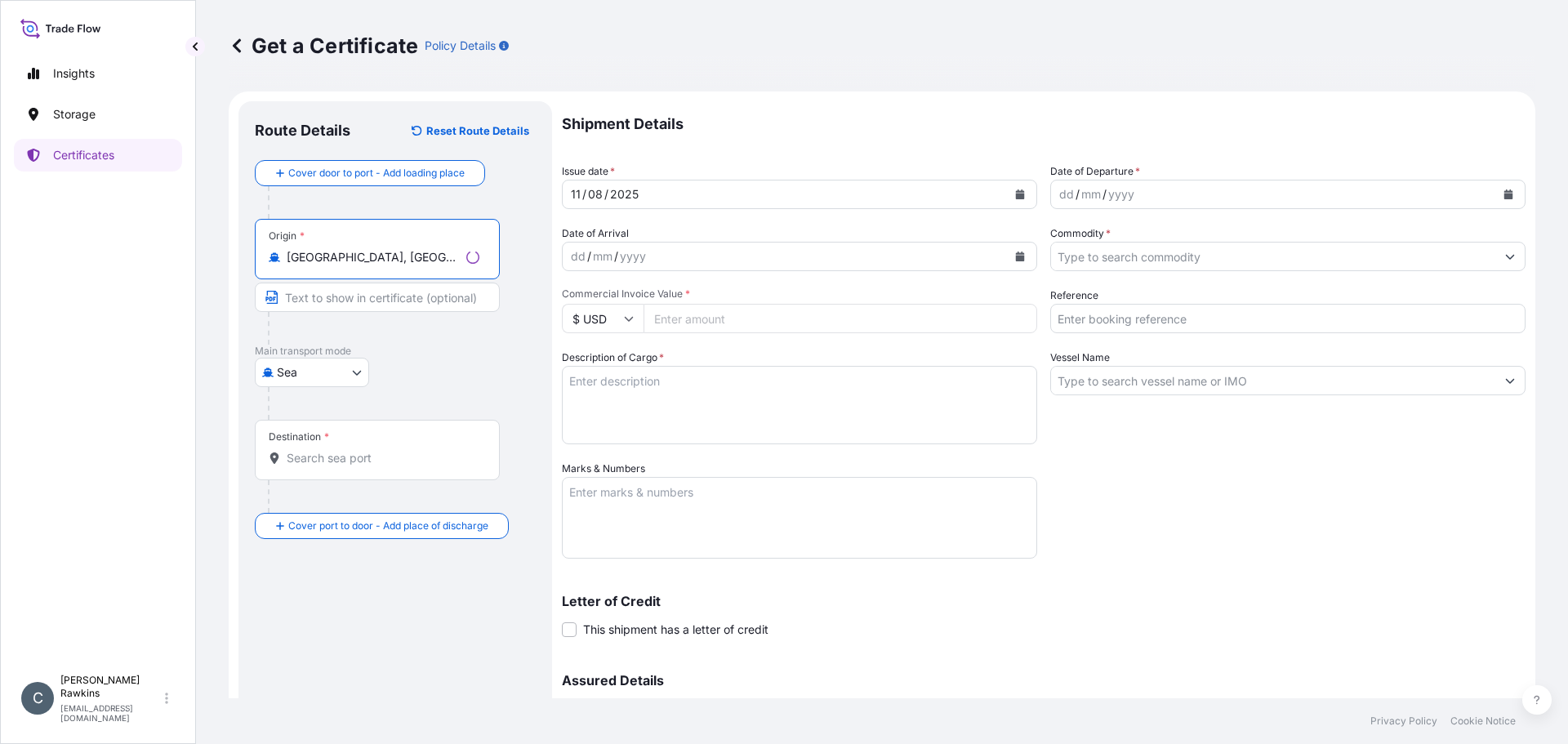
type input "[GEOGRAPHIC_DATA], [GEOGRAPHIC_DATA], [GEOGRAPHIC_DATA]"
click at [347, 444] on div "Destination *" at bounding box center [377, 450] width 245 height 60
click at [347, 450] on input "Destination *" at bounding box center [382, 458] width 192 height 16
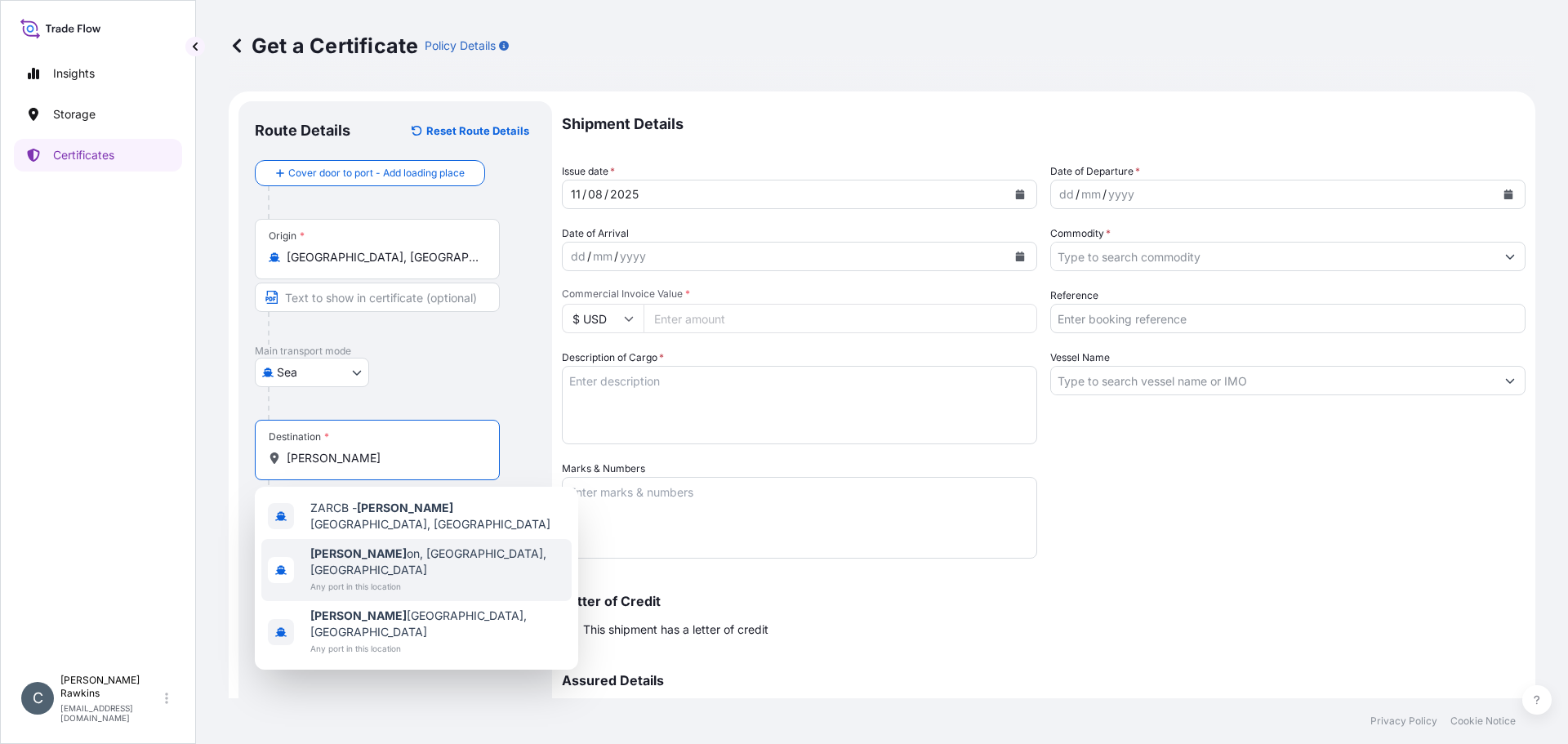
click at [346, 553] on b "[PERSON_NAME]" at bounding box center [358, 553] width 97 height 14
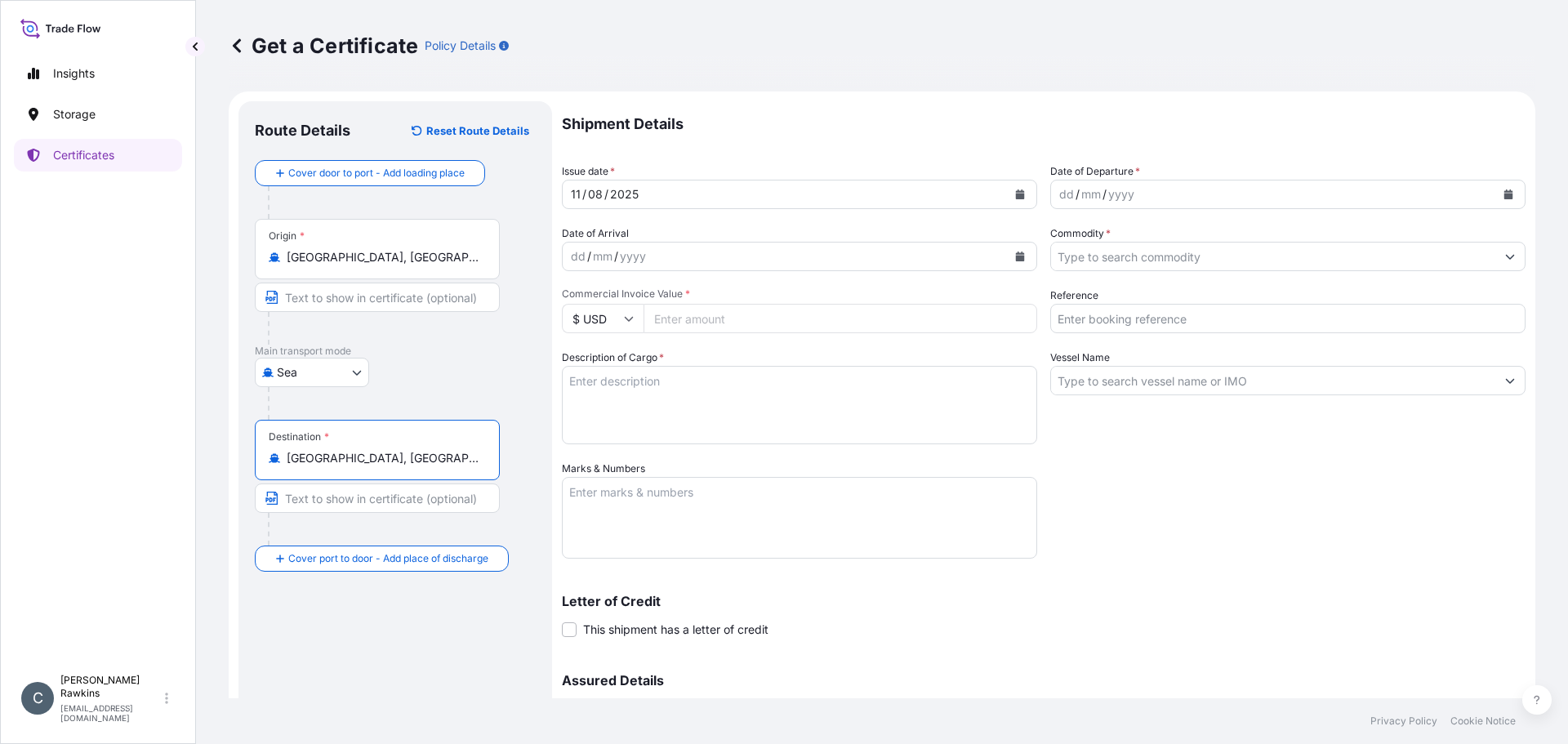
click at [405, 453] on input "[GEOGRAPHIC_DATA], [GEOGRAPHIC_DATA], [GEOGRAPHIC_DATA]" at bounding box center [382, 458] width 192 height 16
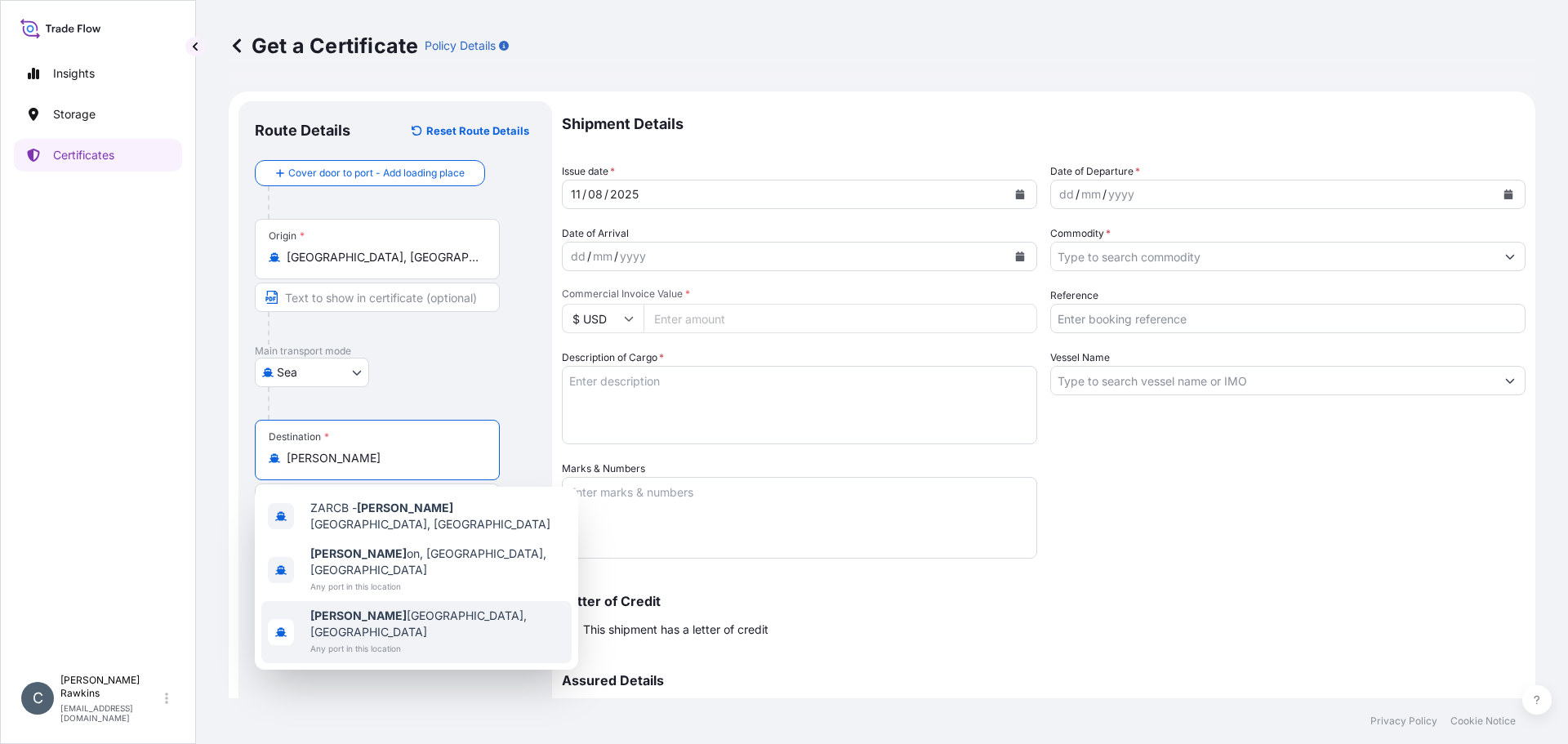
click at [376, 607] on span "[PERSON_NAME][GEOGRAPHIC_DATA], [GEOGRAPHIC_DATA]" at bounding box center [437, 623] width 254 height 33
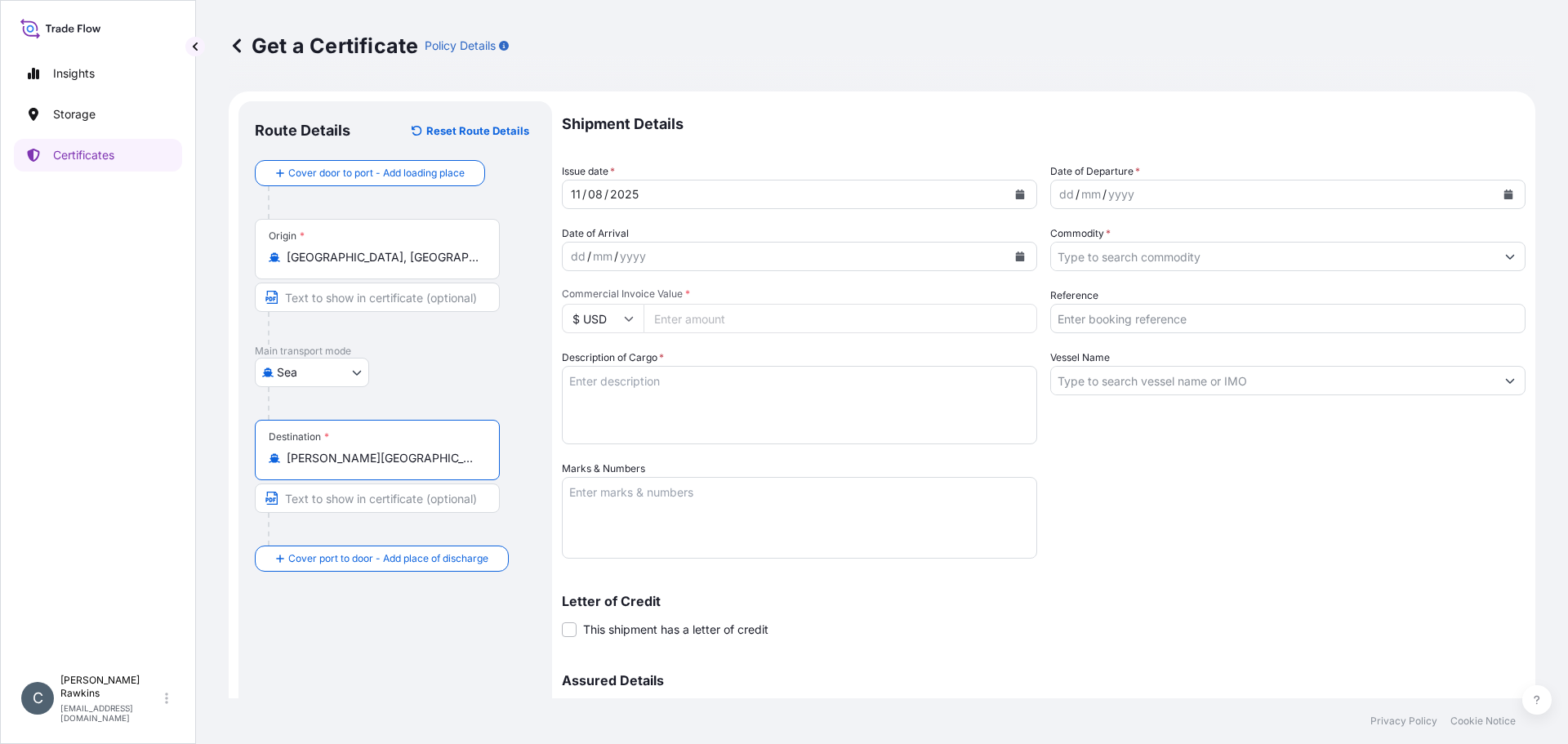
type input "[PERSON_NAME][GEOGRAPHIC_DATA], [GEOGRAPHIC_DATA]"
click at [1016, 194] on icon "Calendar" at bounding box center [1020, 194] width 9 height 10
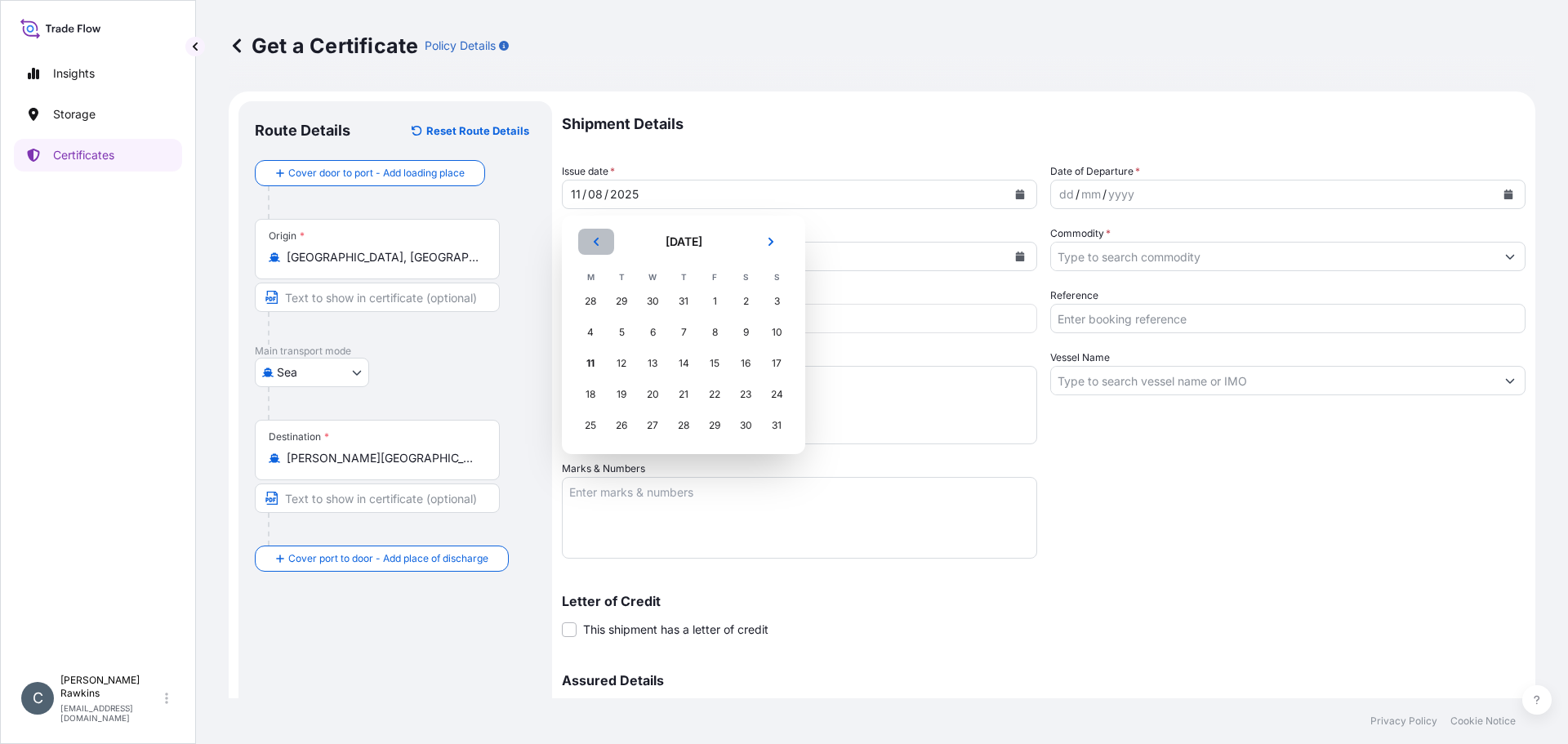
click at [603, 242] on button "Previous" at bounding box center [596, 241] width 36 height 26
click at [720, 365] on div "18" at bounding box center [714, 363] width 29 height 29
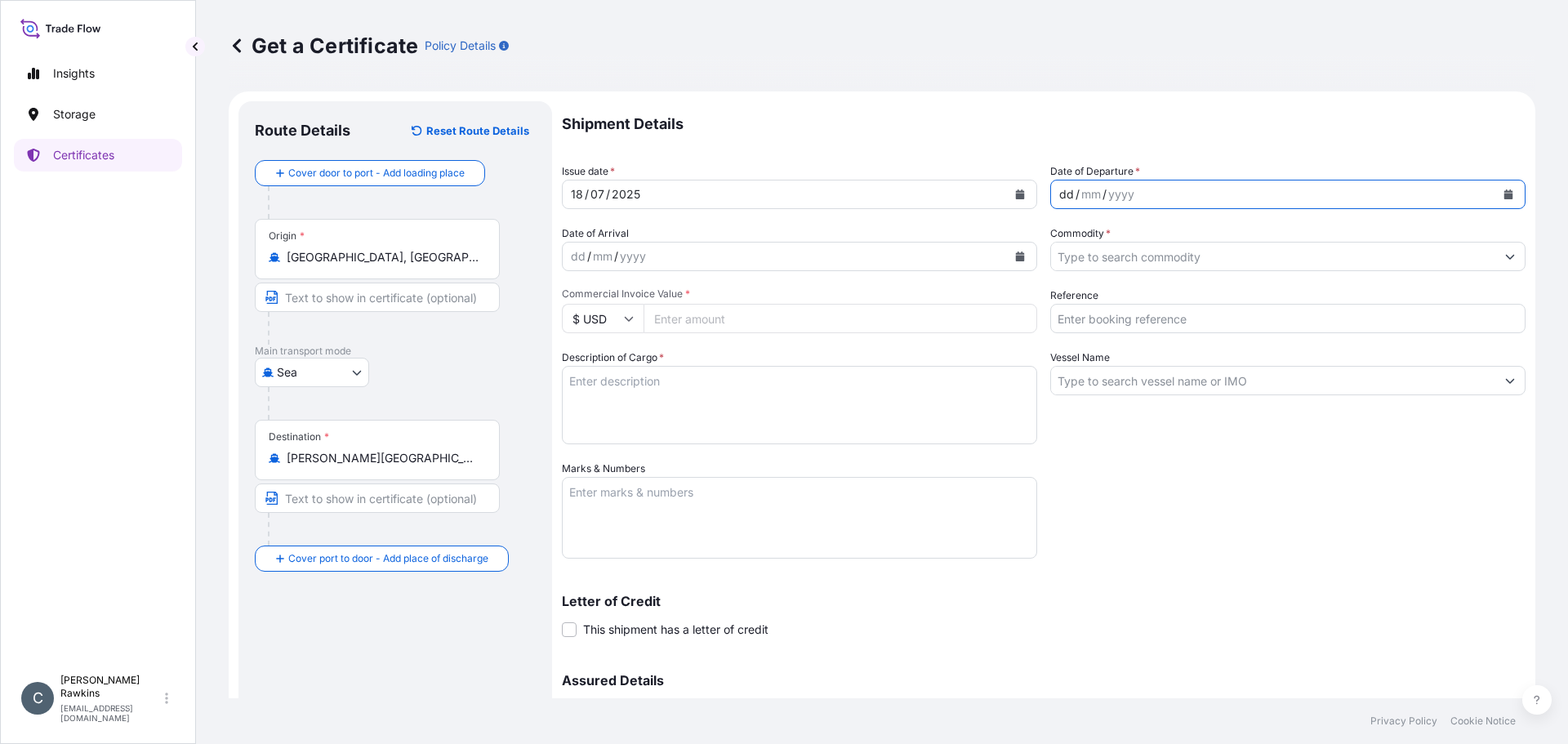
click at [1135, 182] on div "dd / mm / yyyy" at bounding box center [1273, 194] width 444 height 29
click at [1502, 185] on button "Calendar" at bounding box center [1508, 194] width 26 height 26
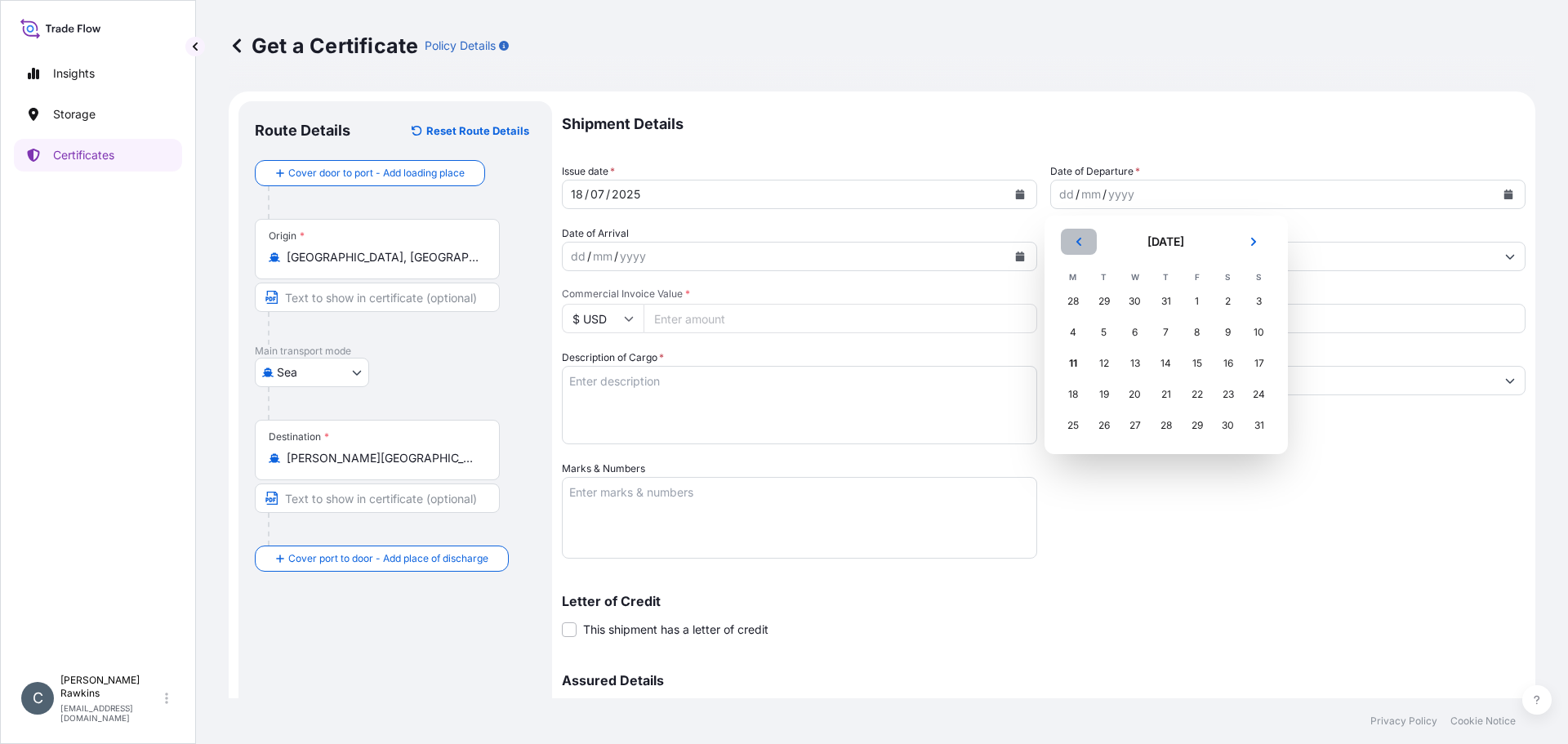
click at [1080, 247] on button "Previous" at bounding box center [1079, 241] width 36 height 26
click at [1107, 429] on div "27" at bounding box center [1104, 425] width 29 height 29
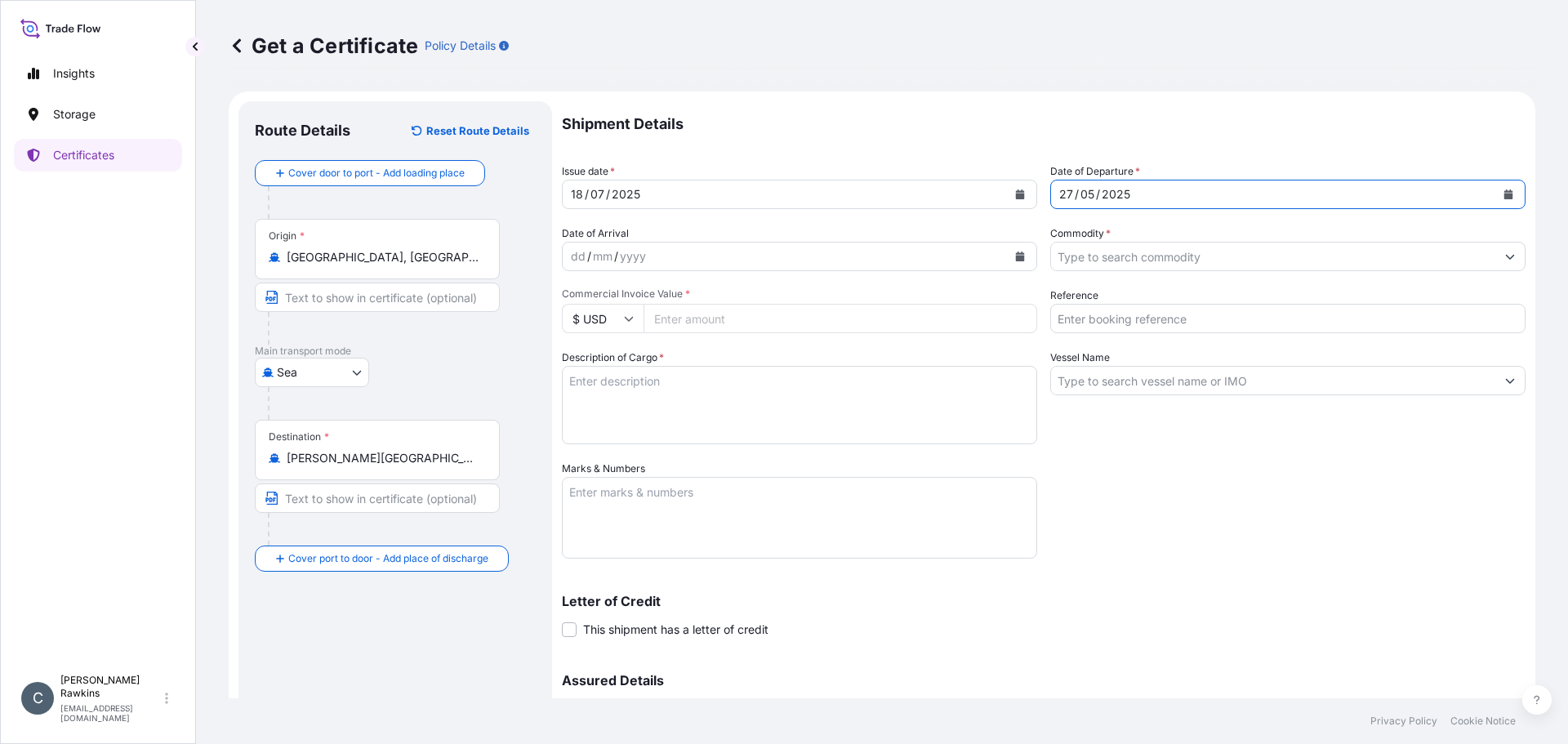
click at [1156, 247] on input "Commodity *" at bounding box center [1273, 256] width 444 height 29
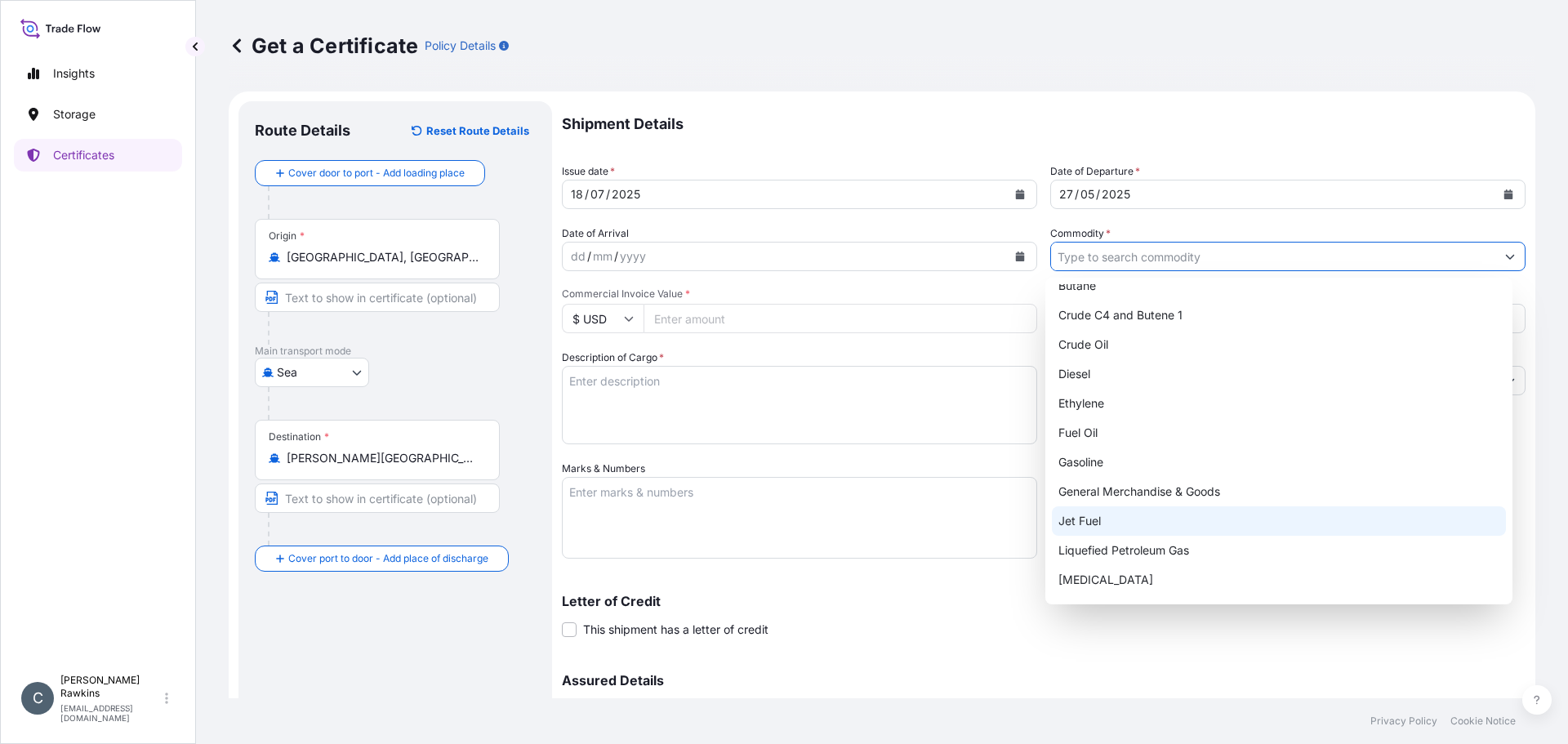
scroll to position [128, 0]
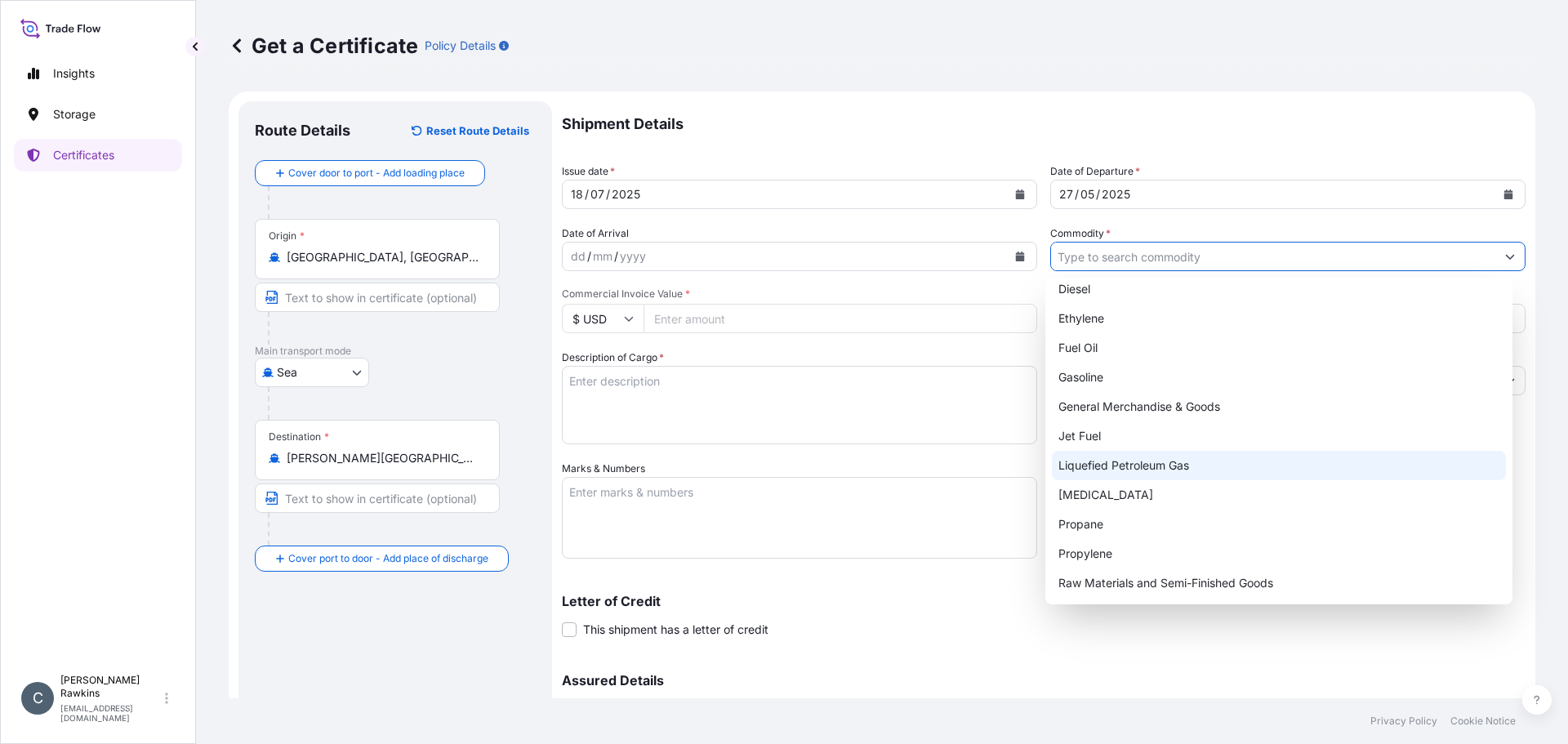
click at [1137, 465] on div "Liquefied Petroleum Gas" at bounding box center [1279, 466] width 455 height 29
type input "Liquefied Petroleum Gas"
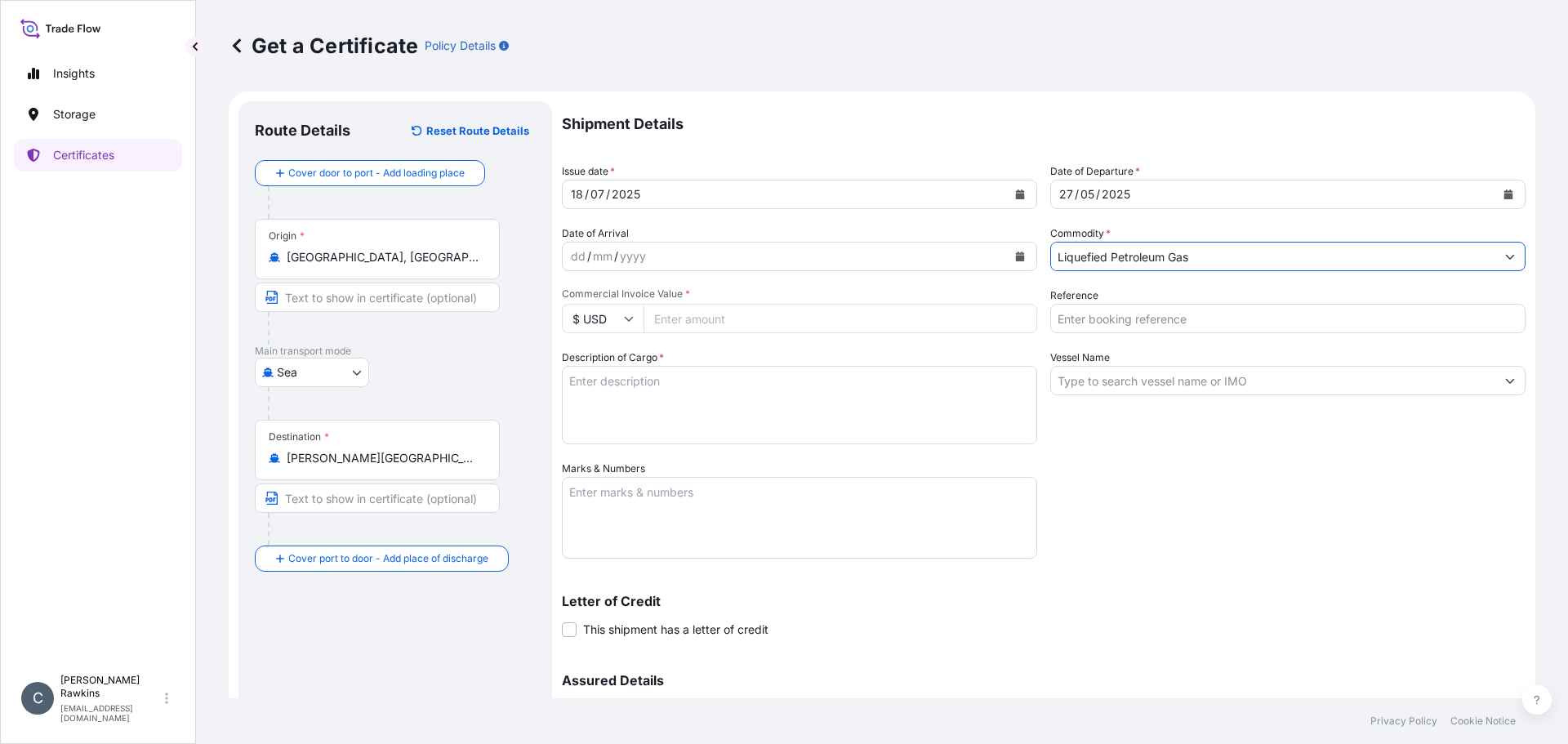
click at [768, 316] on input "Commercial Invoice Value *" at bounding box center [840, 318] width 394 height 29
type input "7043990.02"
click at [1062, 316] on input "Reference" at bounding box center [1288, 318] width 475 height 29
click at [1127, 325] on input "AR25P003246F" at bounding box center [1288, 318] width 475 height 29
type input "AR25P004094F"
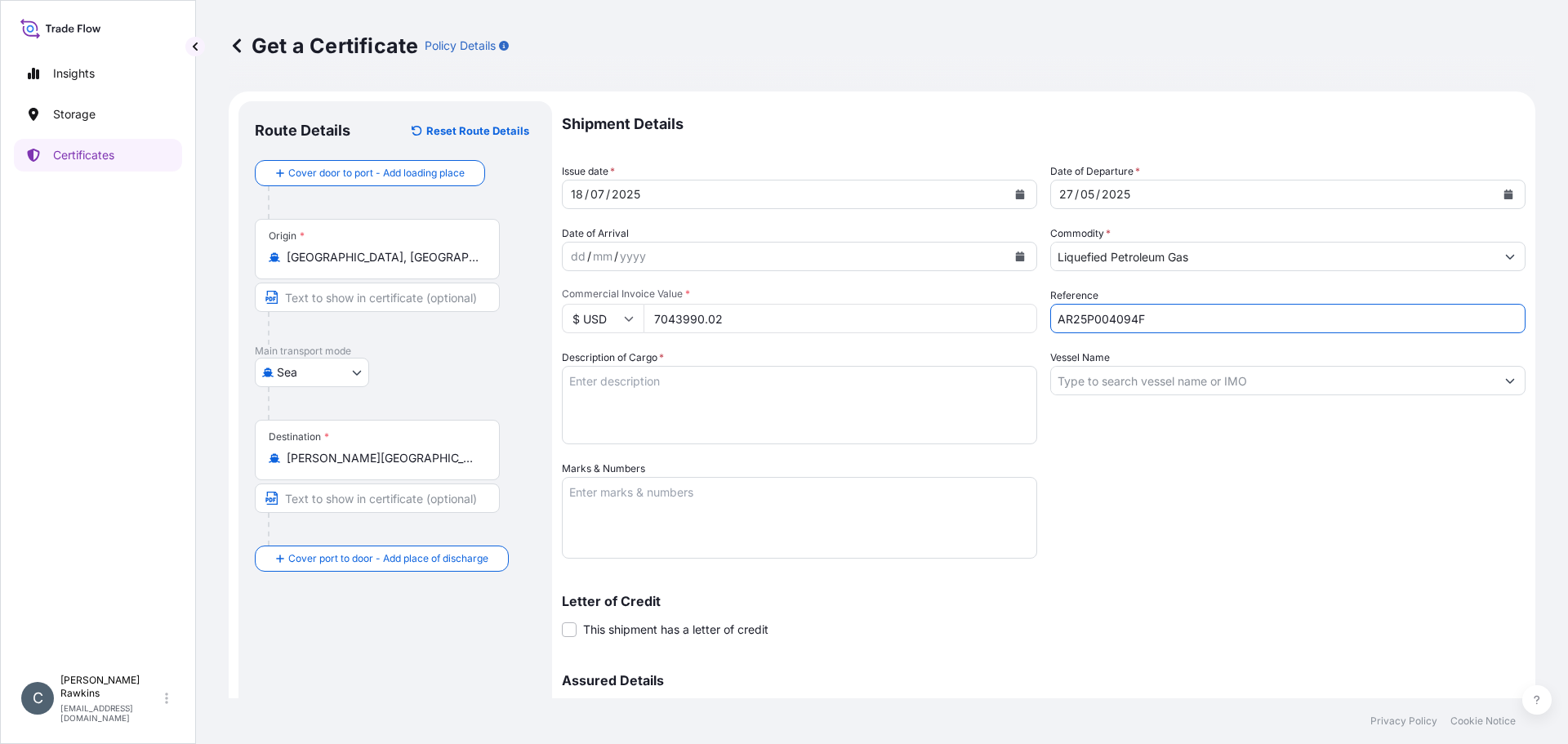
click at [652, 392] on textarea "Description of Cargo *" at bounding box center [800, 405] width 475 height 78
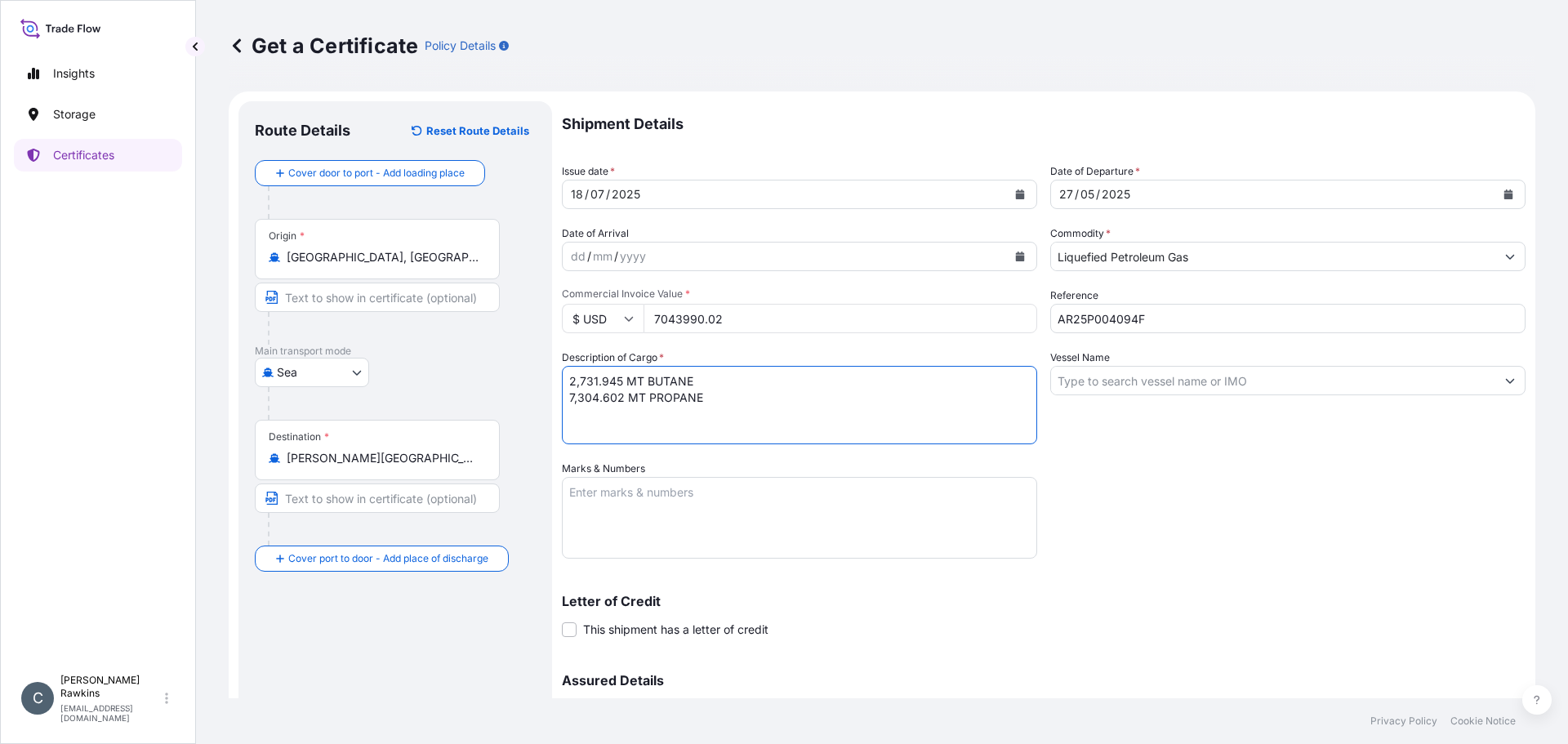
type textarea "2,731.945 MT BUTANE 7,304.602 MT PROPANE"
click at [1091, 385] on input "Vessel Name" at bounding box center [1273, 380] width 444 height 29
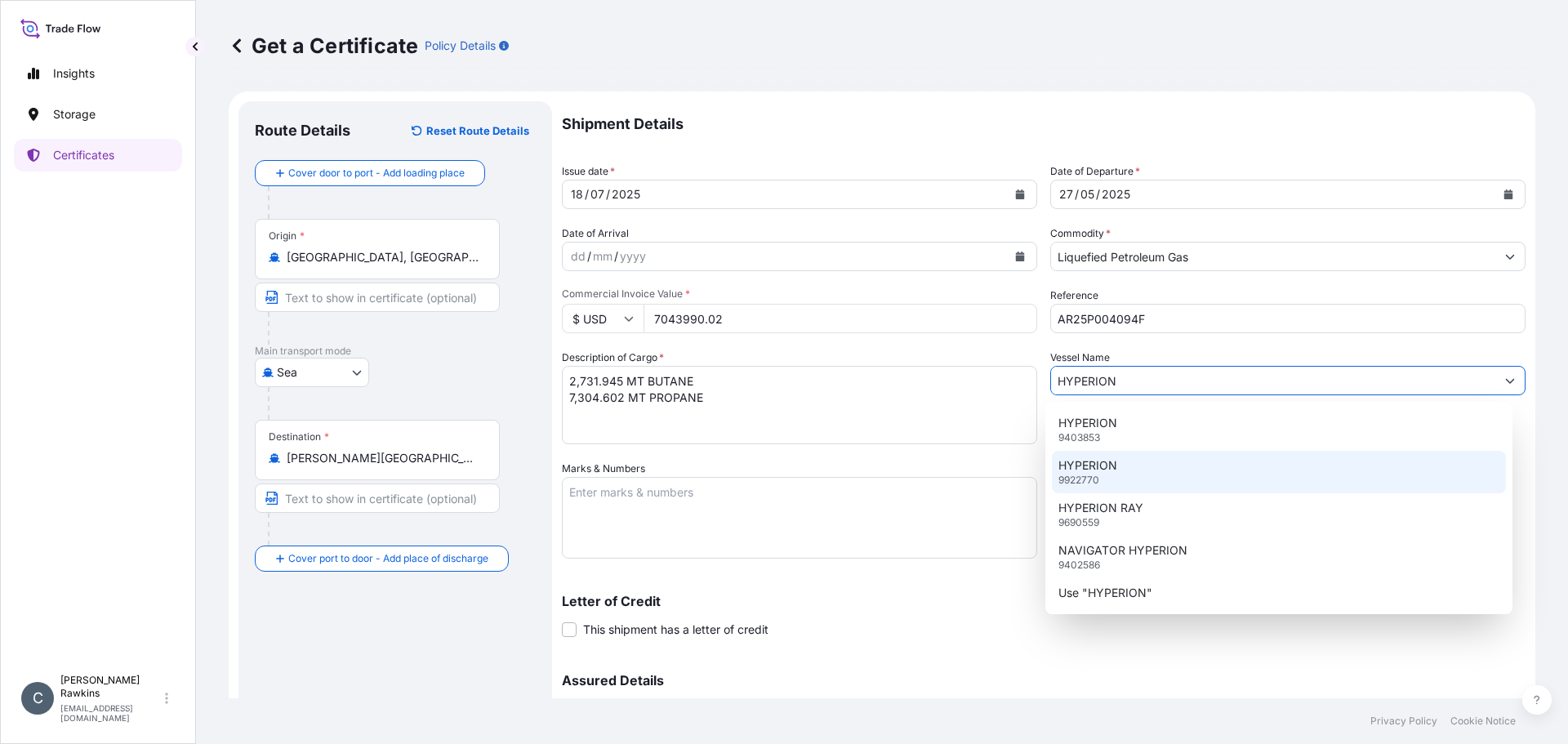
click at [1103, 473] on p "HYPERION" at bounding box center [1088, 466] width 59 height 16
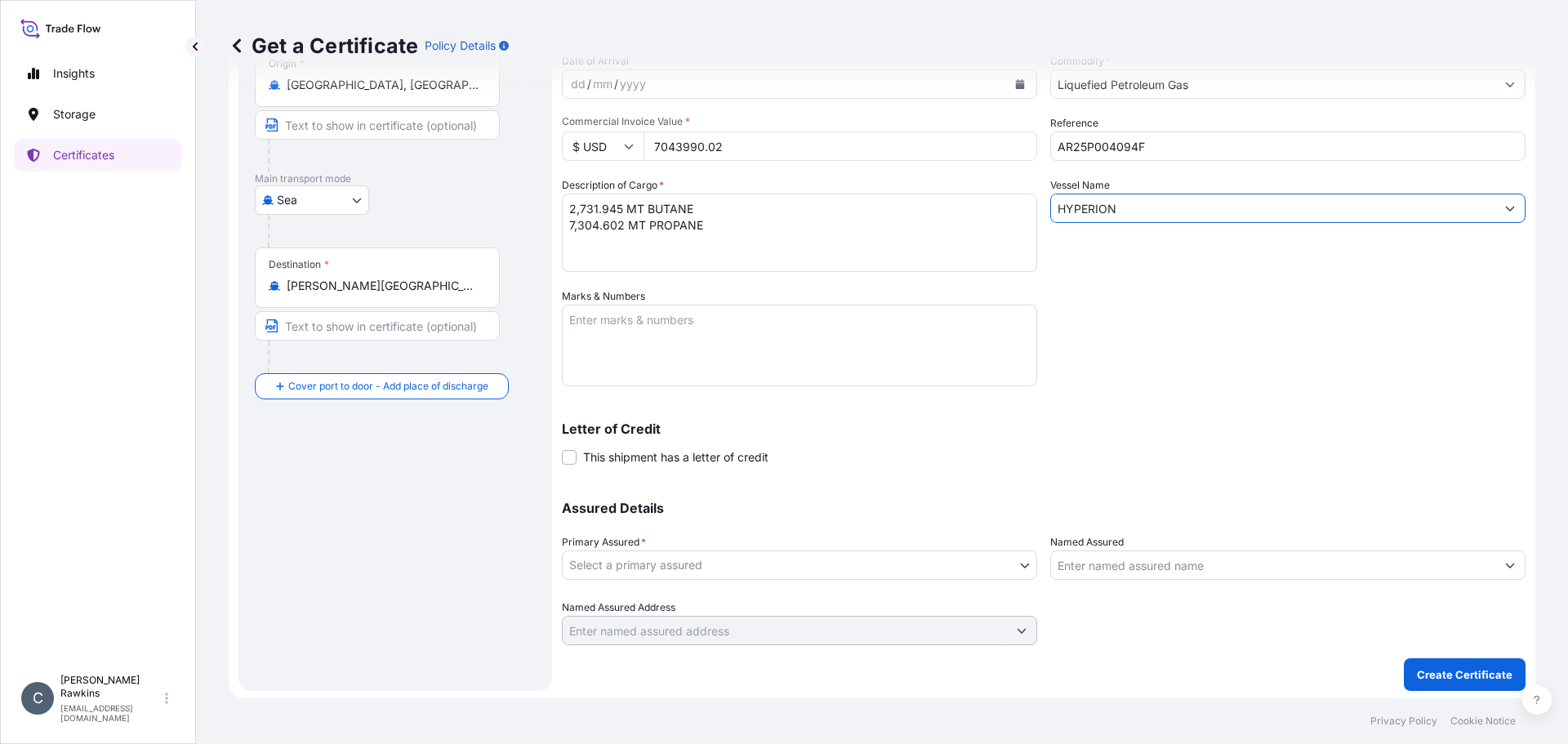
scroll to position [175, 0]
type input "HYPERION"
click at [692, 573] on body "5 options available. Insights Storage Certificates C [PERSON_NAME] [EMAIL_ADDRE…" at bounding box center [784, 372] width 1568 height 744
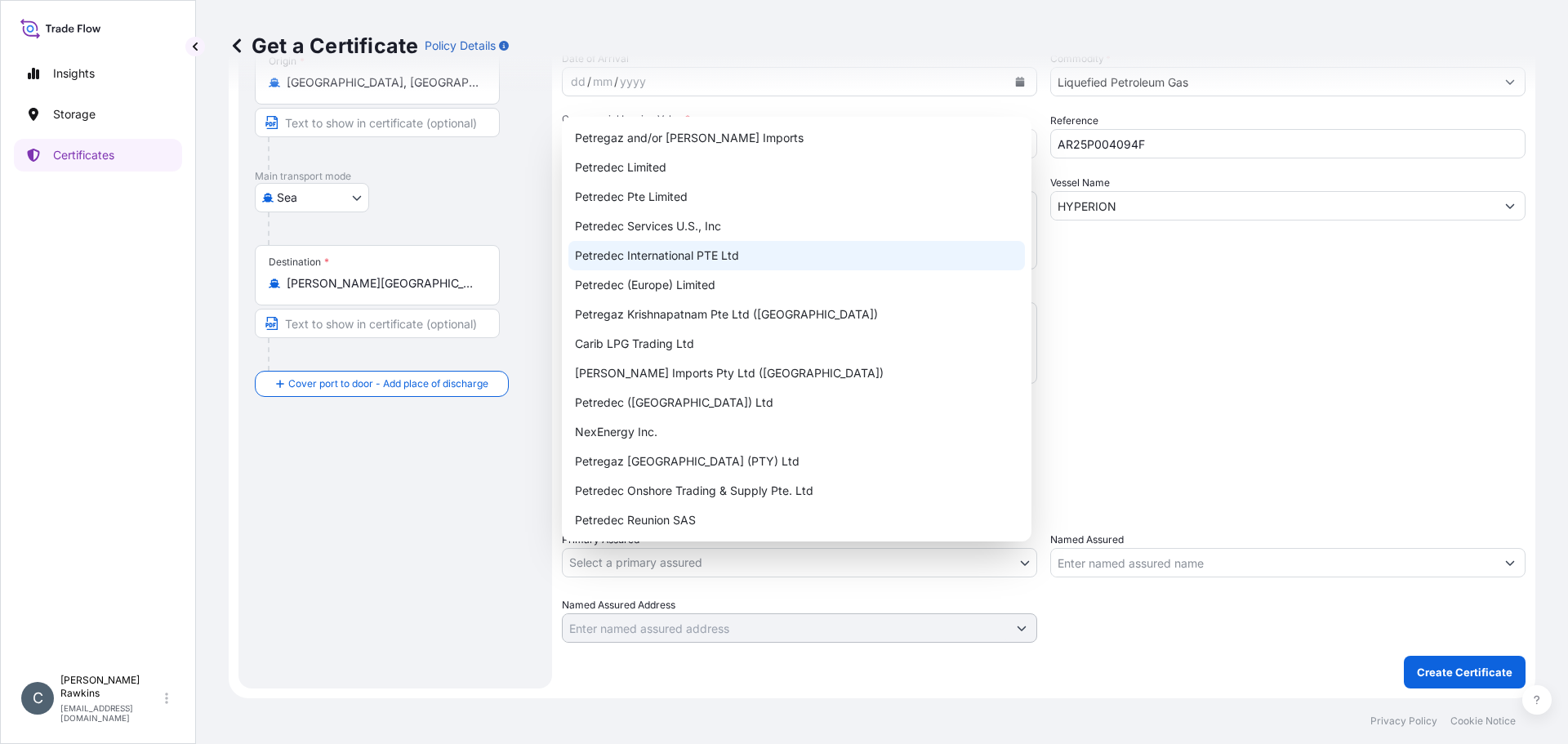
click at [687, 261] on div "Petredec International PTE Ltd" at bounding box center [796, 255] width 456 height 29
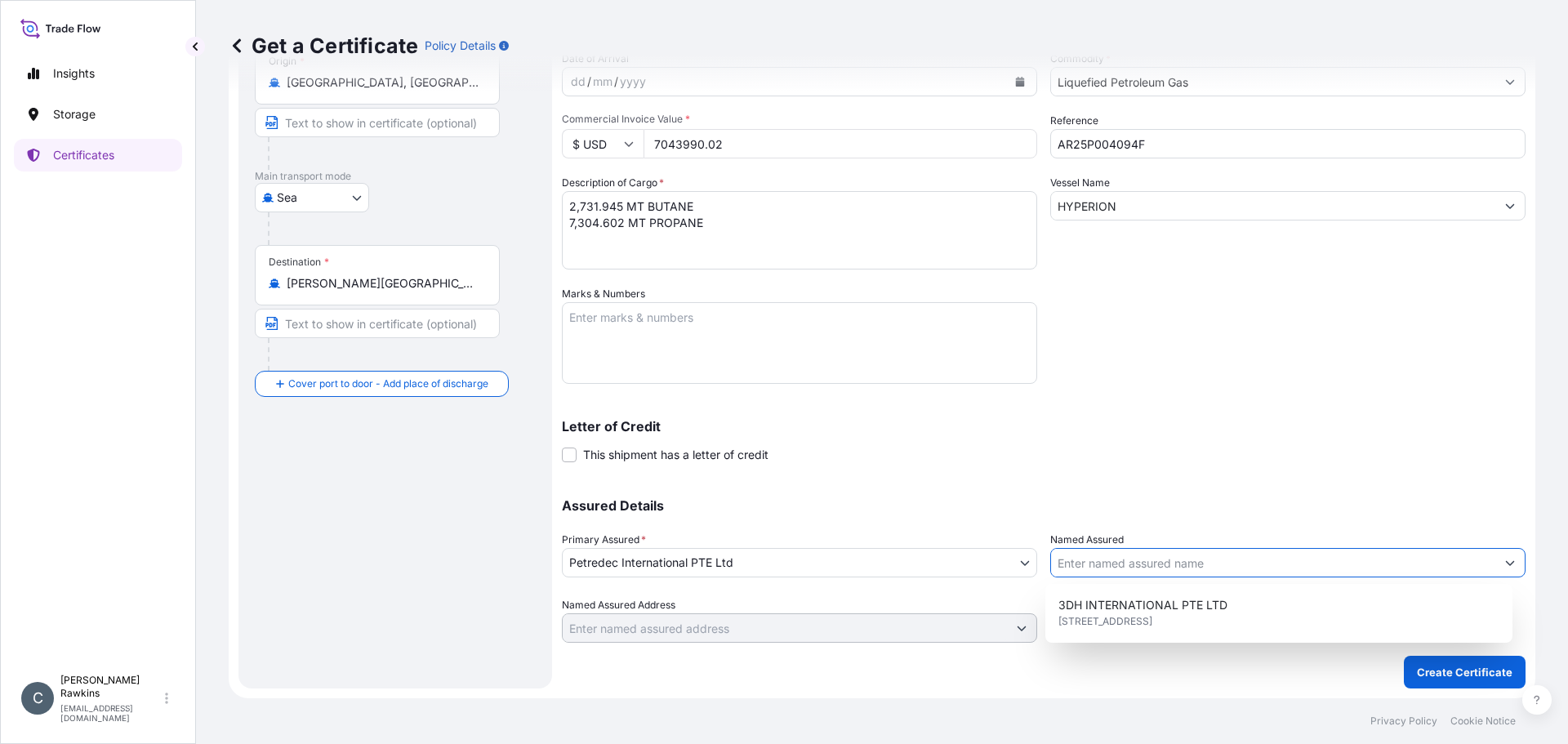
click at [1108, 566] on input "Named Assured" at bounding box center [1273, 562] width 444 height 29
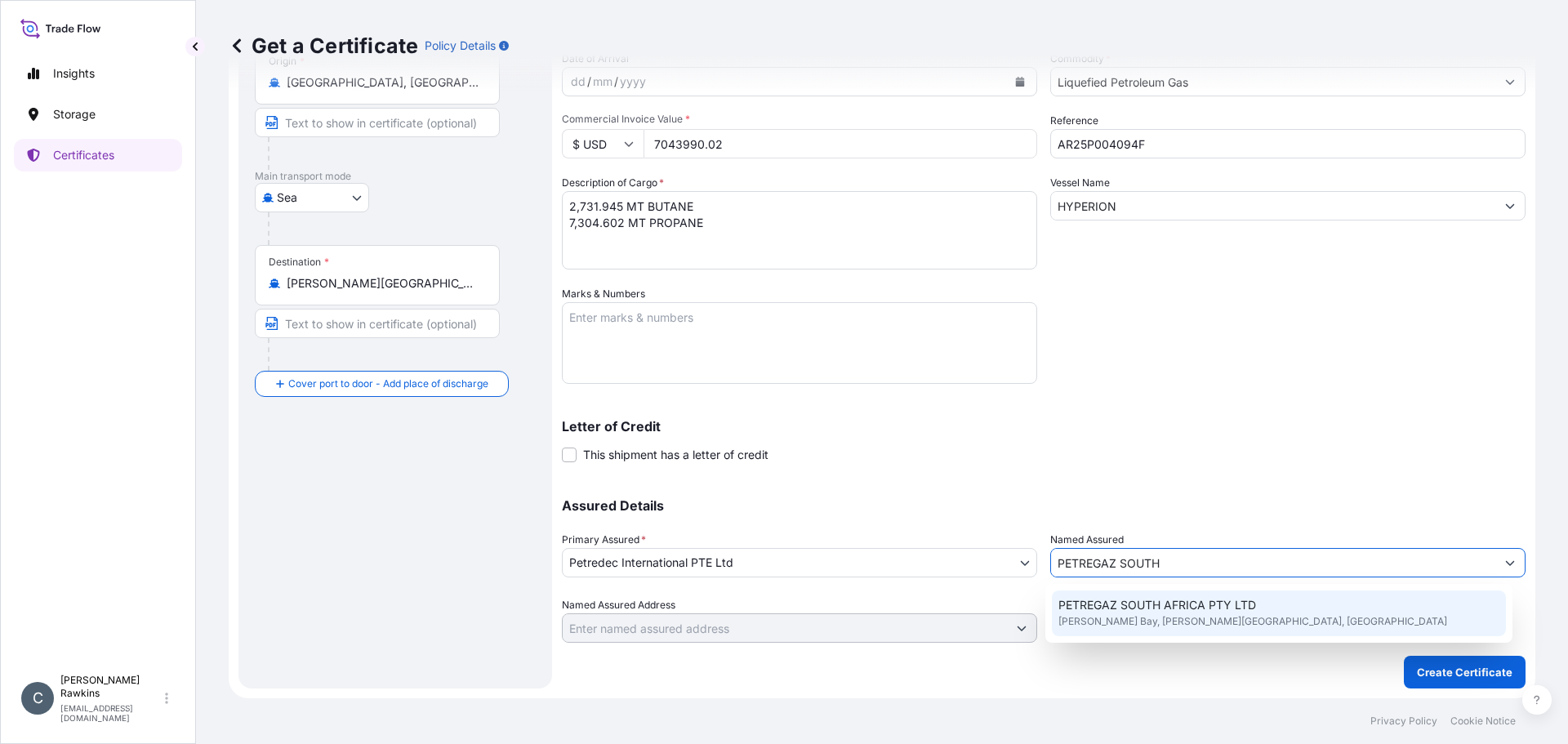
click at [1140, 597] on div "PETREGAZ SOUTH AFRICA PTY LTD [PERSON_NAME][GEOGRAPHIC_DATA], [PERSON_NAME][GEO…" at bounding box center [1279, 614] width 455 height 46
type input "PETREGAZ SOUTH AFRICA PTY LTD"
type input "[PERSON_NAME][GEOGRAPHIC_DATA], [GEOGRAPHIC_DATA]"
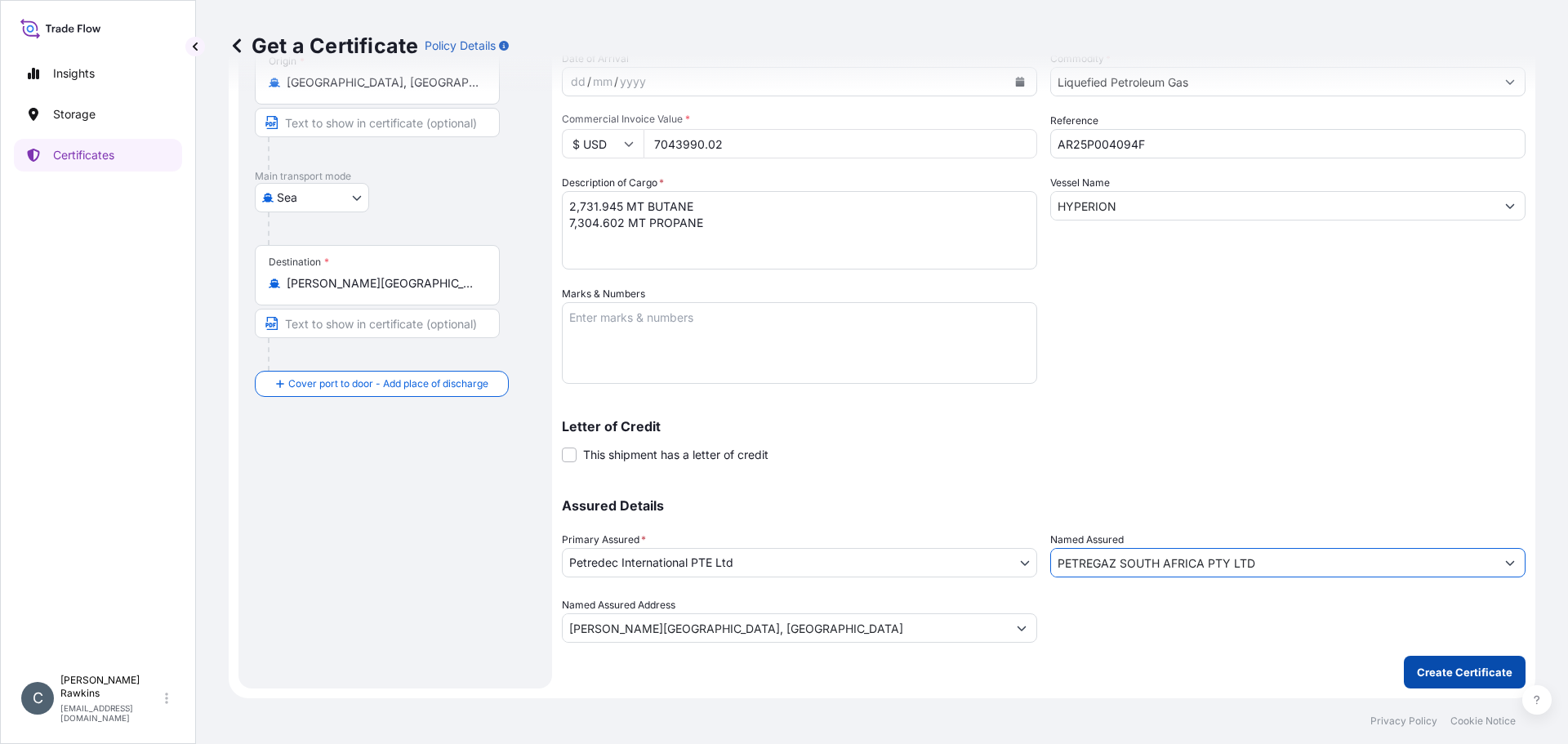
type input "PETREGAZ SOUTH AFRICA PTY LTD"
click at [1470, 676] on p "Create Certificate" at bounding box center [1465, 672] width 96 height 16
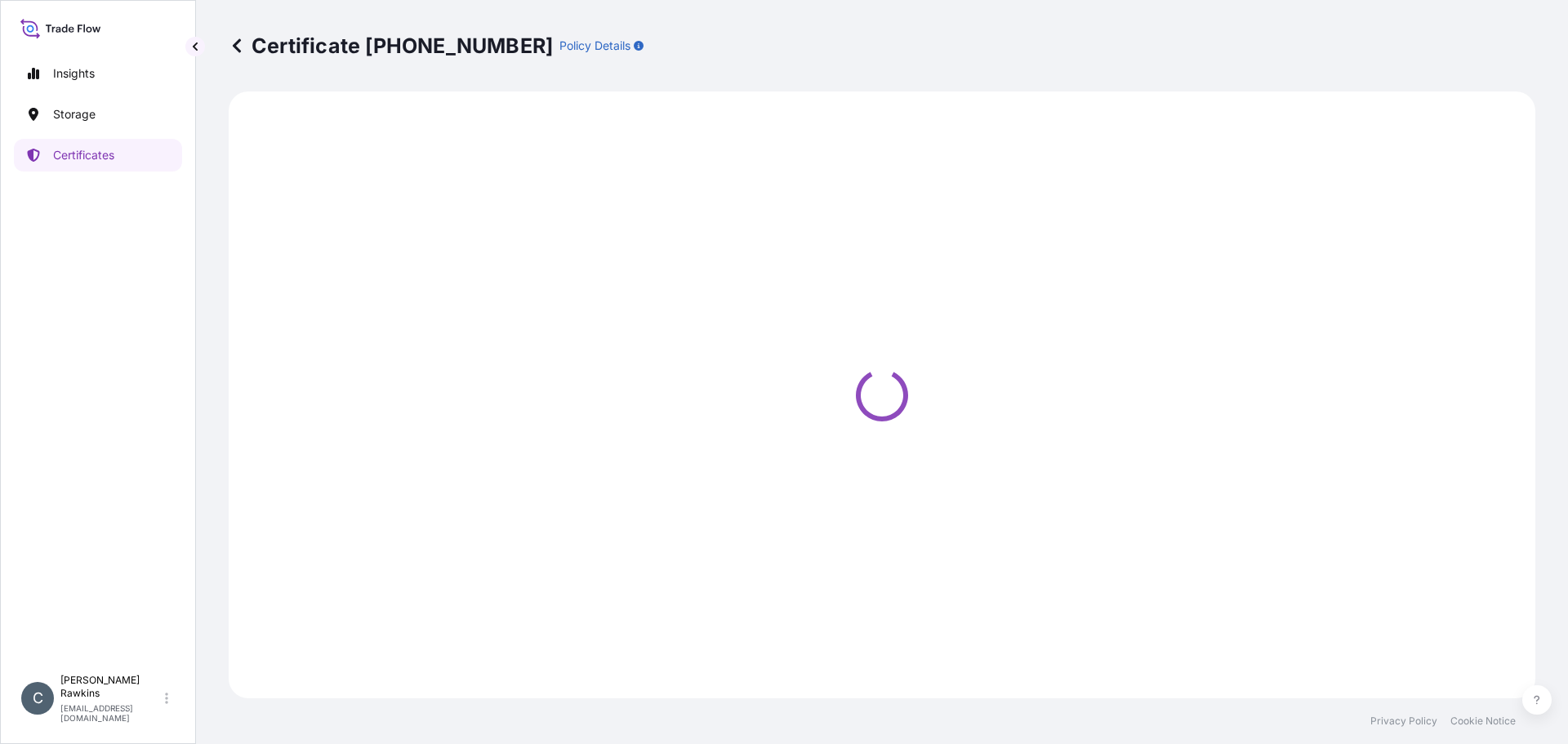
select select "Sea"
select select "31842"
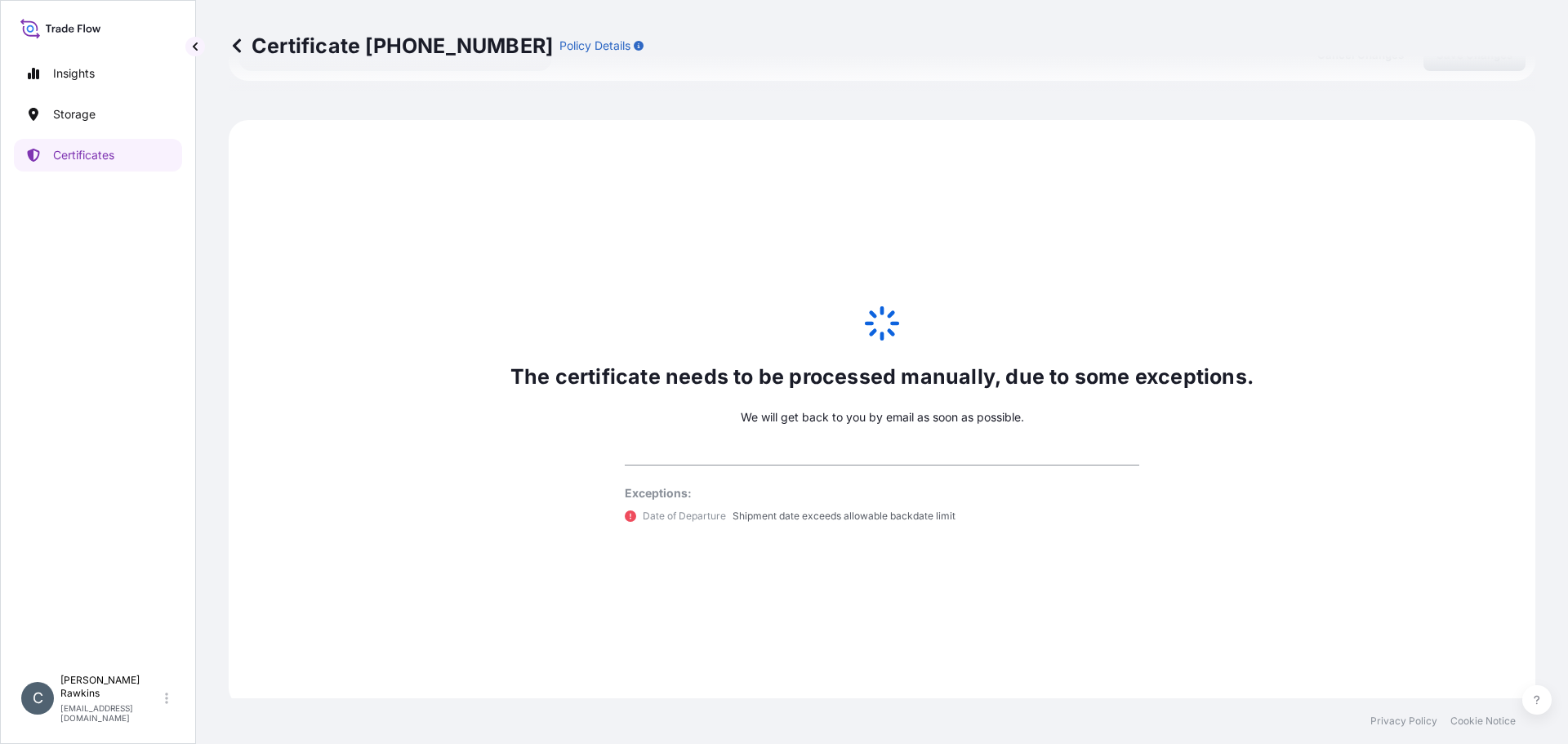
scroll to position [802, 0]
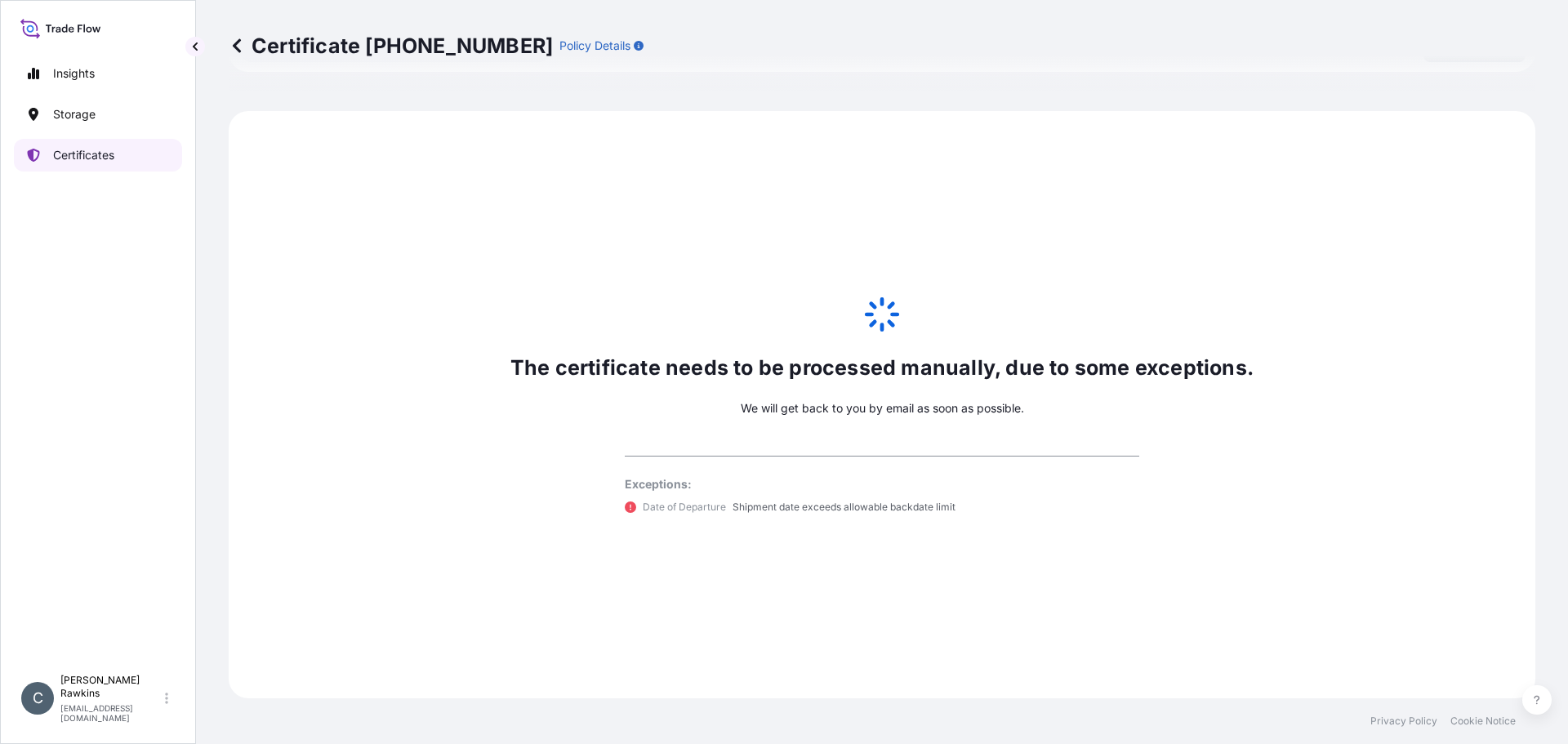
click at [50, 159] on link "Certificates" at bounding box center [98, 155] width 168 height 33
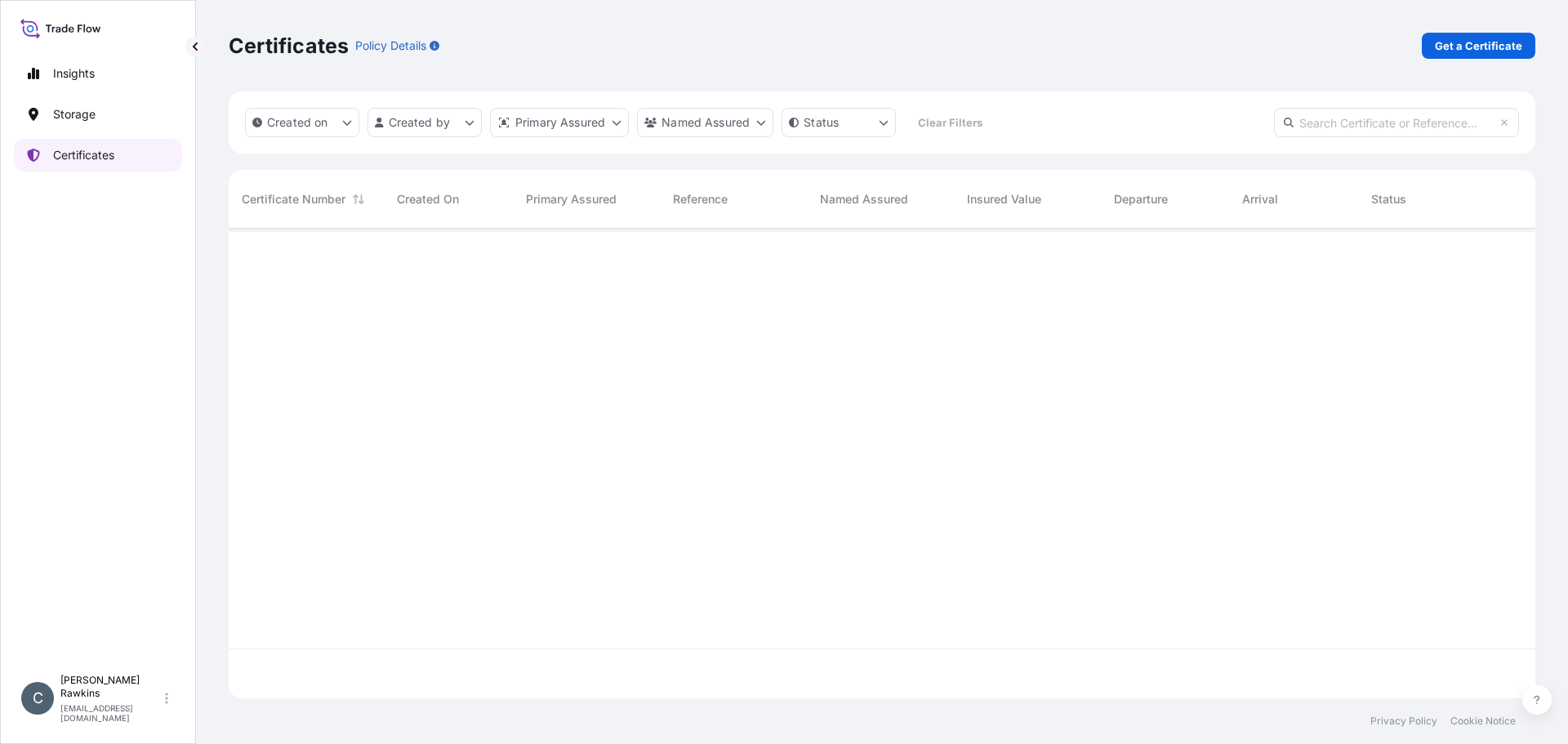
scroll to position [466, 1294]
click at [1502, 50] on p "Get a Certificate" at bounding box center [1478, 45] width 88 height 16
select select "Sea"
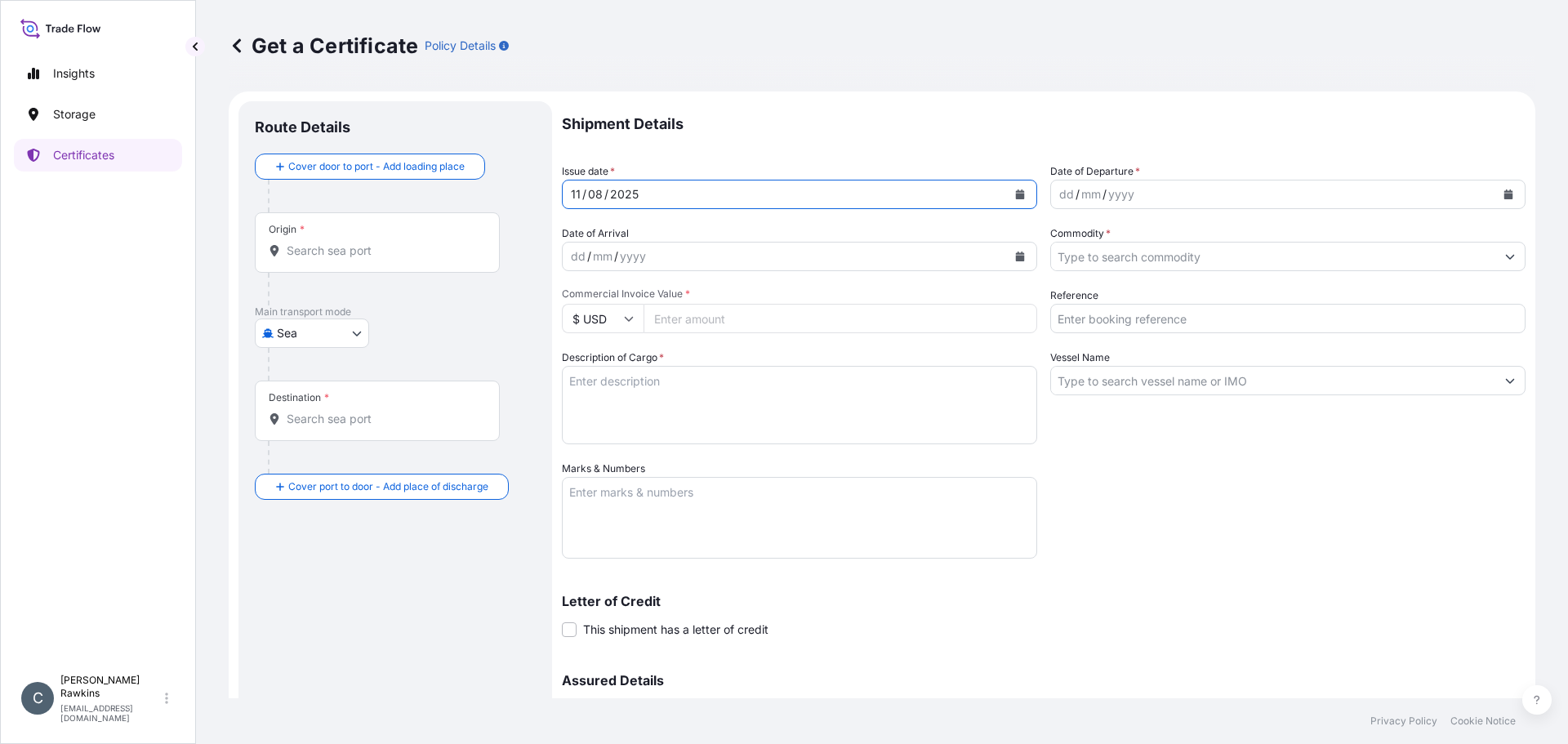
click at [1015, 192] on icon "Calendar" at bounding box center [1019, 194] width 10 height 10
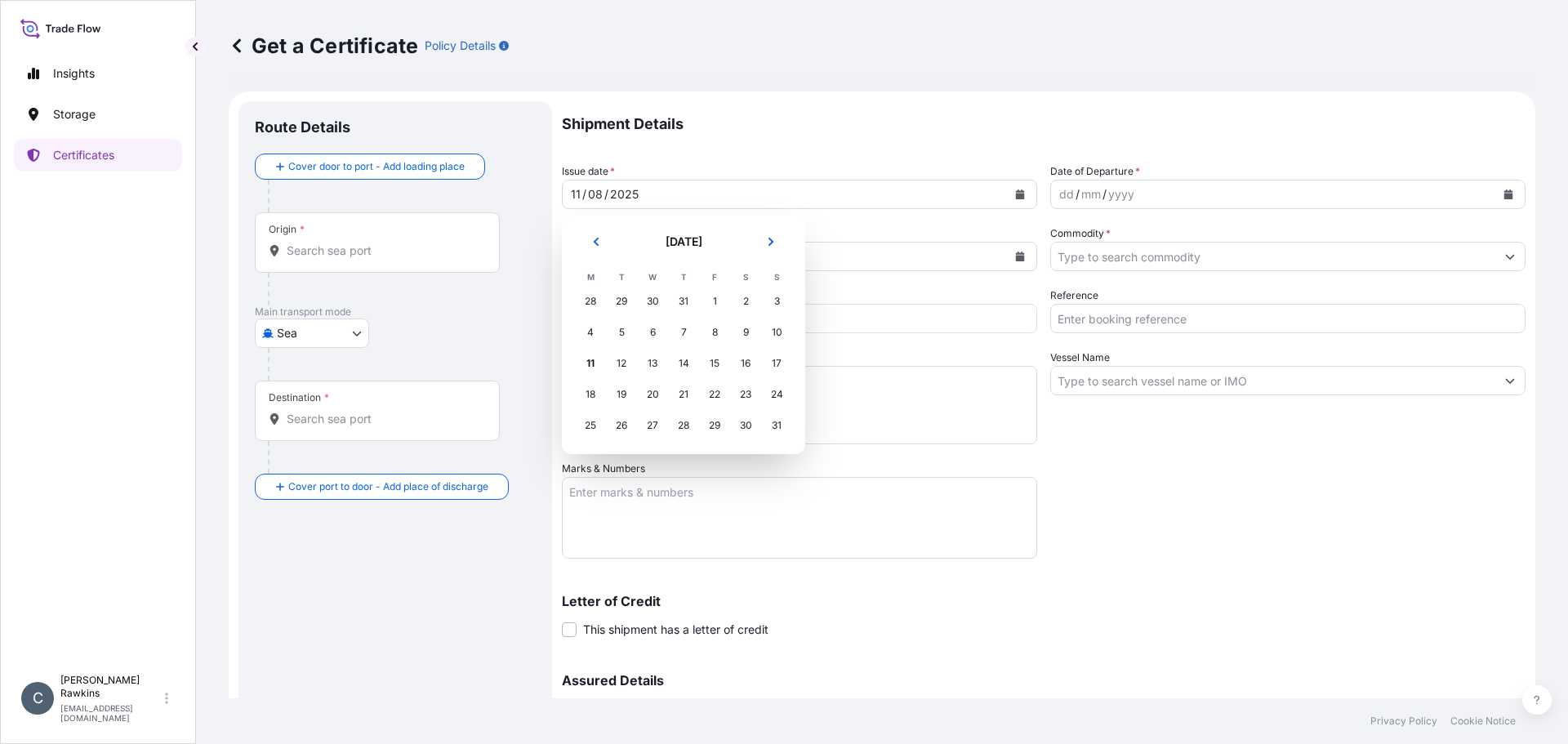
click at [687, 298] on div "31" at bounding box center [683, 301] width 29 height 29
click at [681, 300] on div "31" at bounding box center [683, 301] width 29 height 29
click at [600, 234] on button "Previous" at bounding box center [596, 241] width 36 height 26
click at [688, 421] on div "31" at bounding box center [683, 425] width 29 height 29
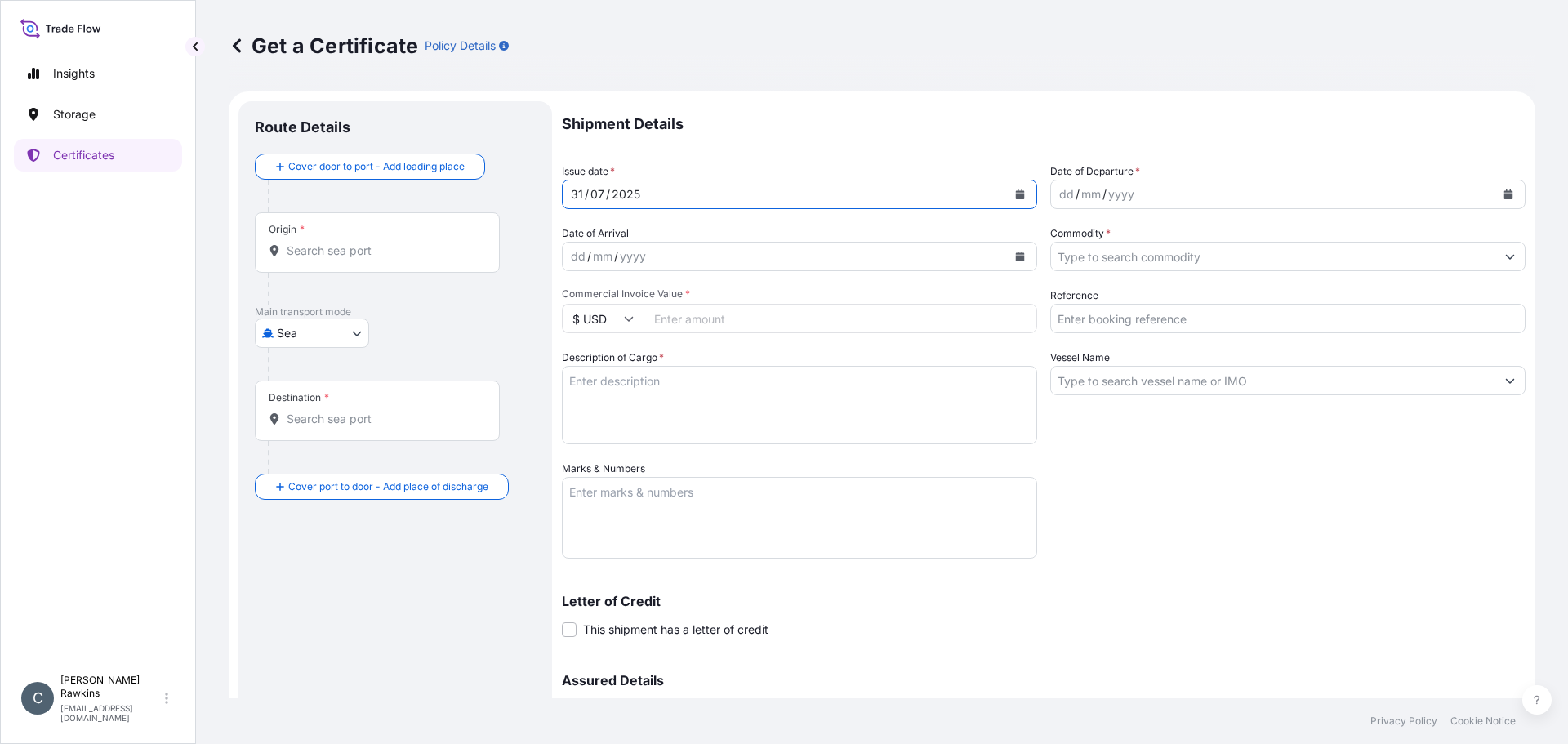
click at [1504, 195] on icon "Calendar" at bounding box center [1509, 194] width 9 height 10
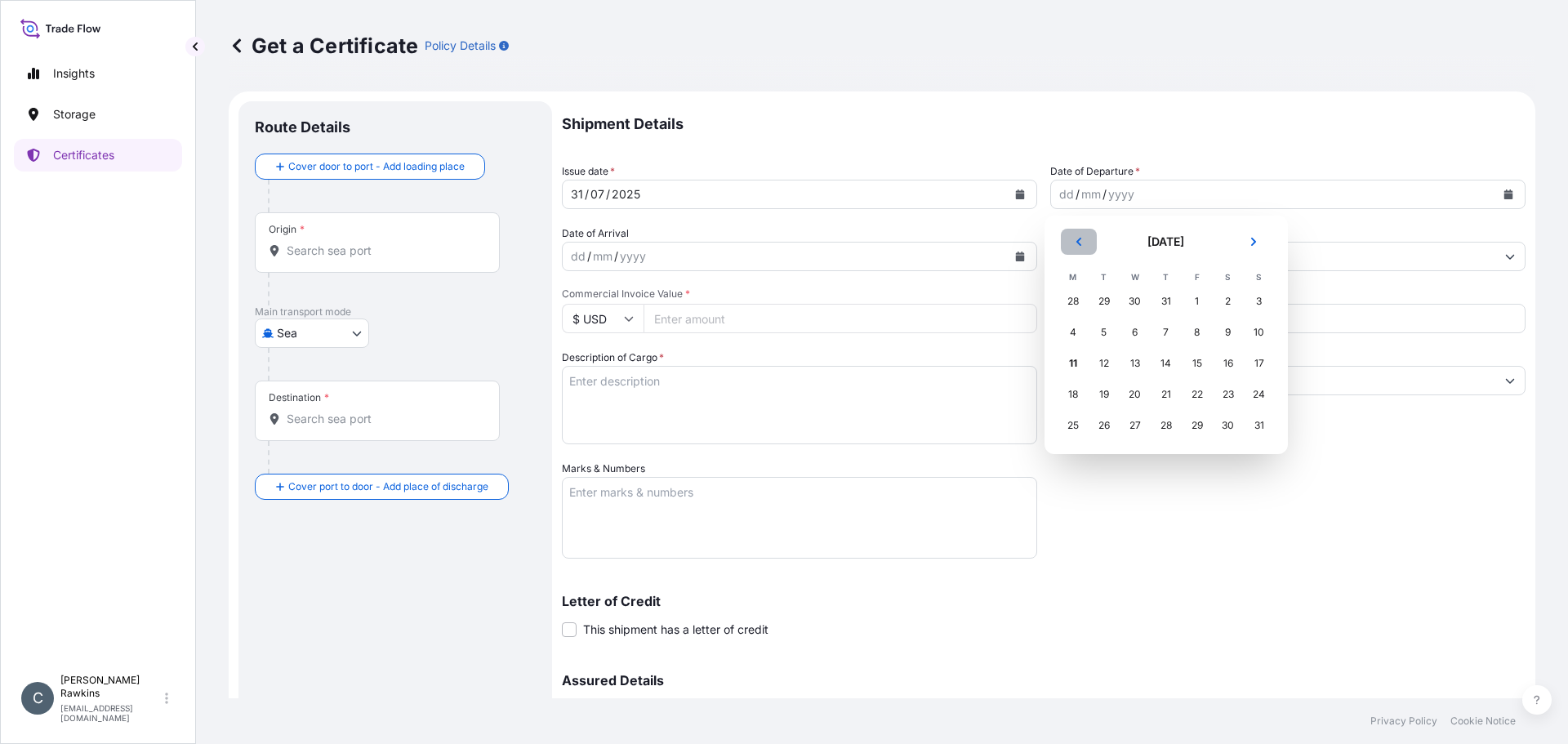
click at [1072, 243] on button "Previous" at bounding box center [1079, 241] width 36 height 26
click at [1081, 243] on icon "Previous" at bounding box center [1079, 241] width 10 height 10
click at [1252, 397] on div "22" at bounding box center [1259, 394] width 29 height 29
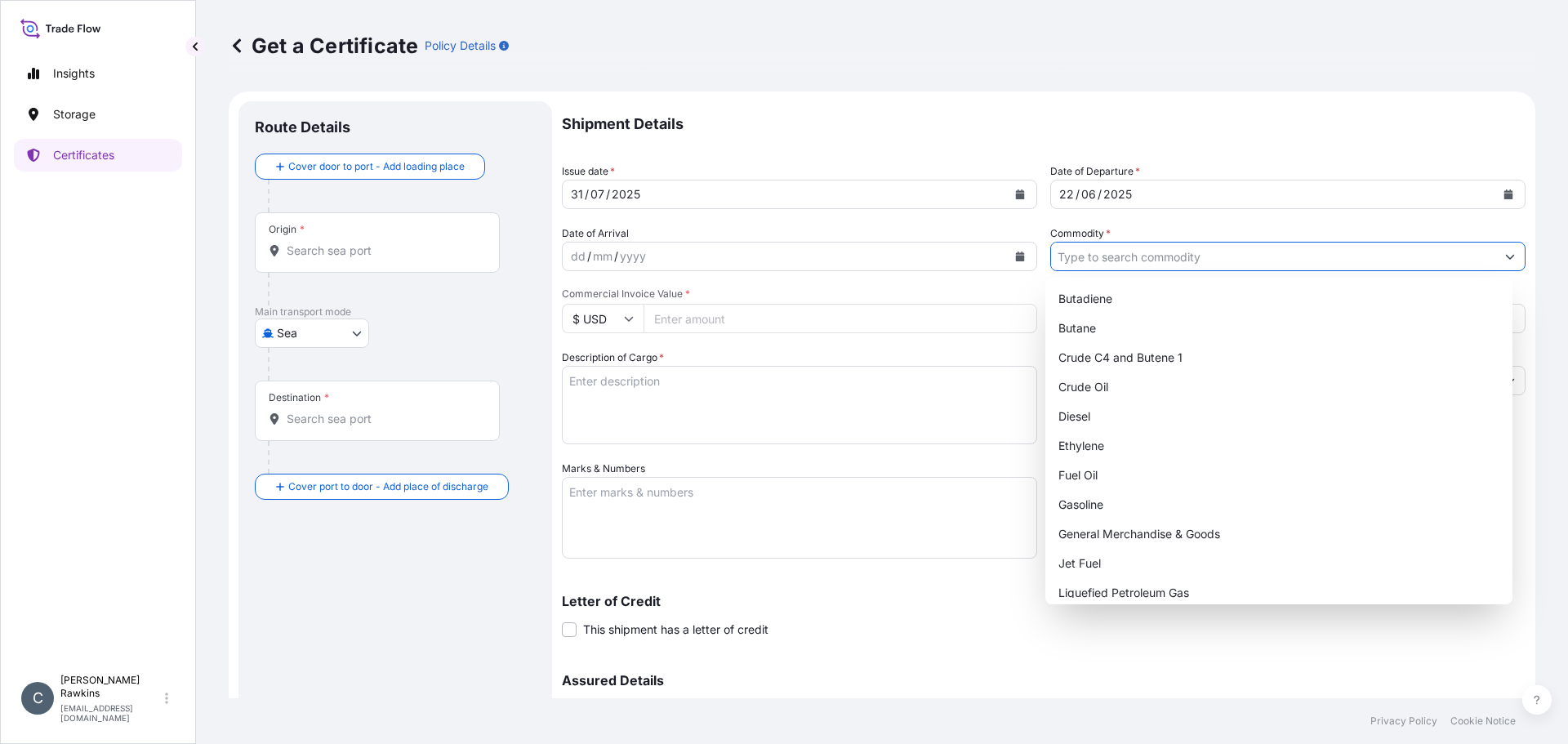
click at [1055, 257] on input "Commodity *" at bounding box center [1273, 256] width 444 height 29
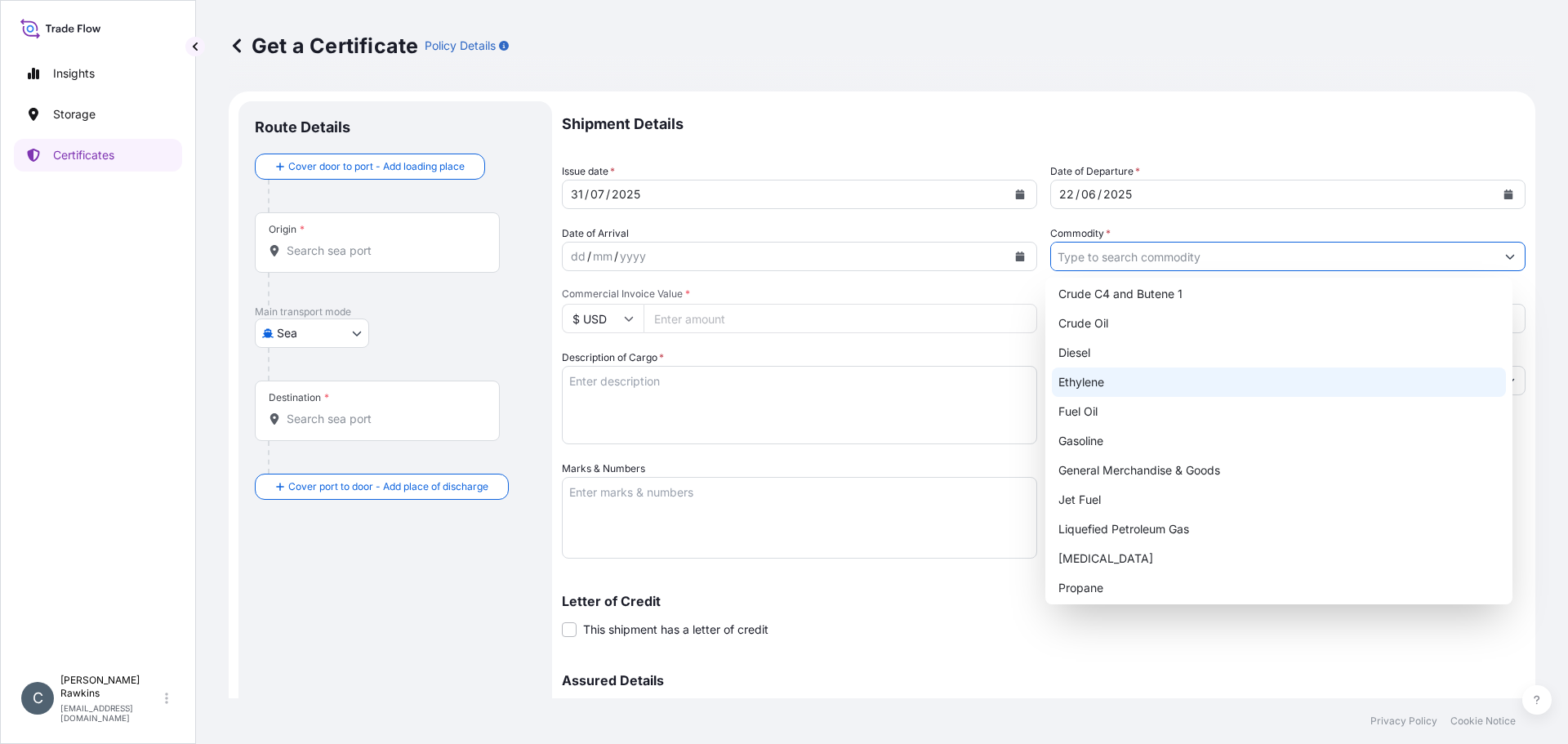
scroll to position [128, 0]
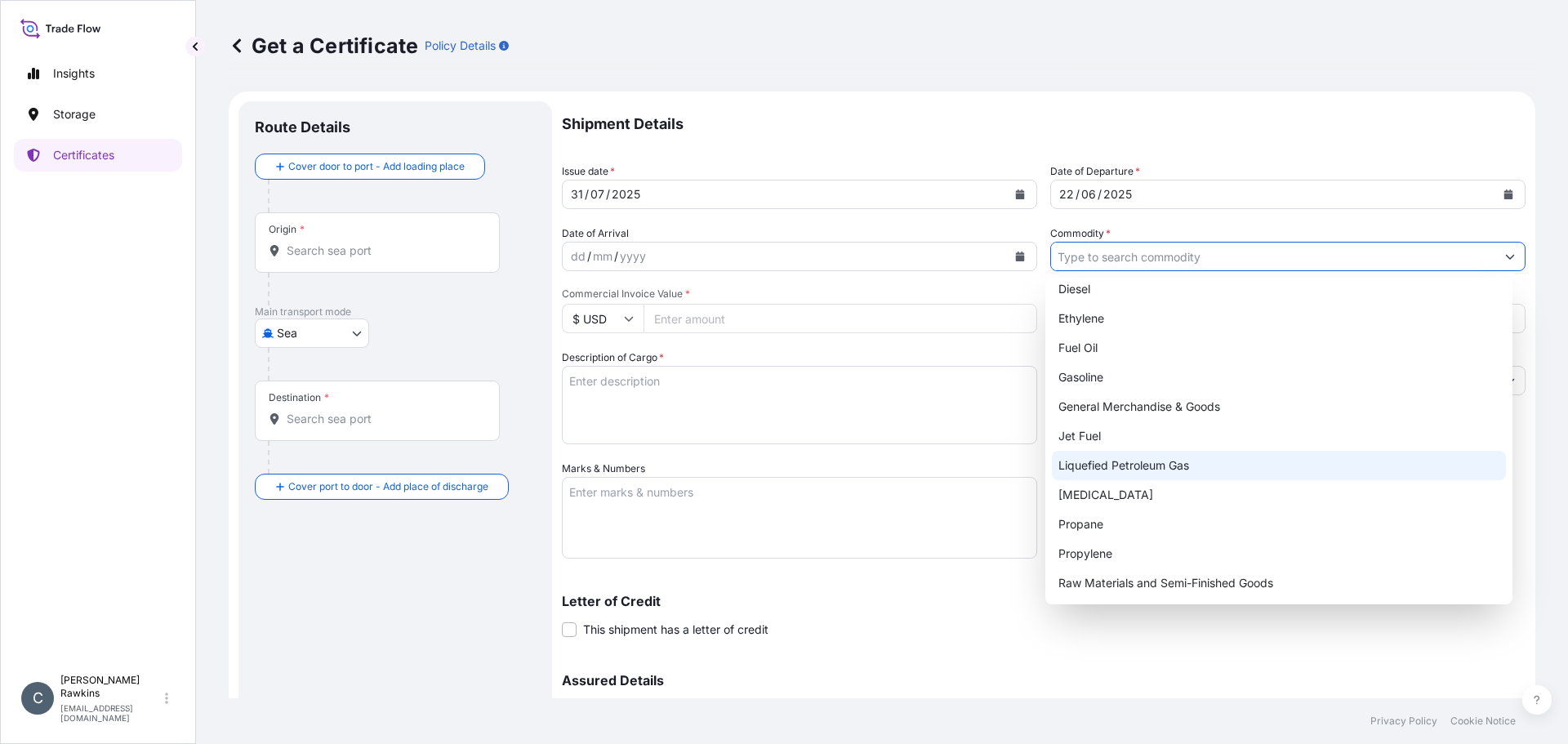
click at [1115, 461] on div "Liquefied Petroleum Gas" at bounding box center [1279, 466] width 455 height 29
type input "Liquefied Petroleum Gas"
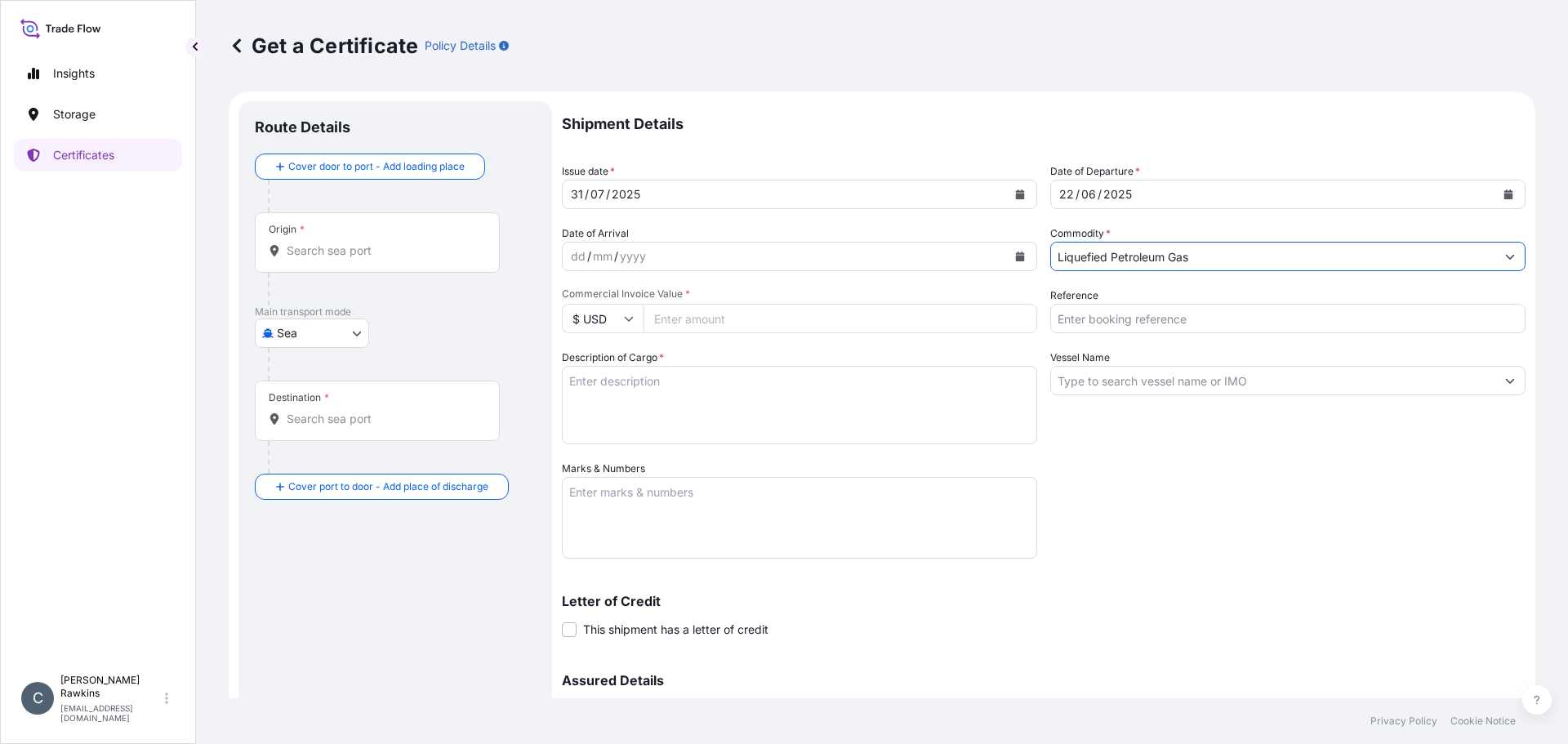
click at [702, 319] on input "Commercial Invoice Value *" at bounding box center [840, 318] width 394 height 29
type input "17340680.95"
click at [1157, 308] on input "Reference" at bounding box center [1288, 318] width 475 height 29
type input "AR25P004208F"
click at [917, 392] on textarea "Description of Cargo *" at bounding box center [800, 405] width 475 height 78
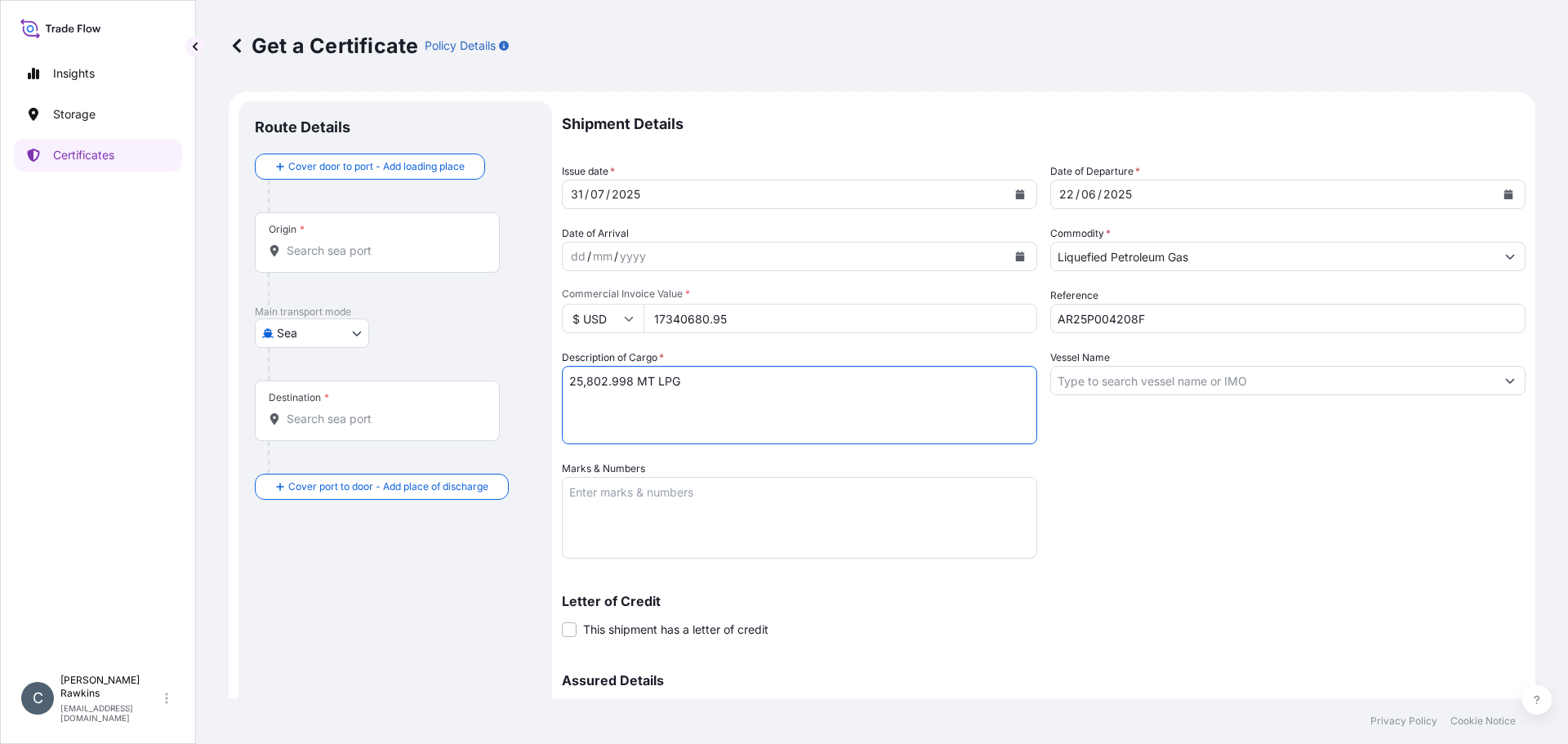
type textarea "25,802.998 MT LPG"
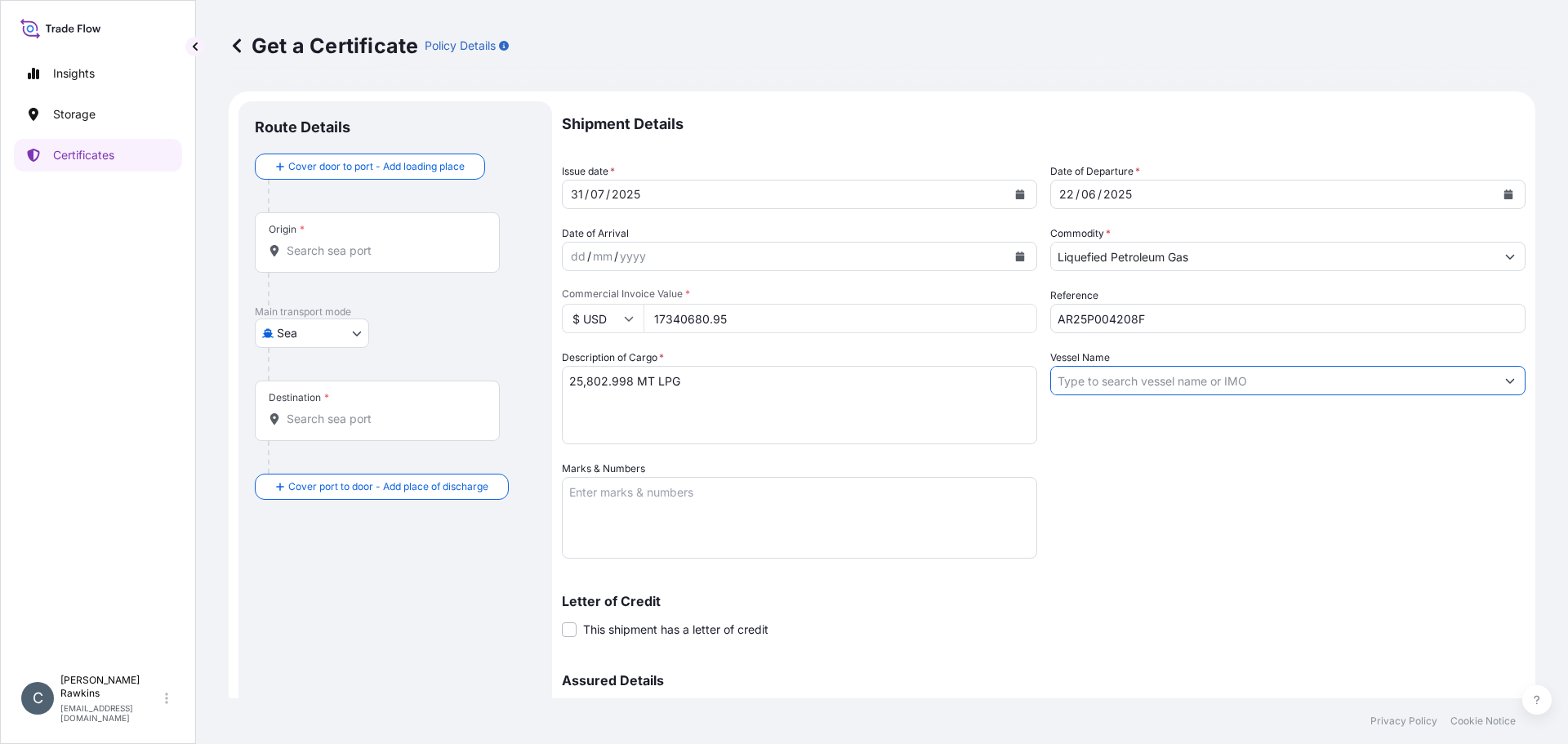
click at [1084, 390] on input "Vessel Name" at bounding box center [1273, 380] width 444 height 29
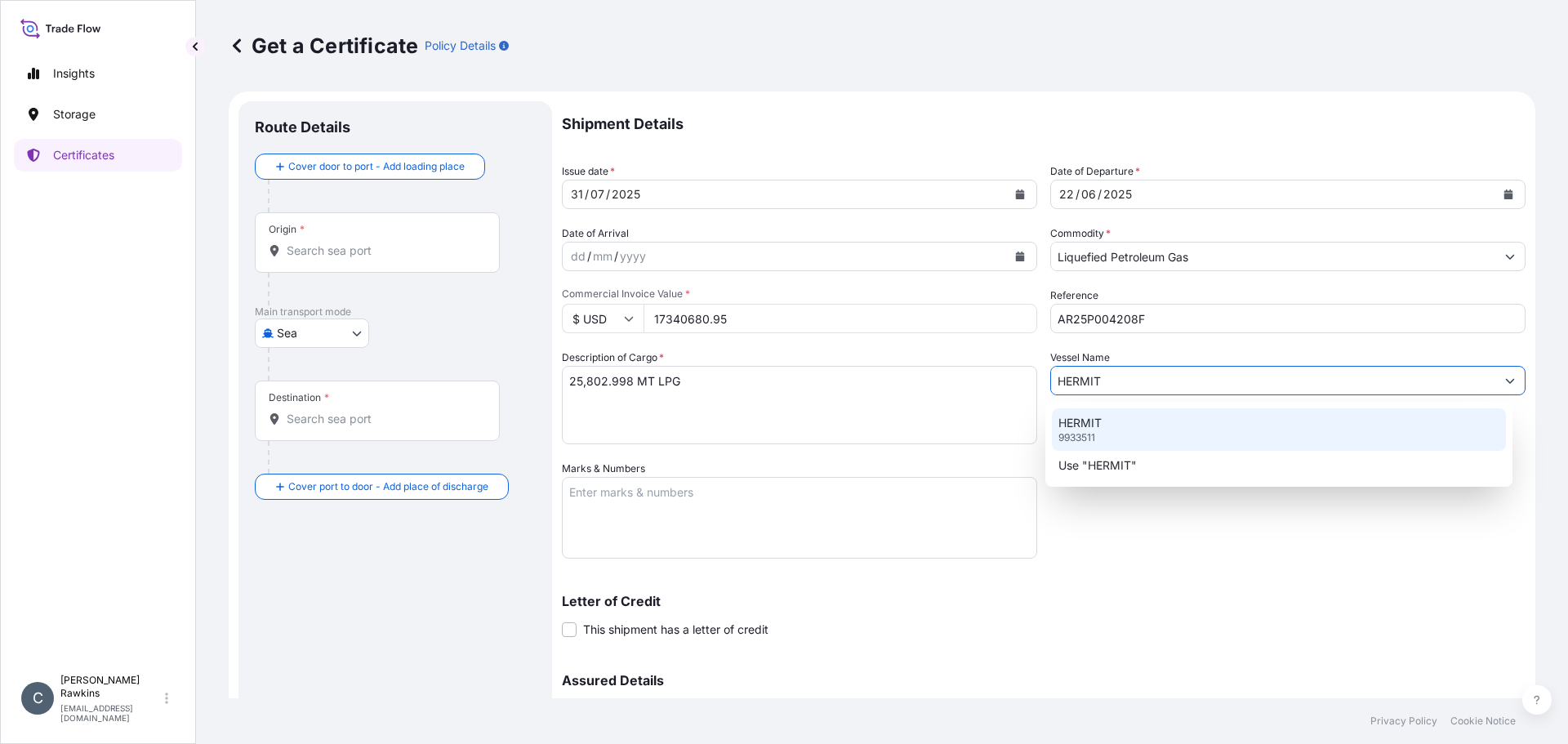
click at [1084, 426] on p "HERMIT" at bounding box center [1080, 423] width 43 height 16
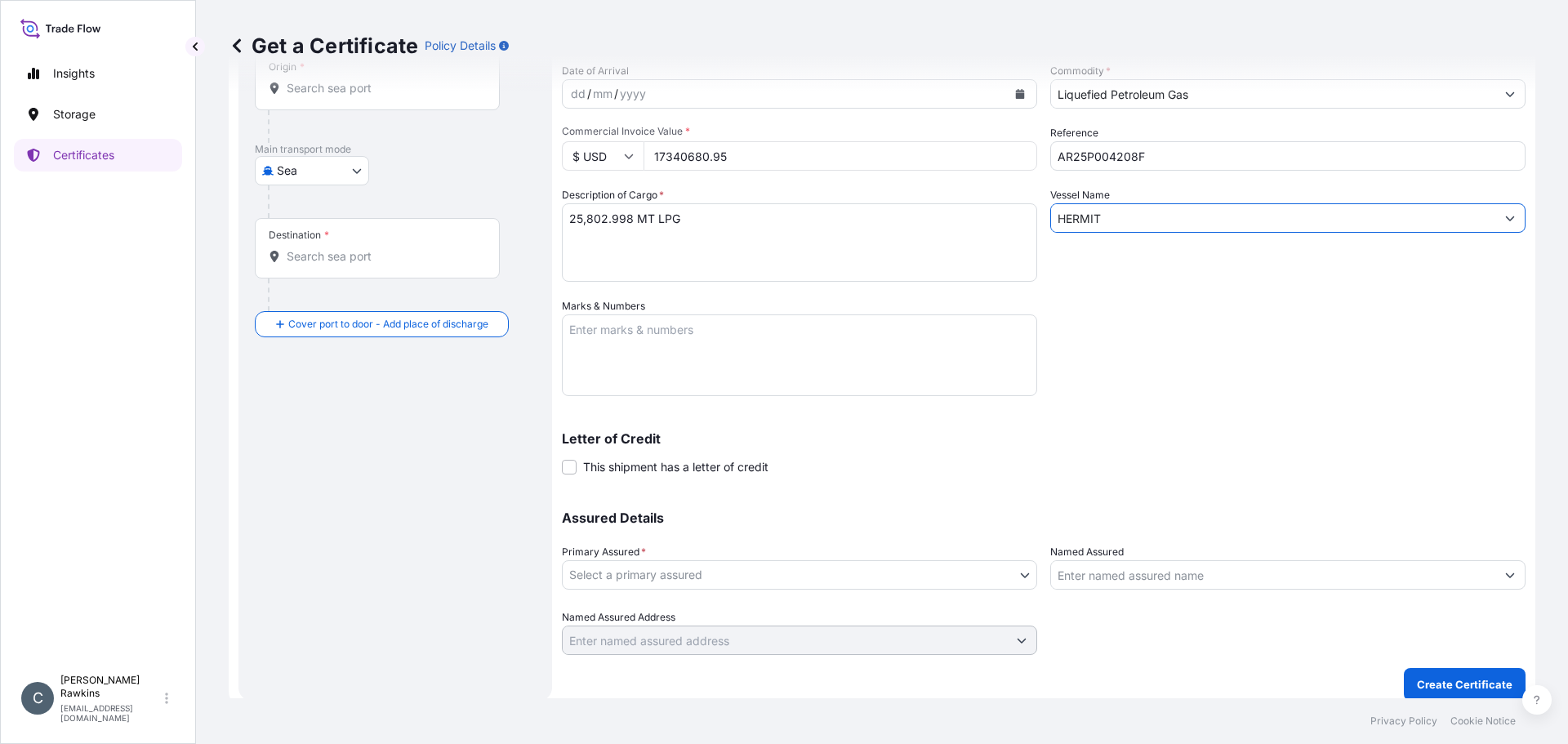
scroll to position [175, 0]
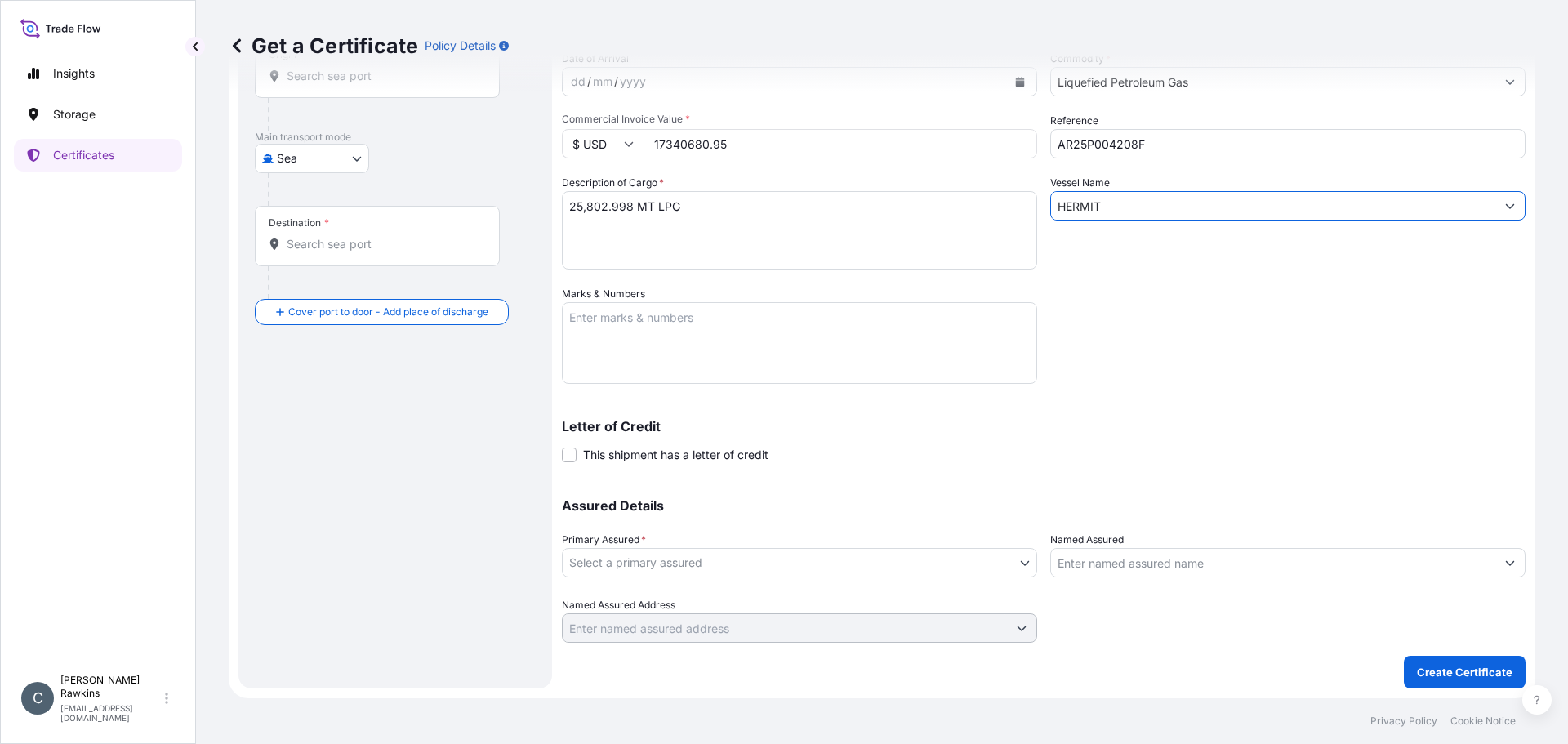
type input "HERMIT"
click at [721, 556] on body "0 options available. 2 options available. Insights Storage Certificates C [PERS…" at bounding box center [784, 372] width 1568 height 744
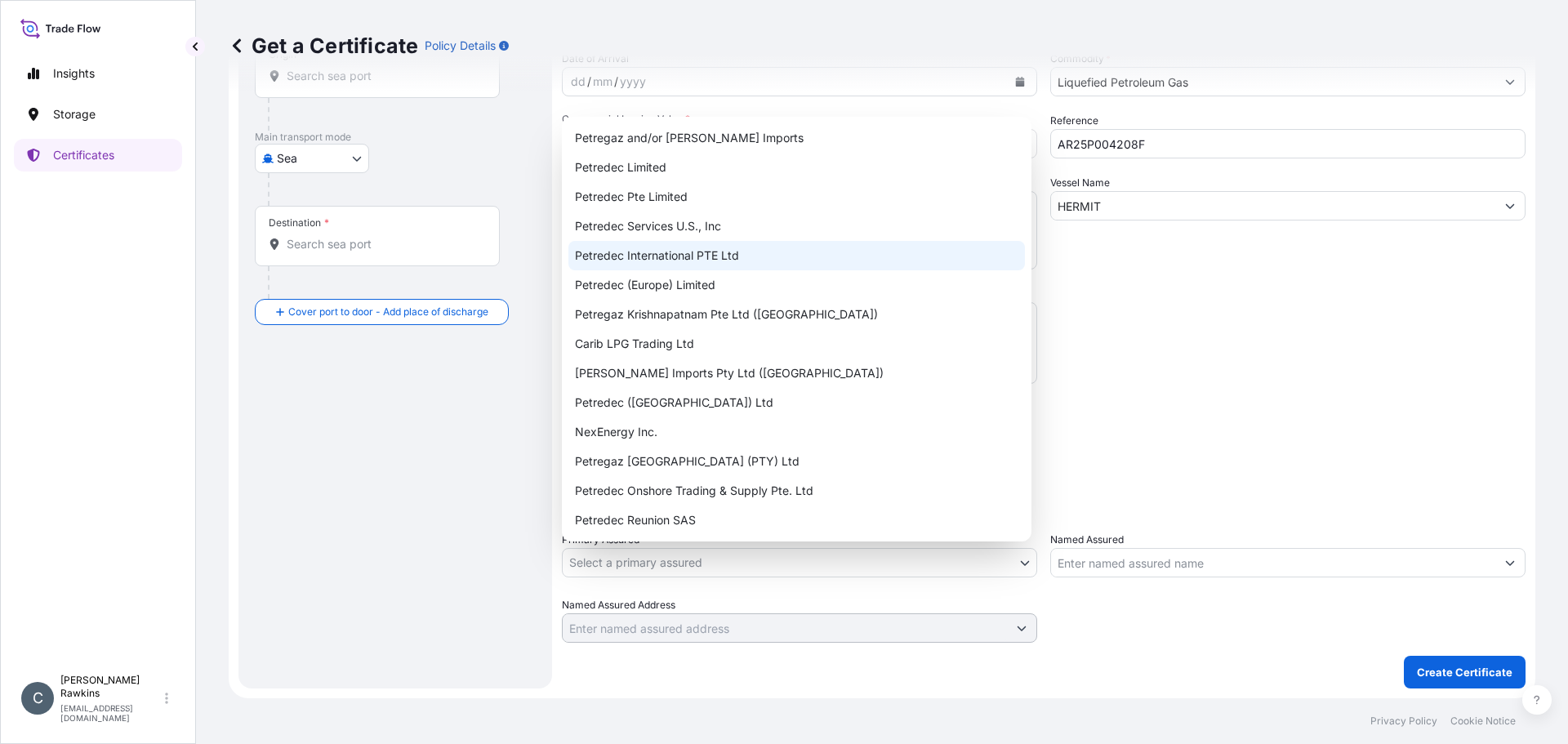
click at [708, 251] on div "Petredec International PTE Ltd" at bounding box center [796, 255] width 456 height 29
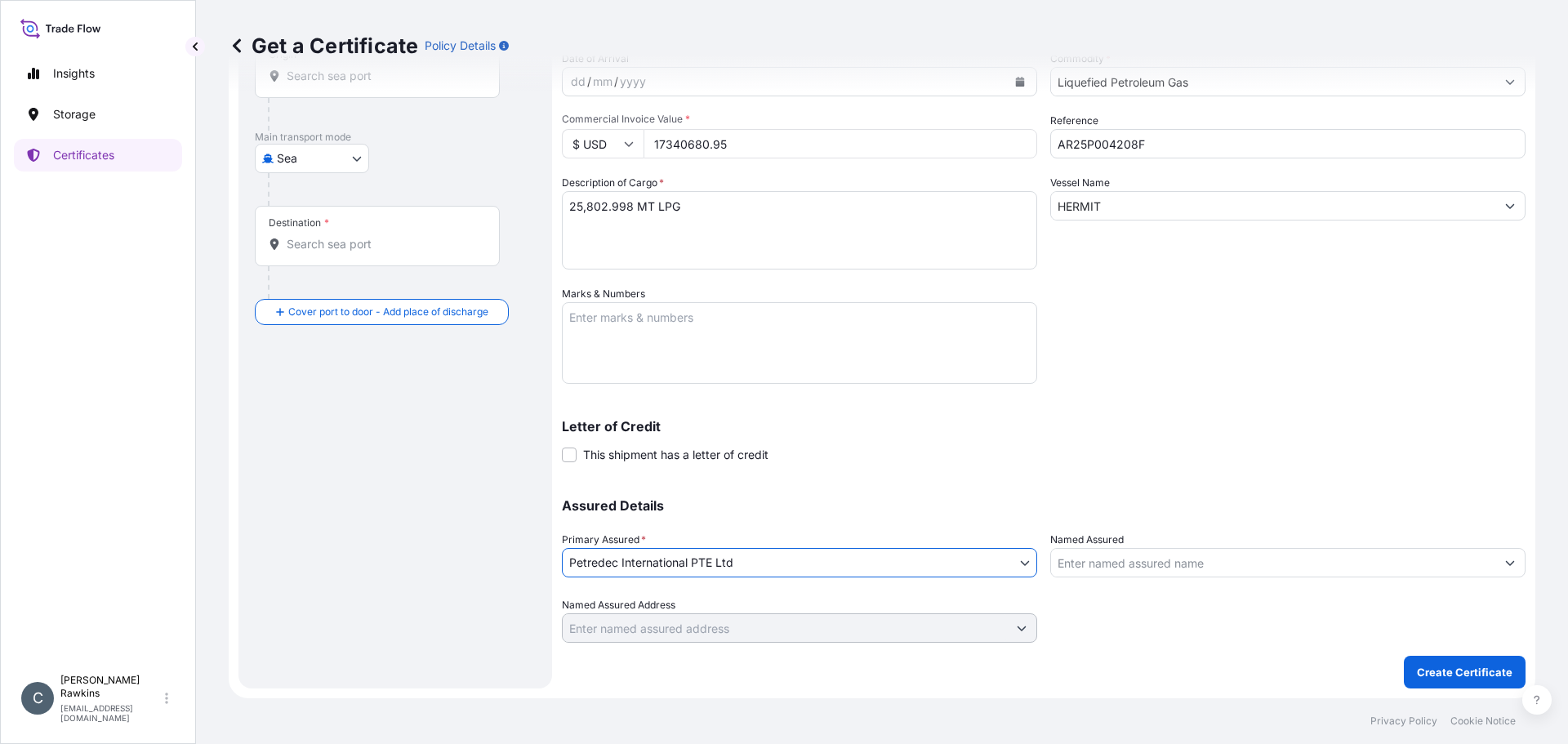
click at [1083, 561] on input "Named Assured" at bounding box center [1273, 562] width 444 height 29
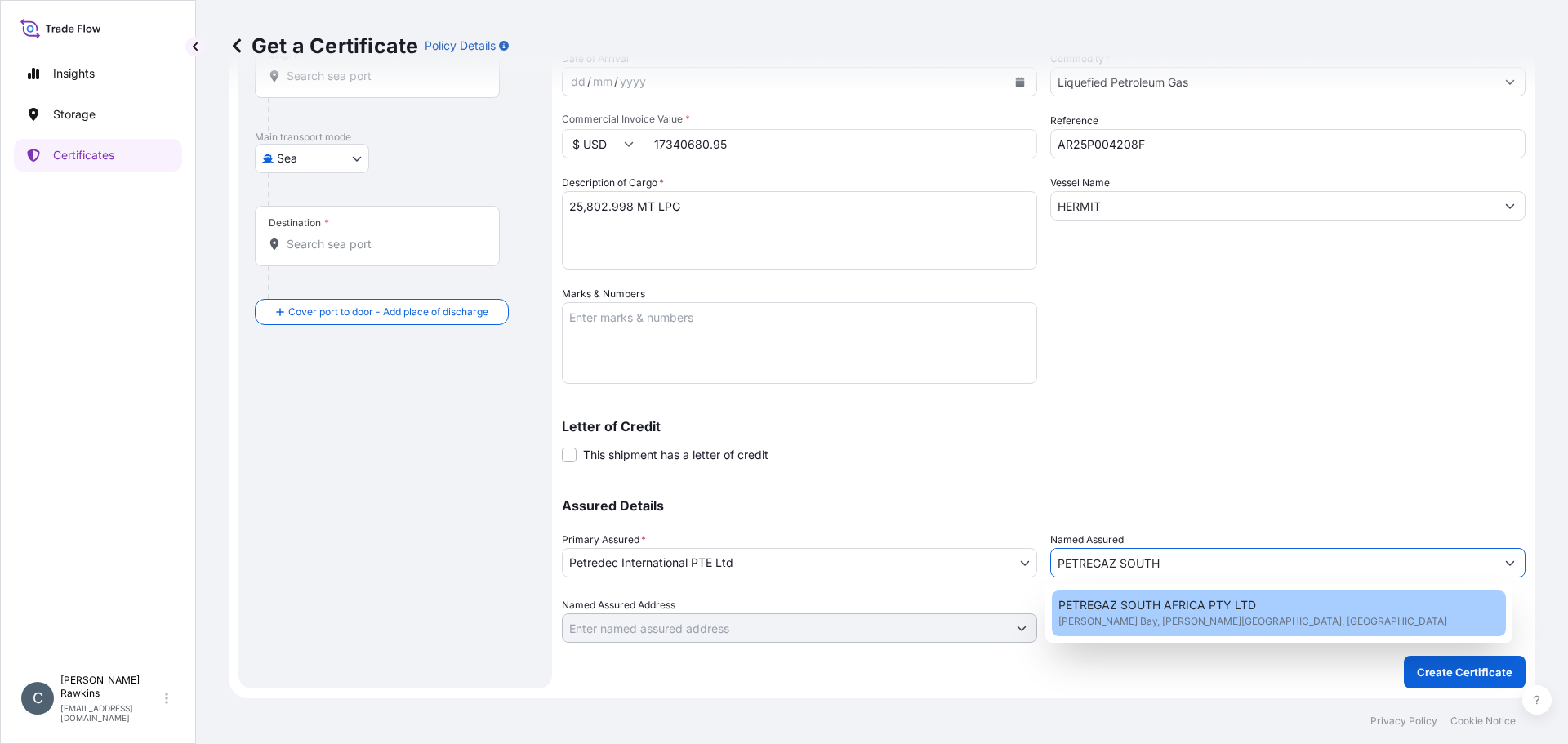
click at [1108, 607] on span "PETREGAZ SOUTH AFRICA PTY LTD" at bounding box center [1157, 606] width 198 height 16
type input "PETREGAZ SOUTH AFRICA PTY LTD"
type input "[PERSON_NAME][GEOGRAPHIC_DATA], [GEOGRAPHIC_DATA]"
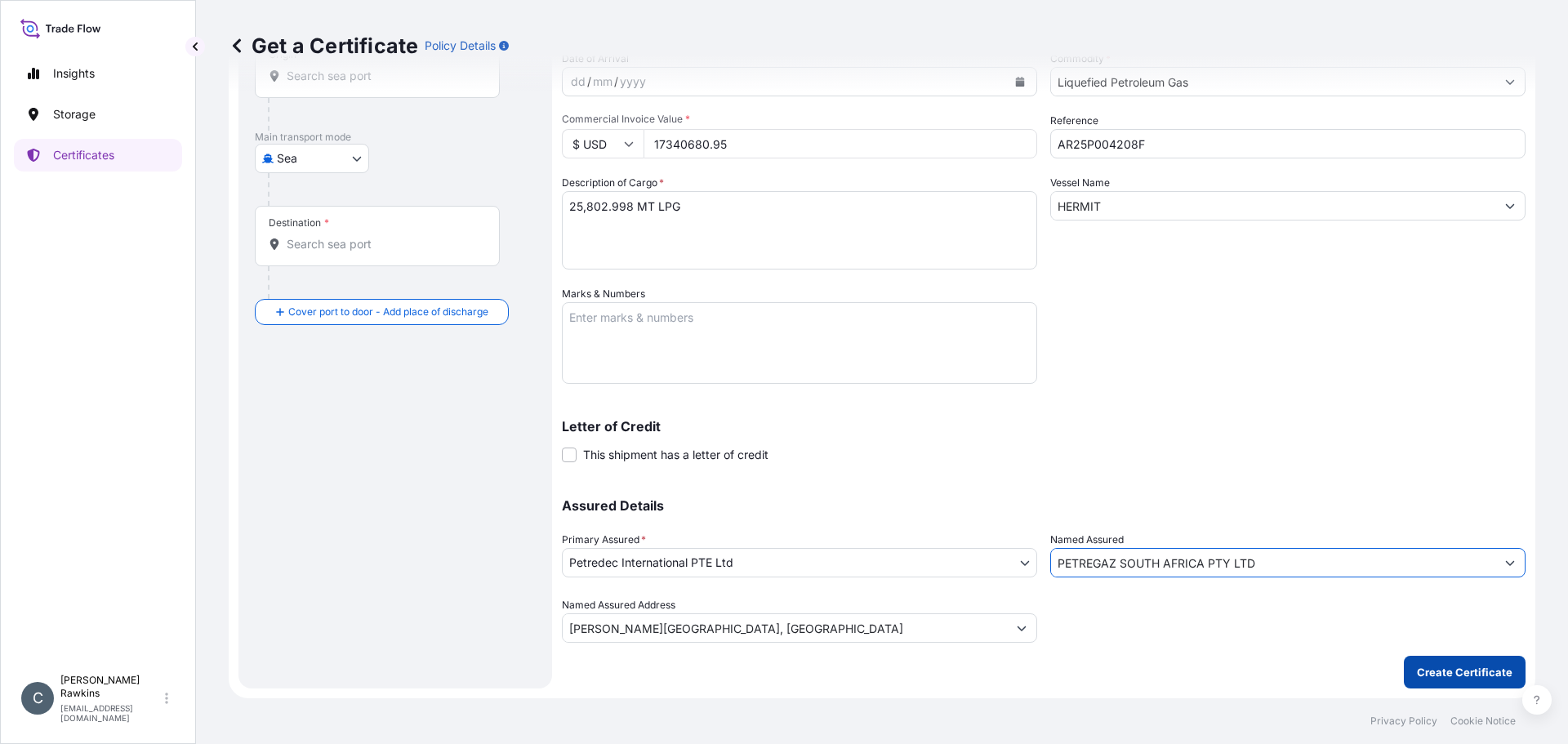
type input "PETREGAZ SOUTH AFRICA PTY LTD"
click at [1414, 681] on button "Create Certificate" at bounding box center [1464, 672] width 121 height 33
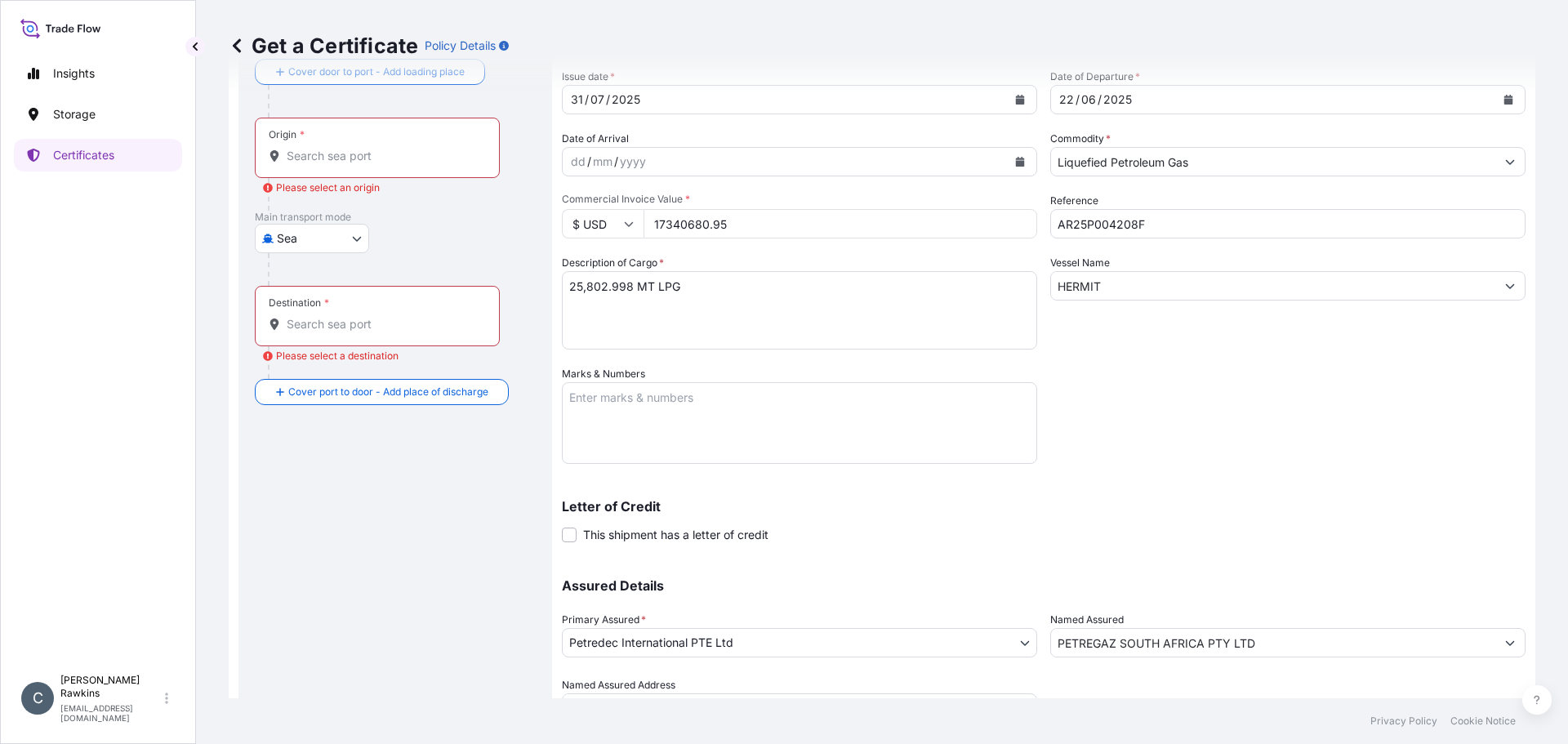
scroll to position [0, 0]
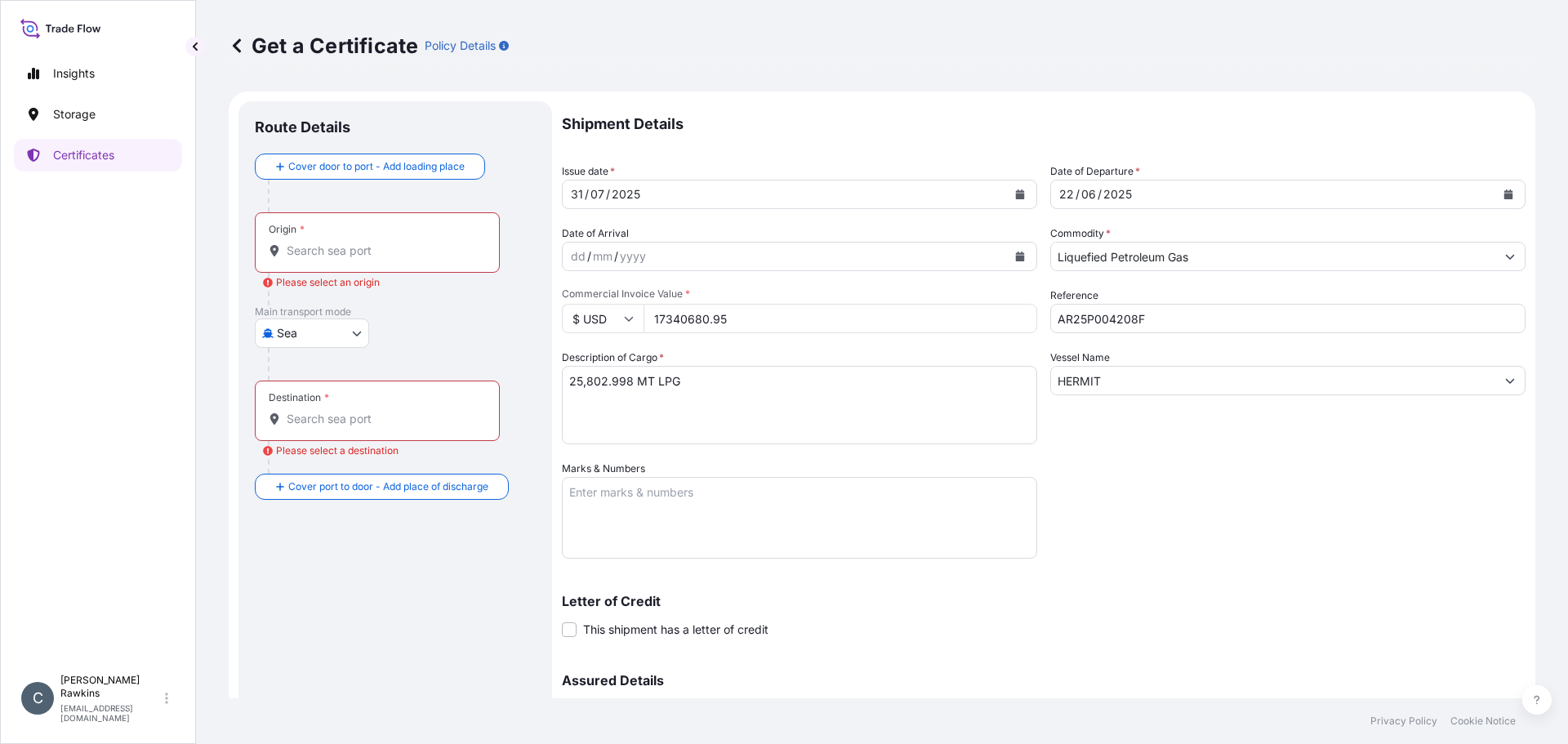
click at [400, 253] on input "Origin * Please select an origin" at bounding box center [382, 251] width 192 height 16
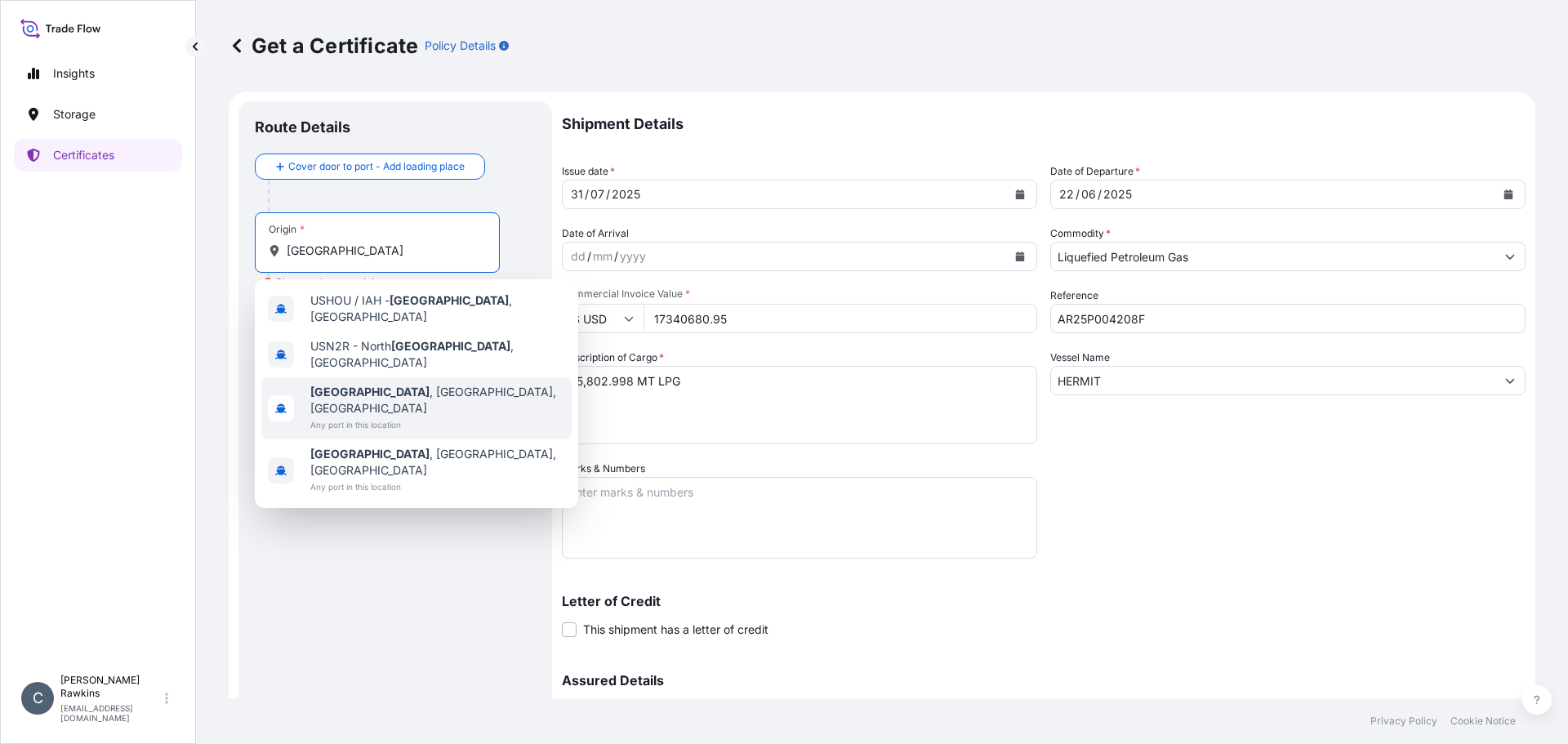
click at [374, 384] on span "[GEOGRAPHIC_DATA] , [GEOGRAPHIC_DATA], [GEOGRAPHIC_DATA]" at bounding box center [437, 400] width 254 height 33
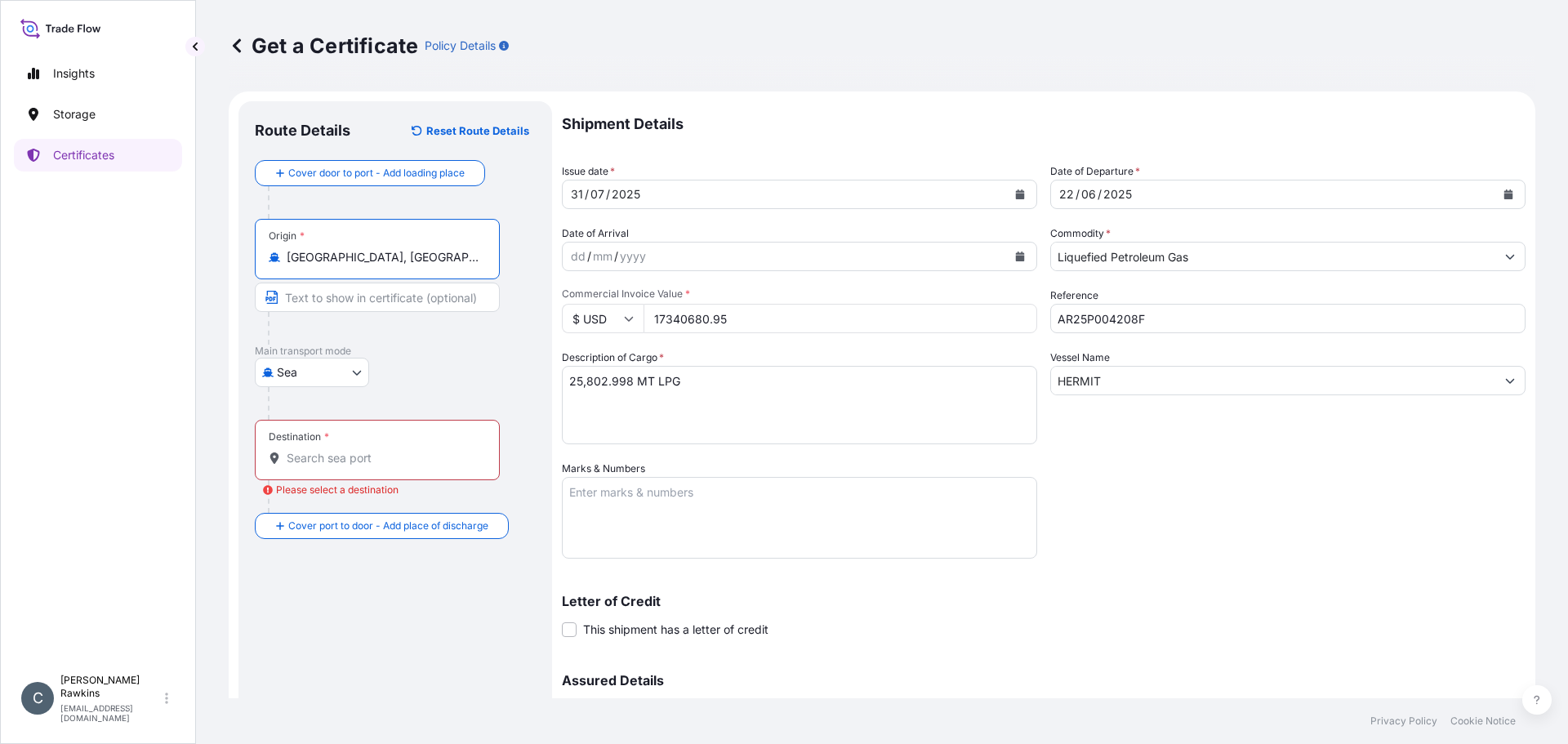
type input "[GEOGRAPHIC_DATA], [GEOGRAPHIC_DATA], [GEOGRAPHIC_DATA]"
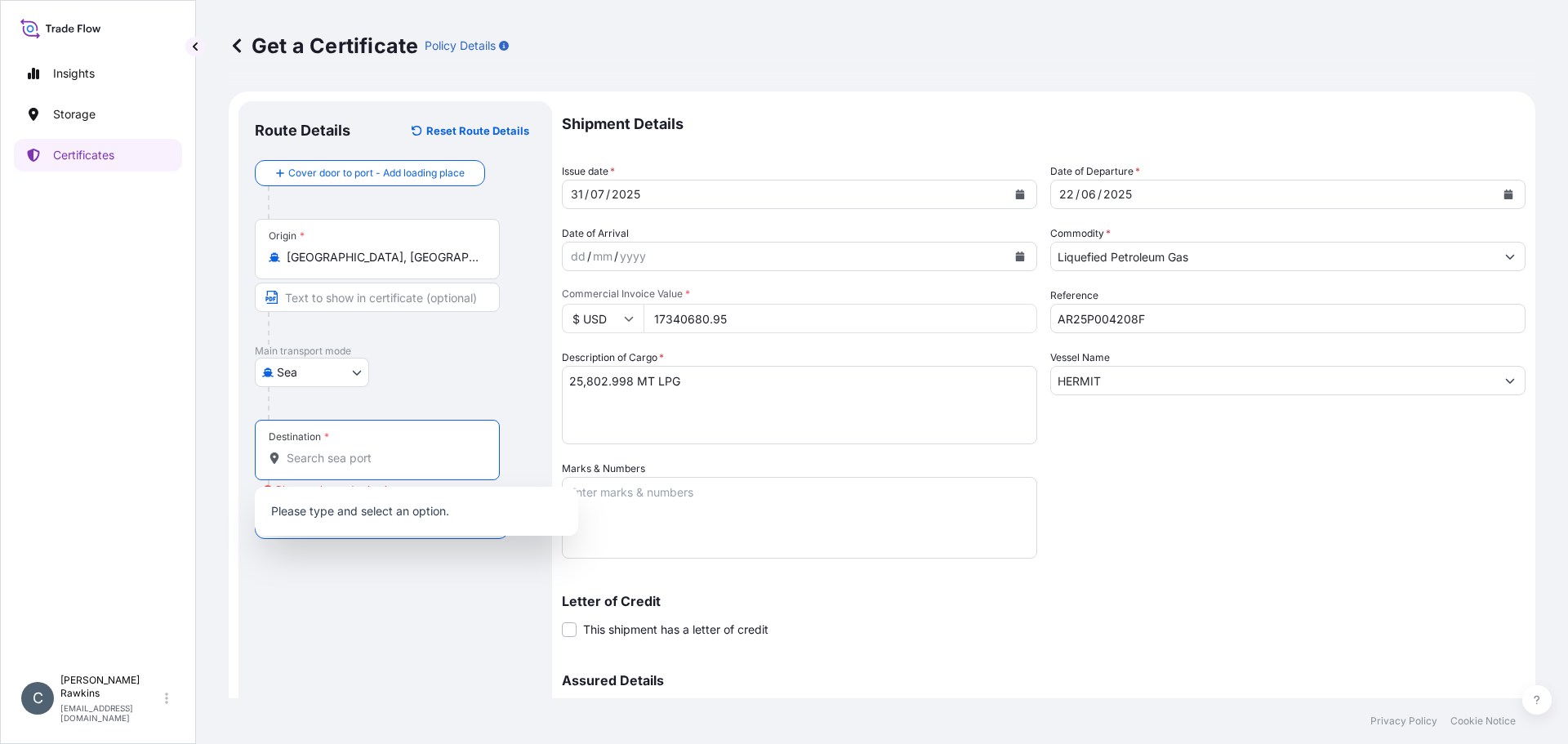
click at [338, 451] on input "Destination * Please select a destination" at bounding box center [382, 458] width 192 height 16
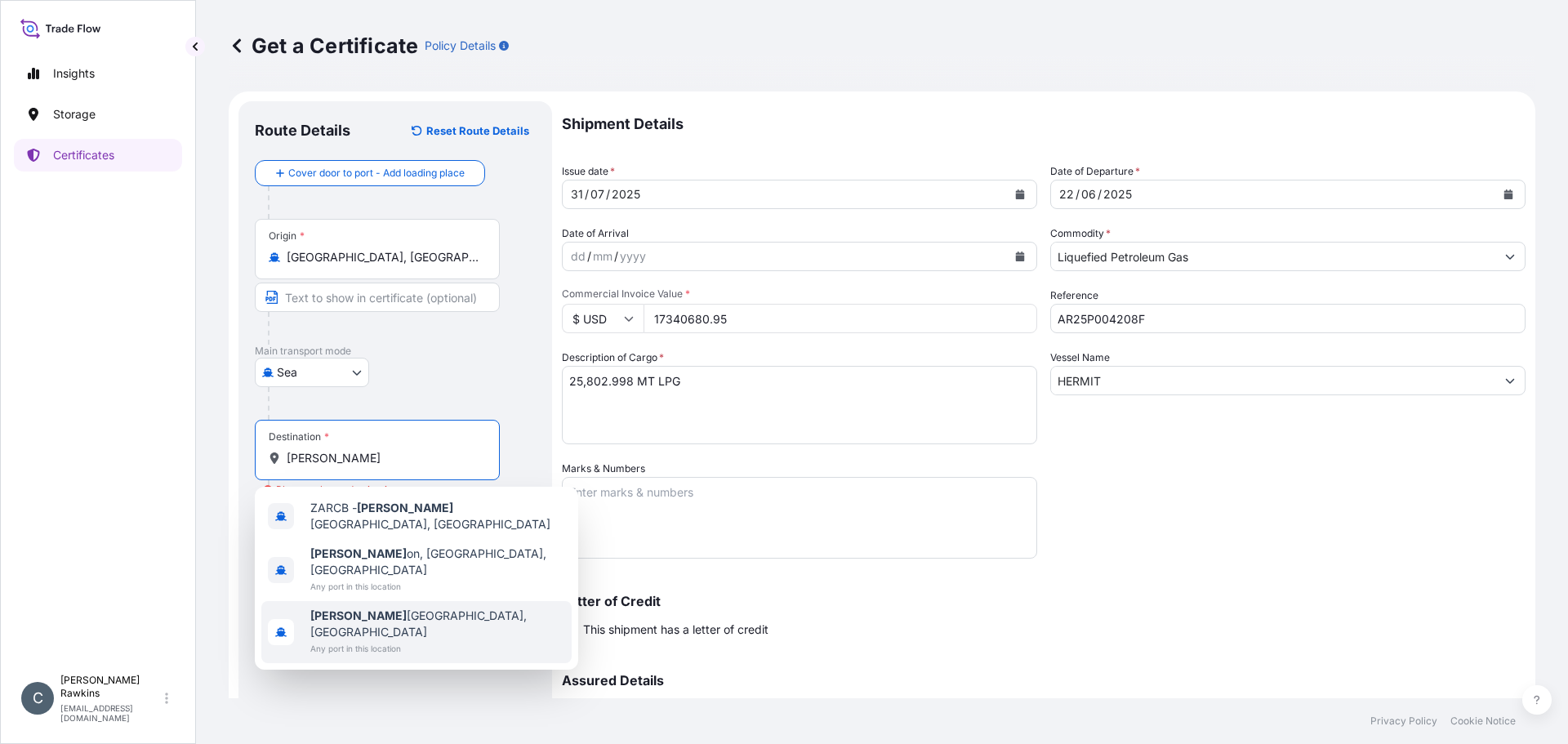
click at [356, 601] on div "[PERSON_NAME][GEOGRAPHIC_DATA], [GEOGRAPHIC_DATA] Any port in this location" at bounding box center [417, 632] width 310 height 62
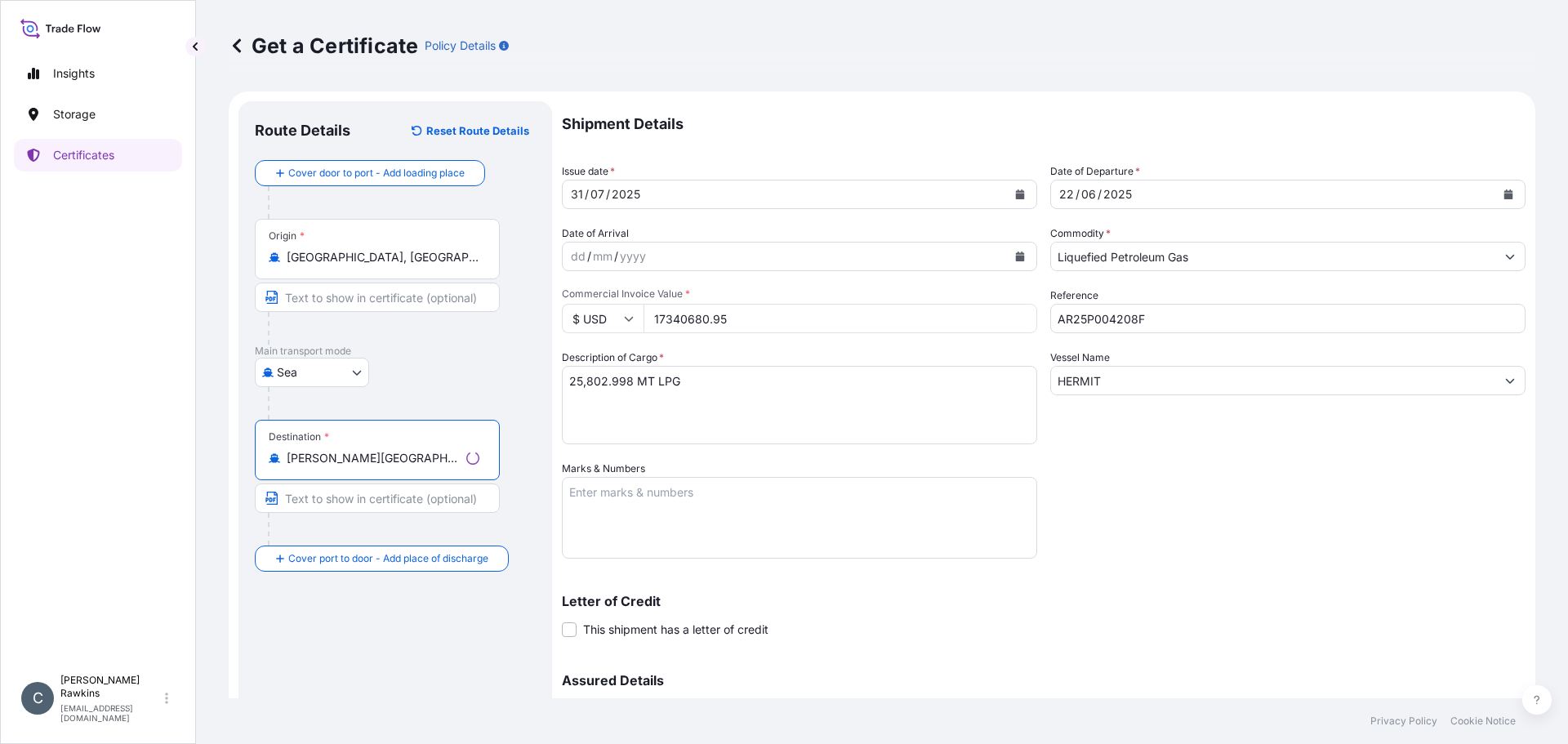
scroll to position [163, 0]
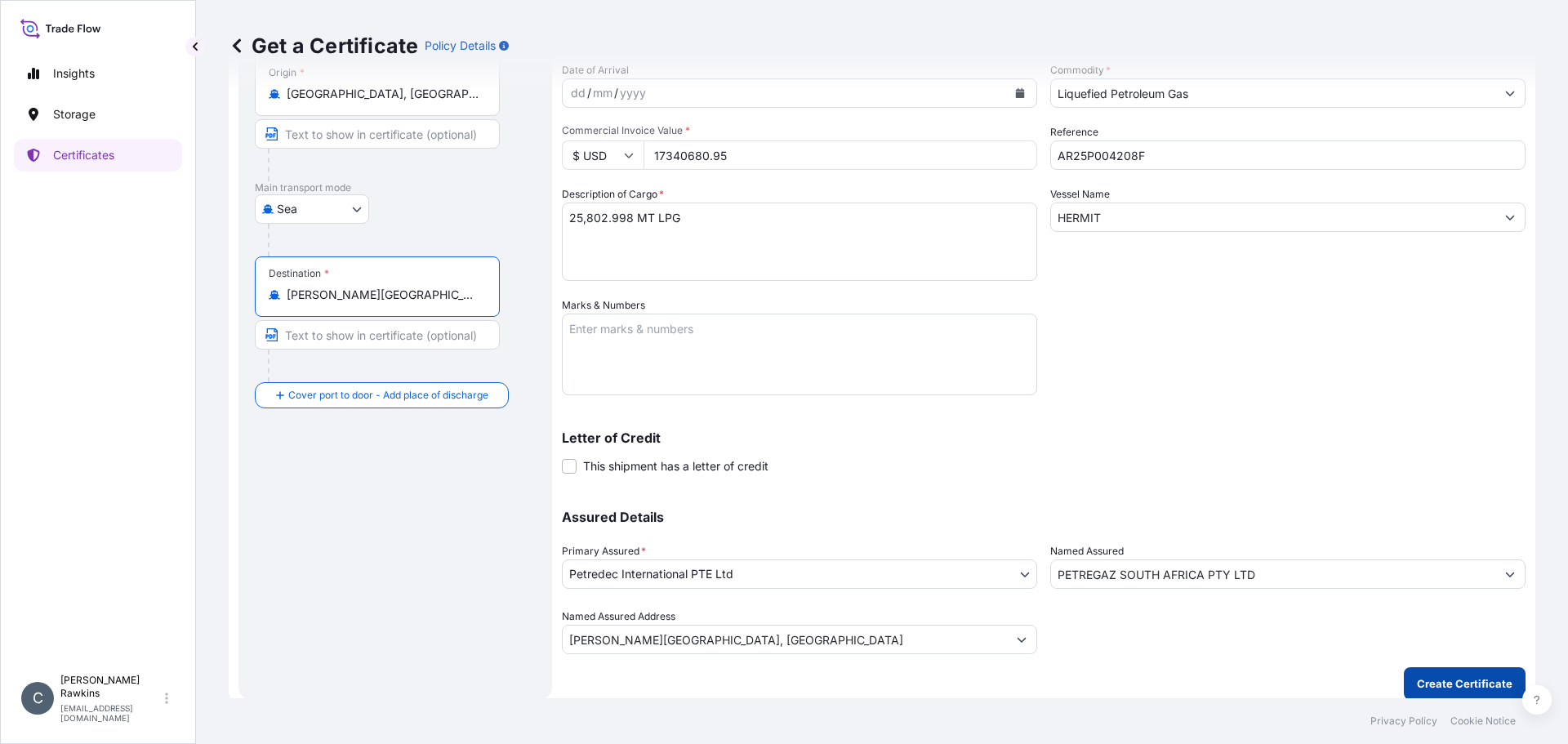
type input "[PERSON_NAME][GEOGRAPHIC_DATA], [GEOGRAPHIC_DATA]"
click at [1422, 674] on button "Create Certificate" at bounding box center [1464, 684] width 121 height 33
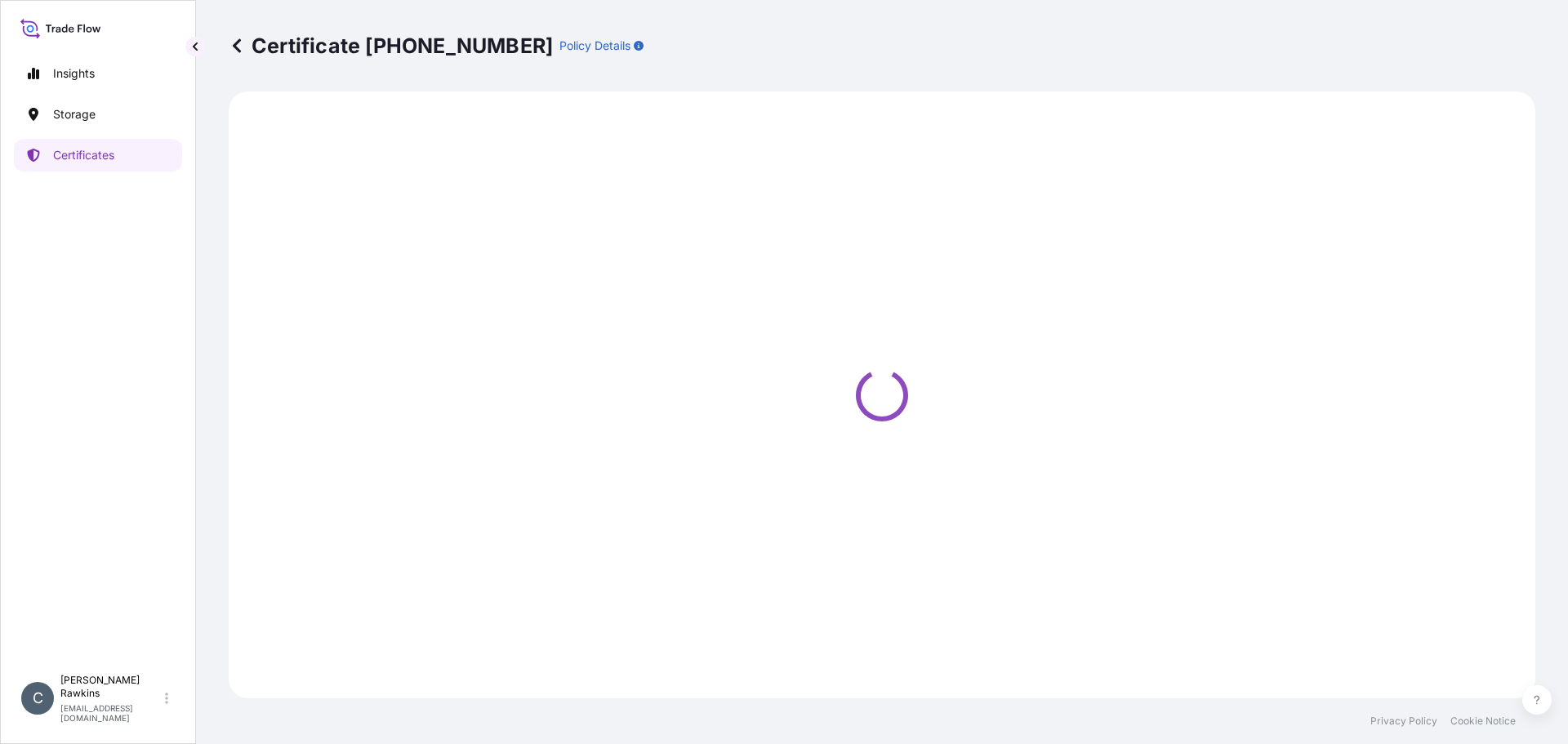
select select "Sea"
select select "31842"
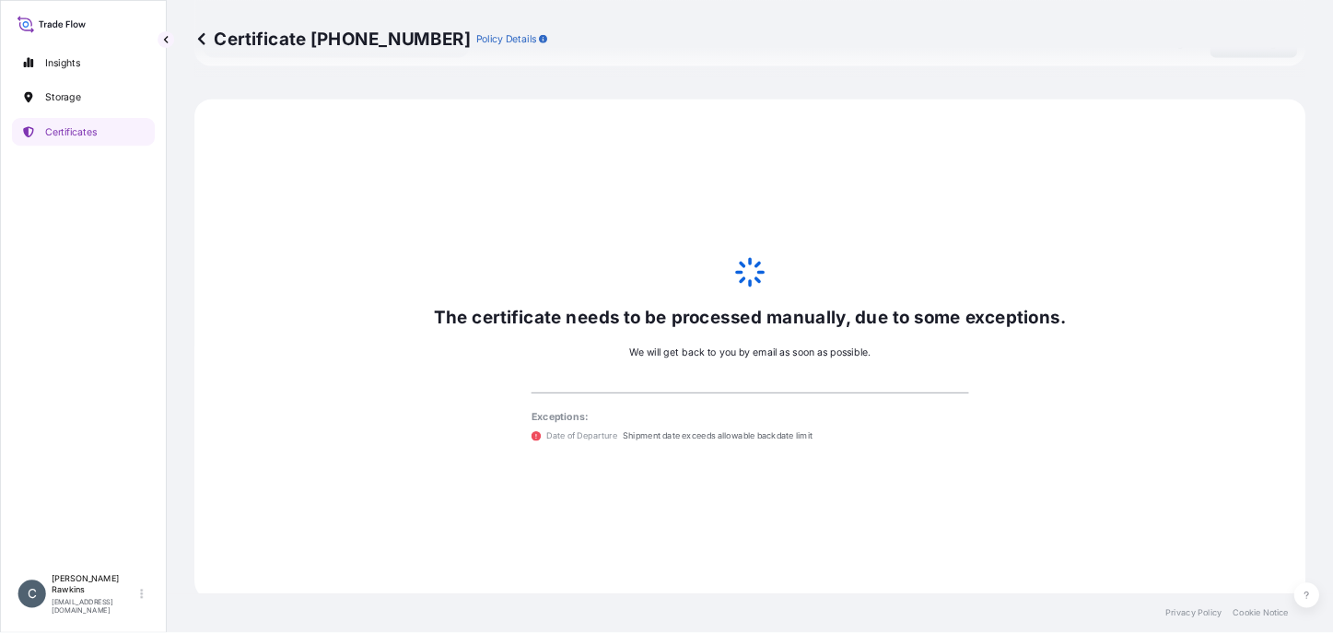
scroll to position [904, 0]
